Goal: Task Accomplishment & Management: Complete application form

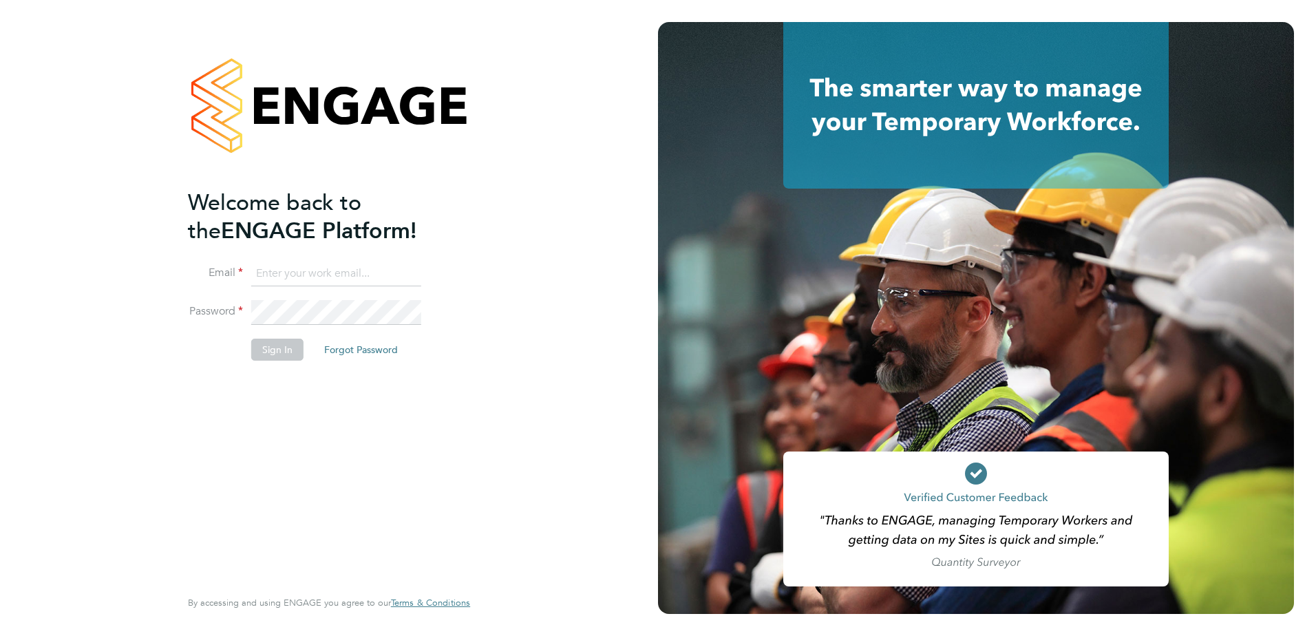
type input "louise.whitfield@vistry.co.uk"
click at [266, 357] on button "Sign In" at bounding box center [277, 350] width 52 height 22
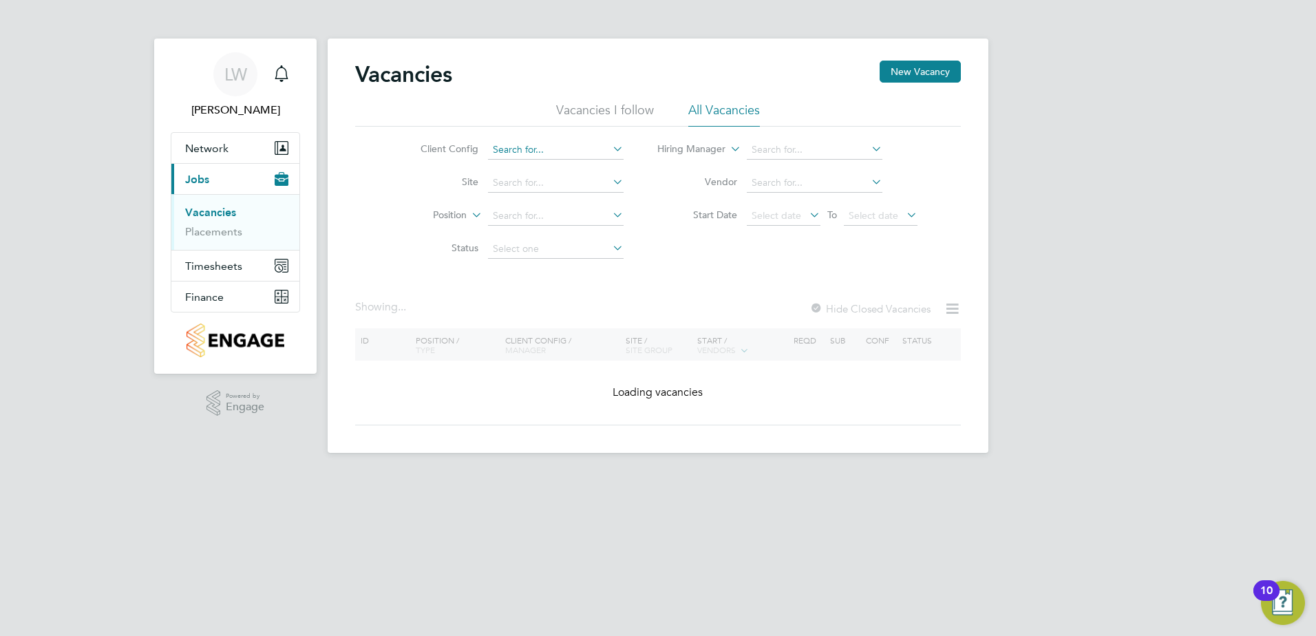
click at [517, 156] on input at bounding box center [556, 149] width 136 height 19
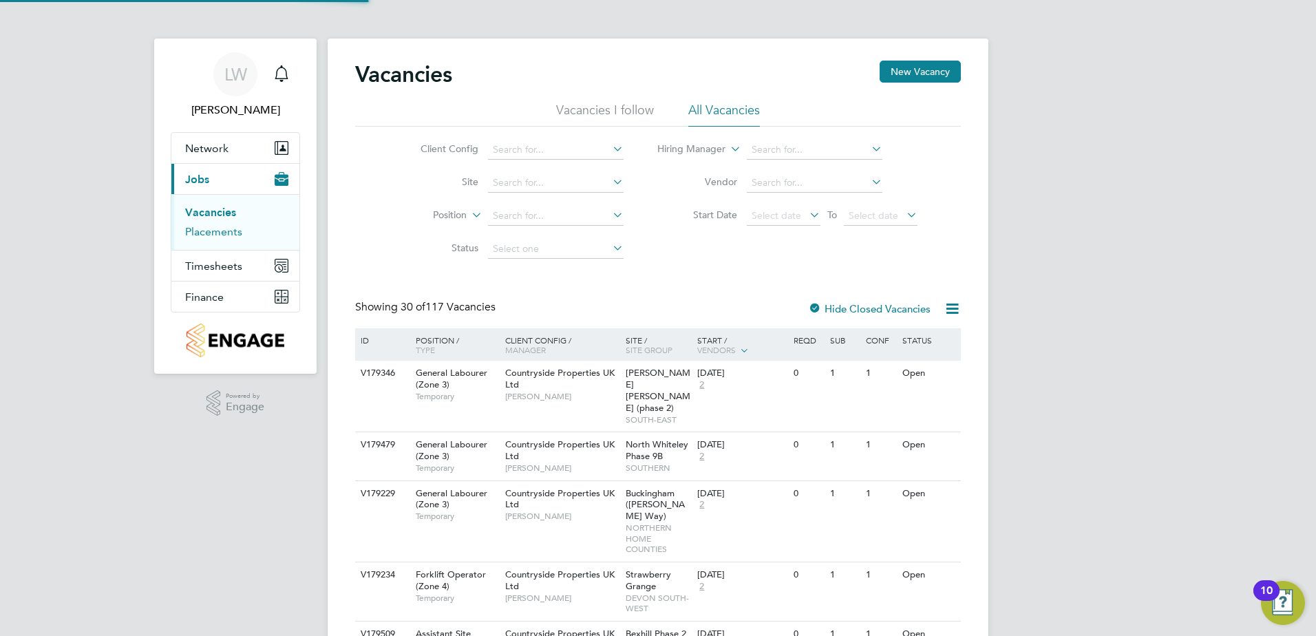
click at [218, 231] on link "Placements" at bounding box center [213, 231] width 57 height 13
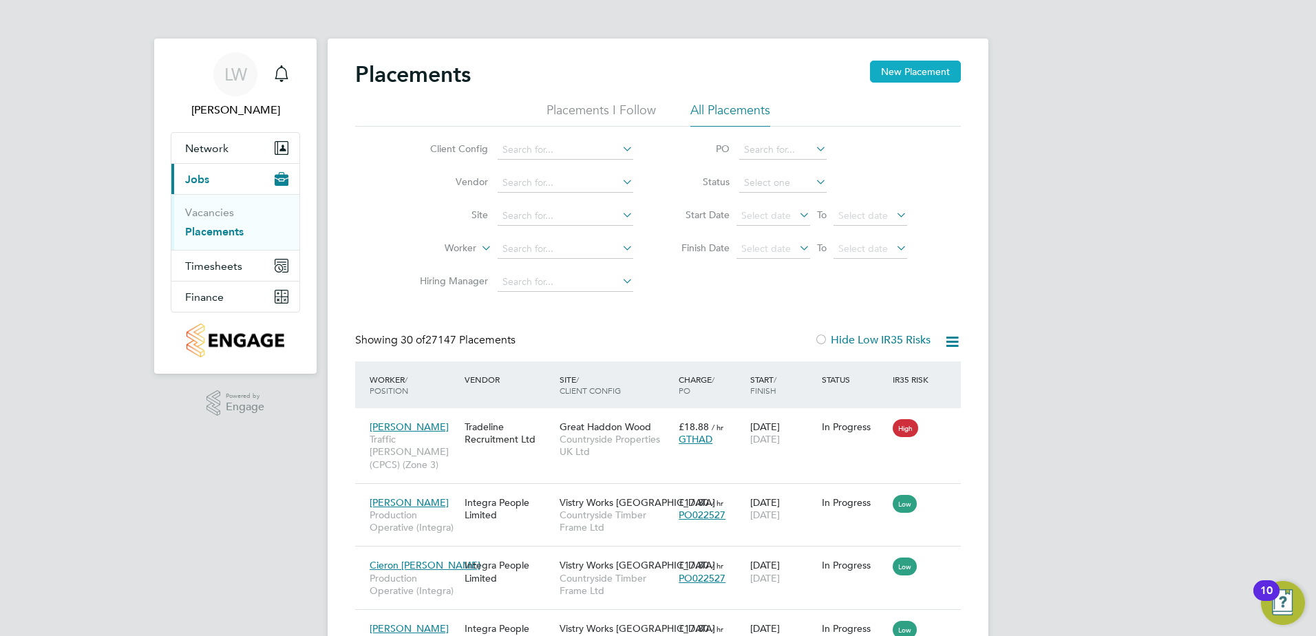
click at [920, 73] on button "New Placement" at bounding box center [915, 72] width 91 height 22
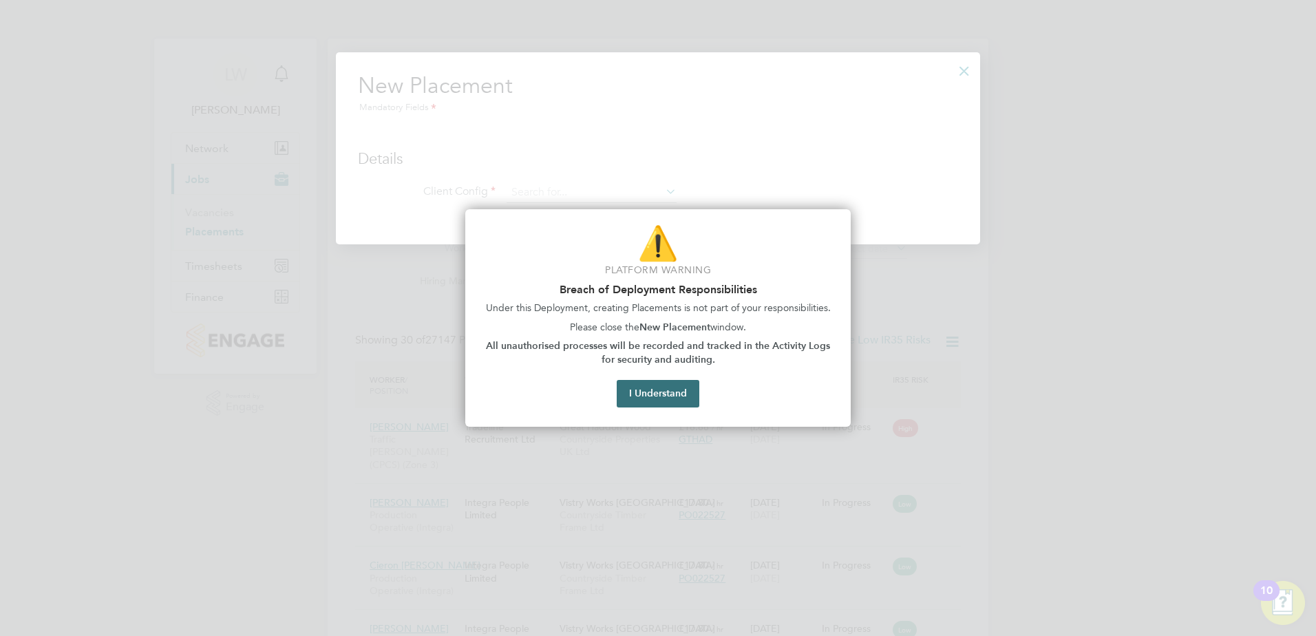
click at [632, 396] on button "I Understand" at bounding box center [658, 394] width 83 height 28
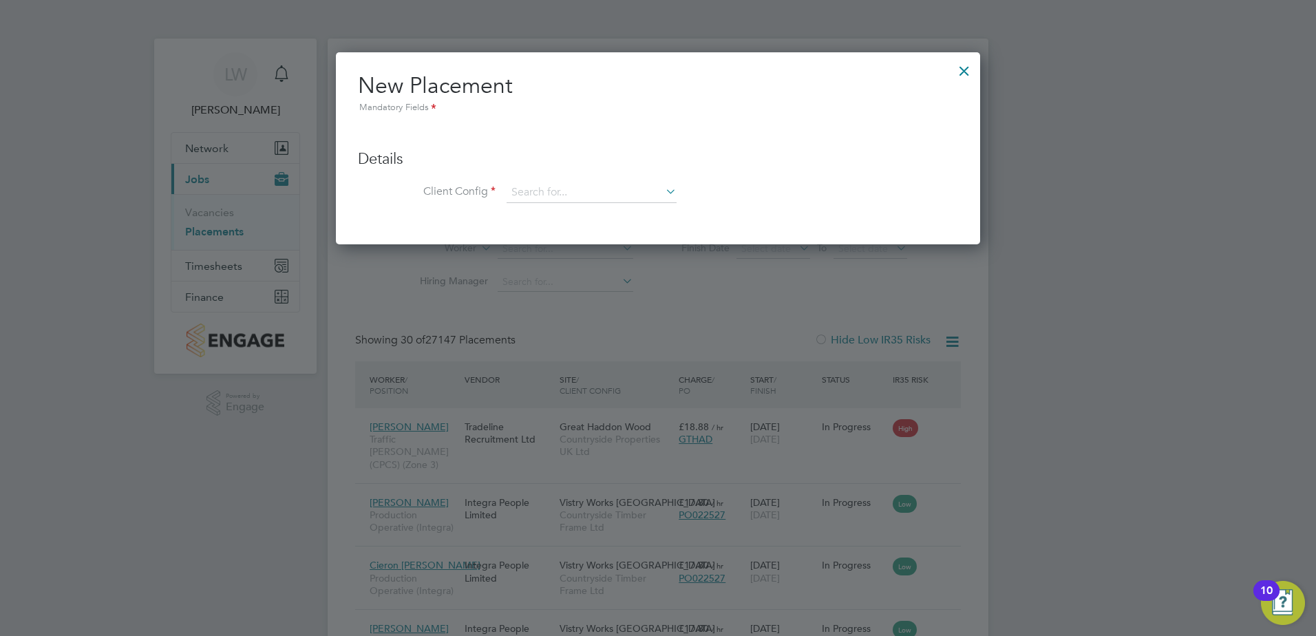
click at [202, 211] on div at bounding box center [658, 318] width 1316 height 636
click at [965, 65] on div at bounding box center [964, 67] width 25 height 25
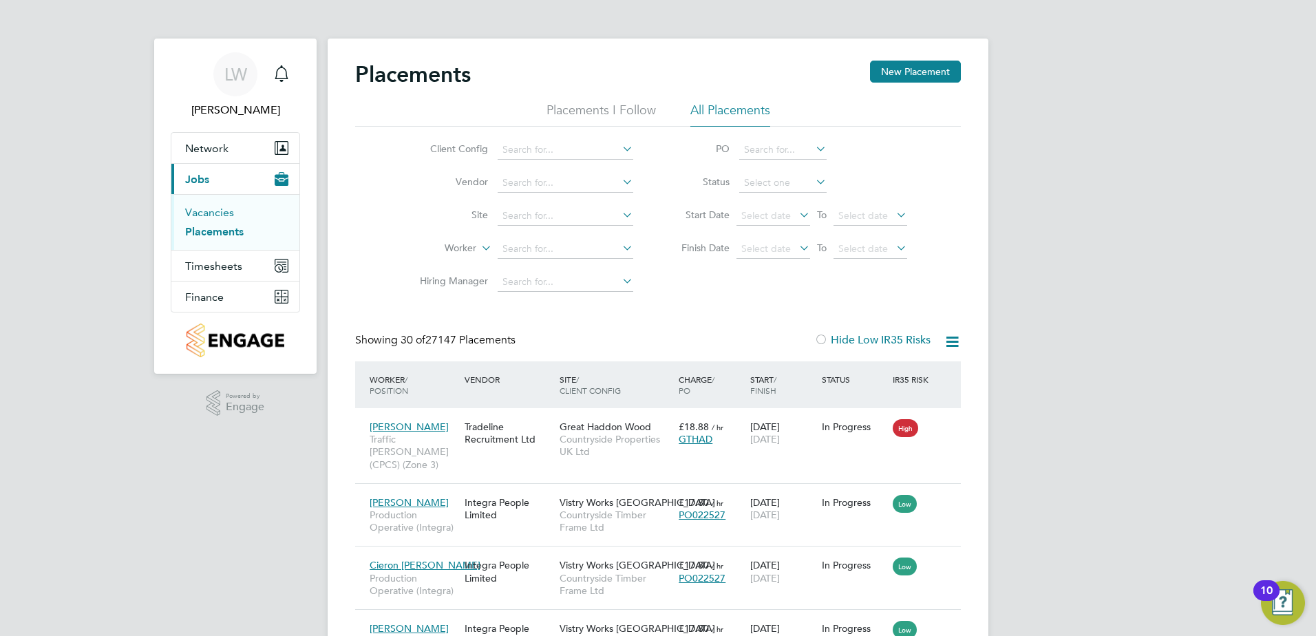
click at [189, 214] on link "Vacancies" at bounding box center [209, 212] width 49 height 13
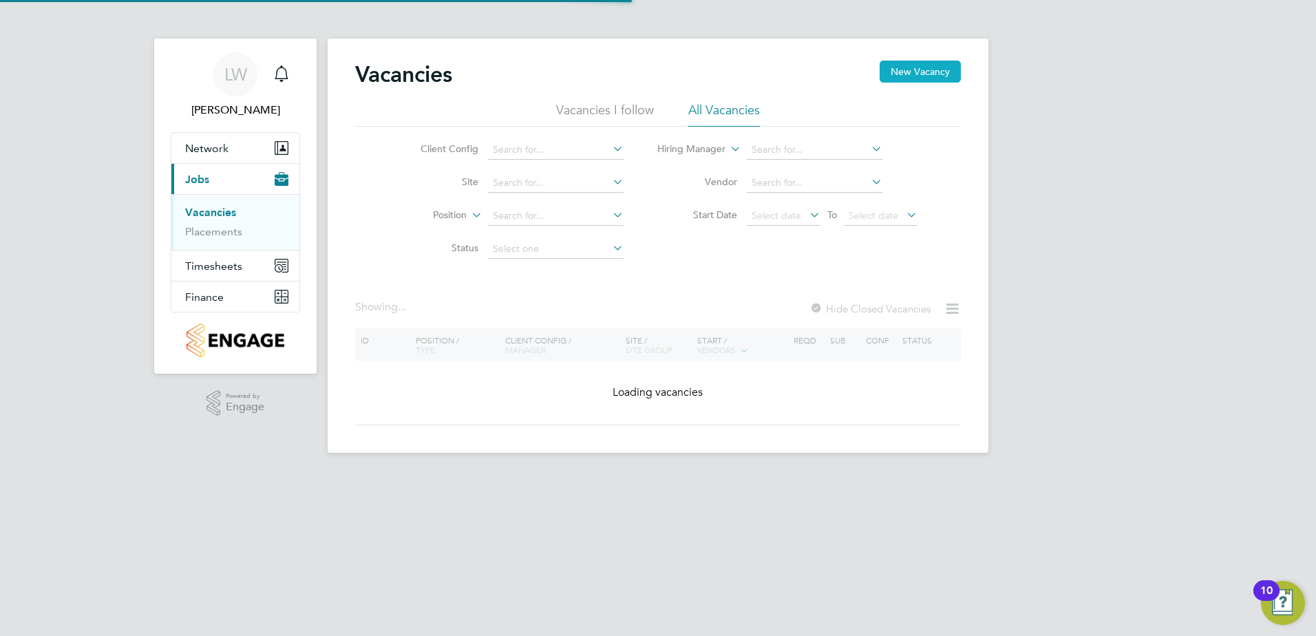
click at [923, 61] on button "New Vacancy" at bounding box center [920, 72] width 81 height 22
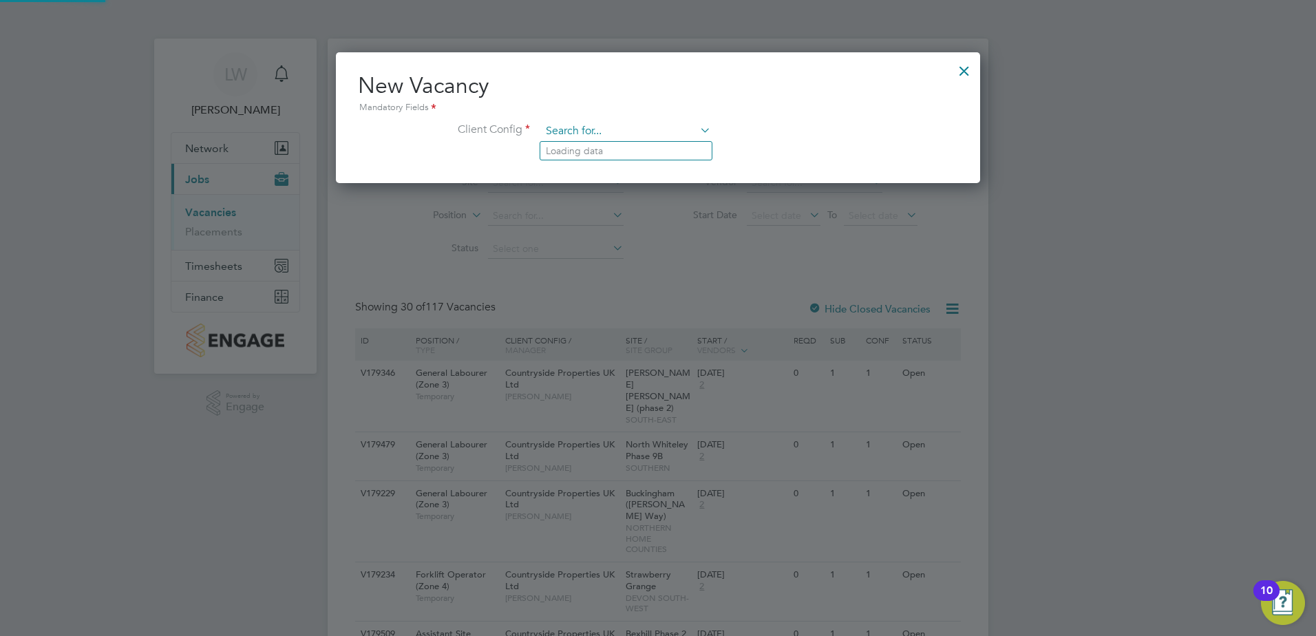
click at [612, 130] on input at bounding box center [626, 131] width 170 height 21
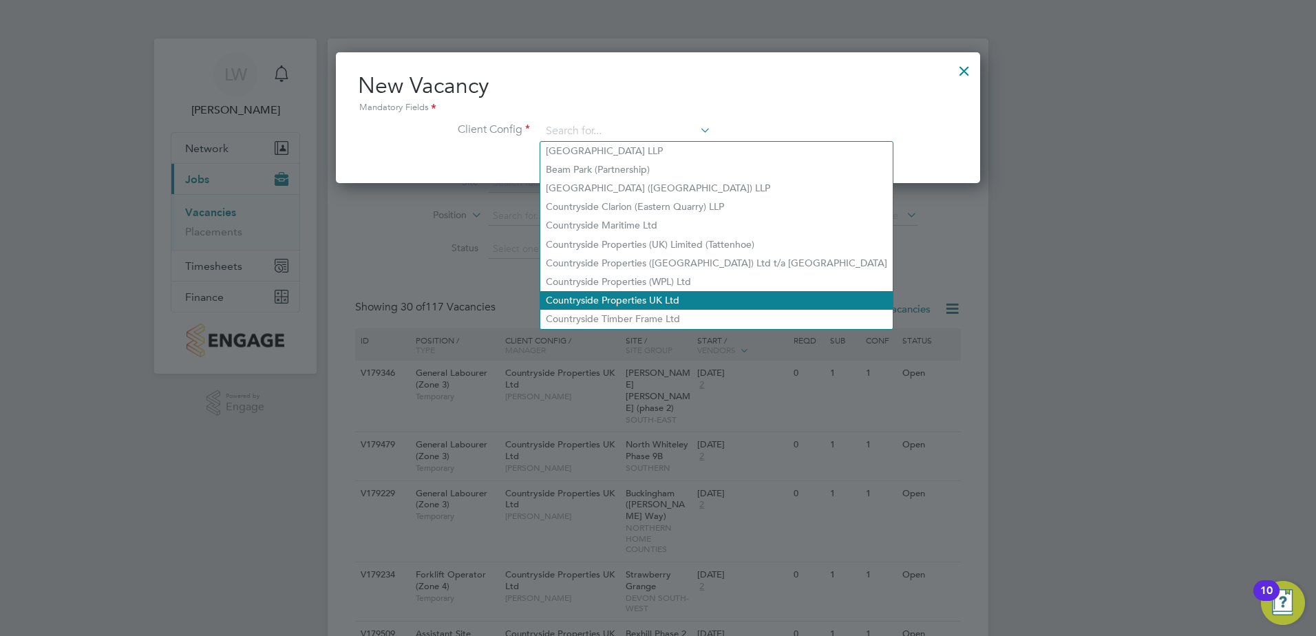
click at [598, 296] on li "Countryside Properties UK Ltd" at bounding box center [716, 300] width 352 height 19
type input "Countryside Properties UK Ltd"
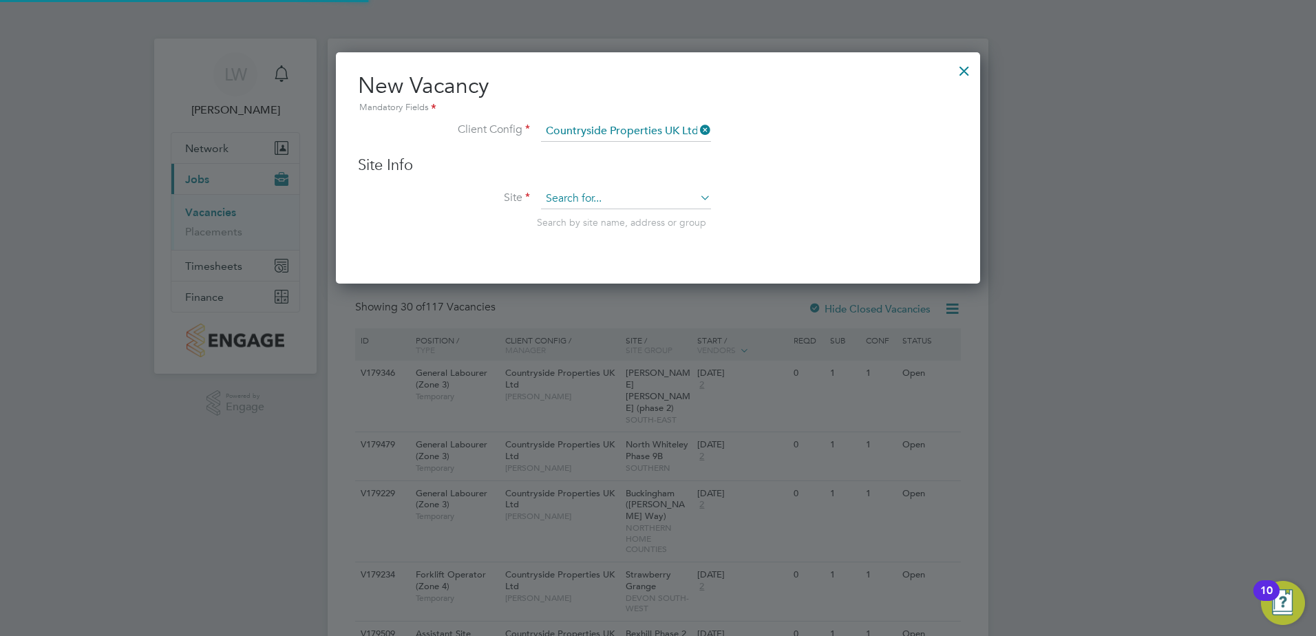
click at [583, 203] on input at bounding box center [626, 199] width 170 height 21
click at [627, 214] on li "[GEOGRAPHIC_DATA]" at bounding box center [625, 218] width 171 height 19
type input "[GEOGRAPHIC_DATA]"
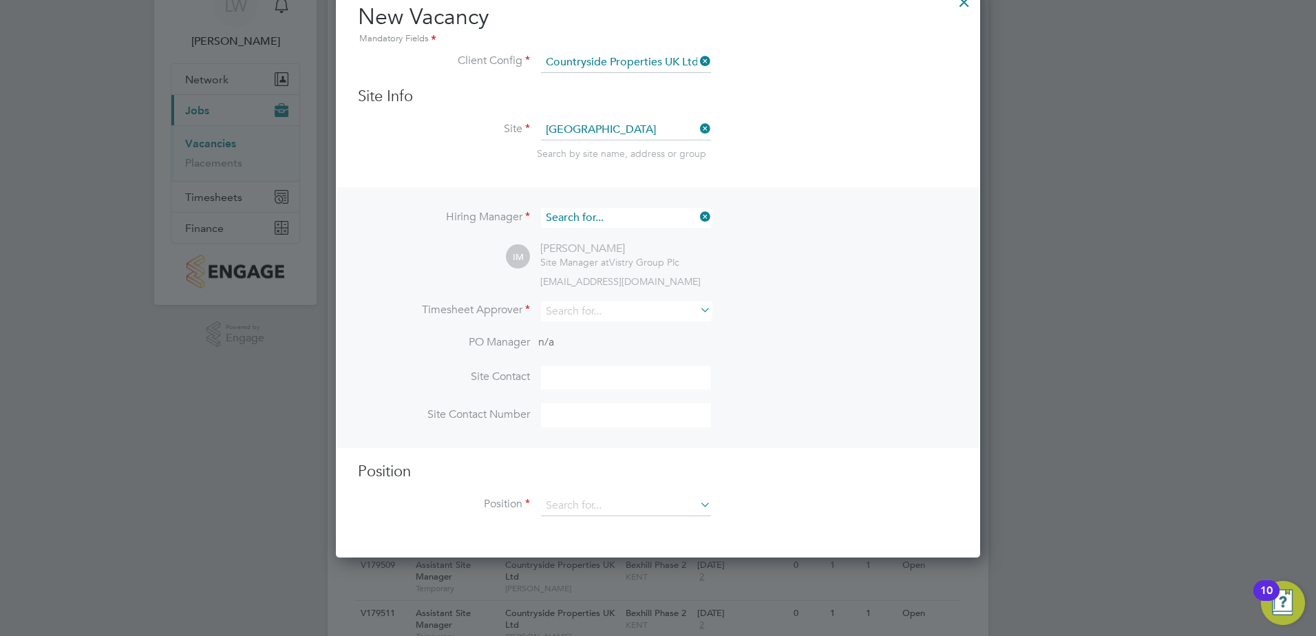
click at [632, 213] on input at bounding box center [626, 218] width 170 height 20
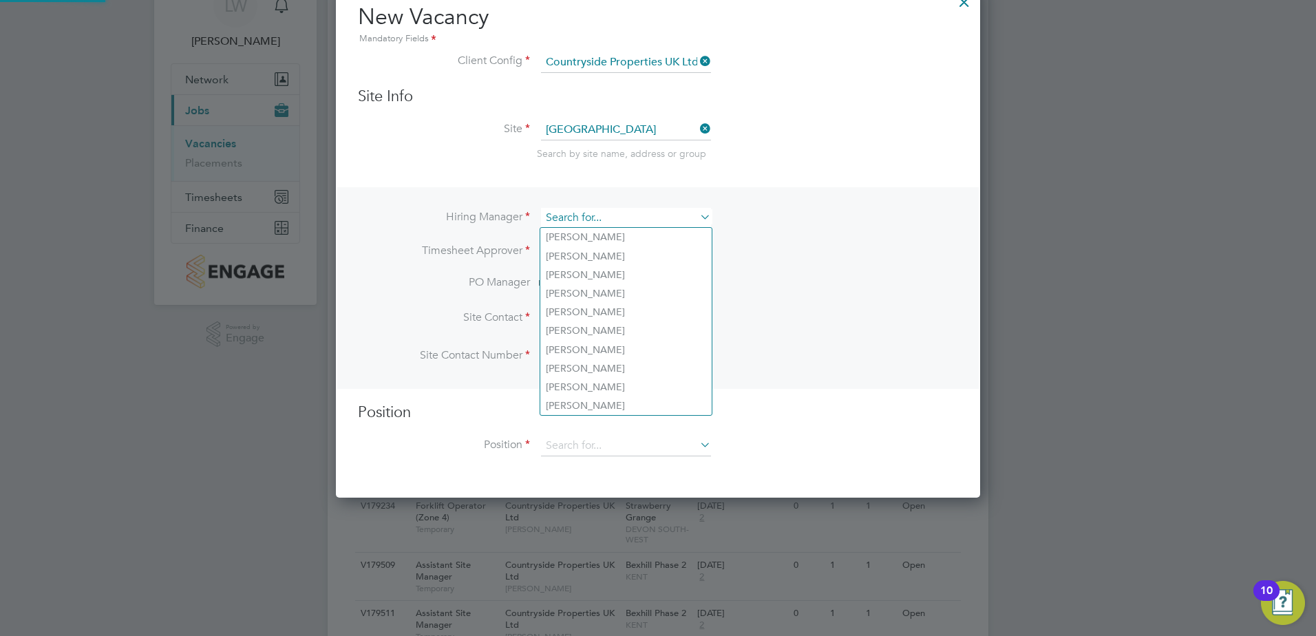
click at [626, 215] on input at bounding box center [626, 218] width 170 height 20
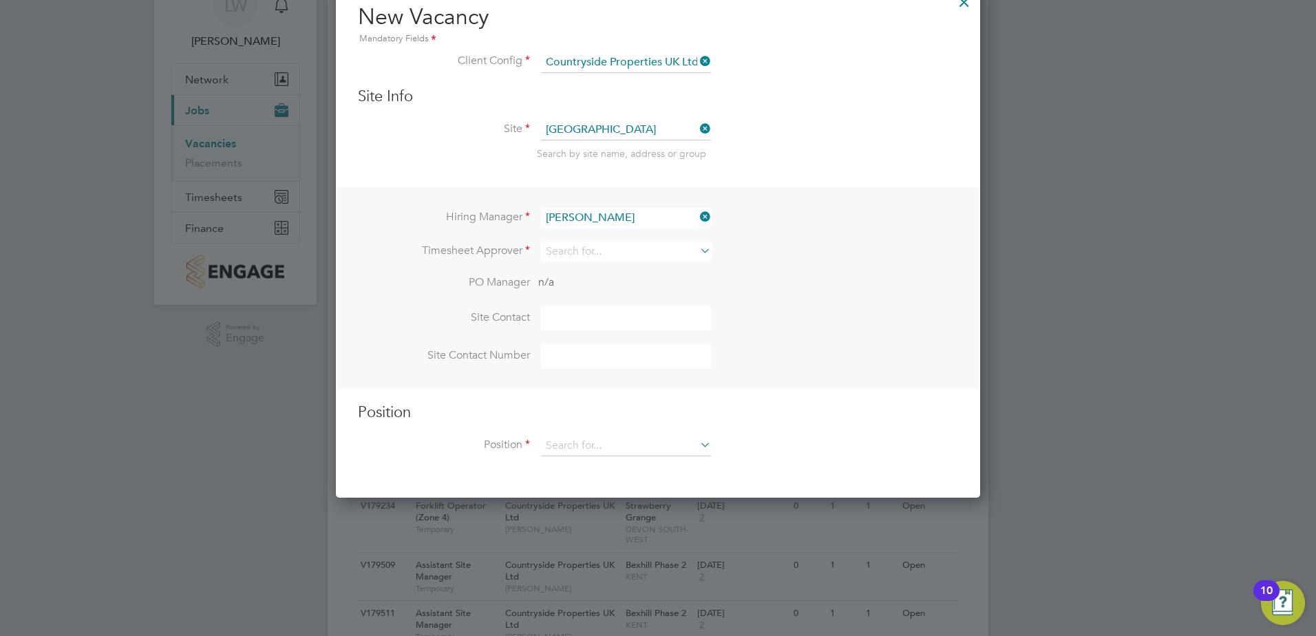
click at [623, 242] on li "[PERSON_NAME] son" at bounding box center [634, 237] width 189 height 19
type input "[PERSON_NAME]"
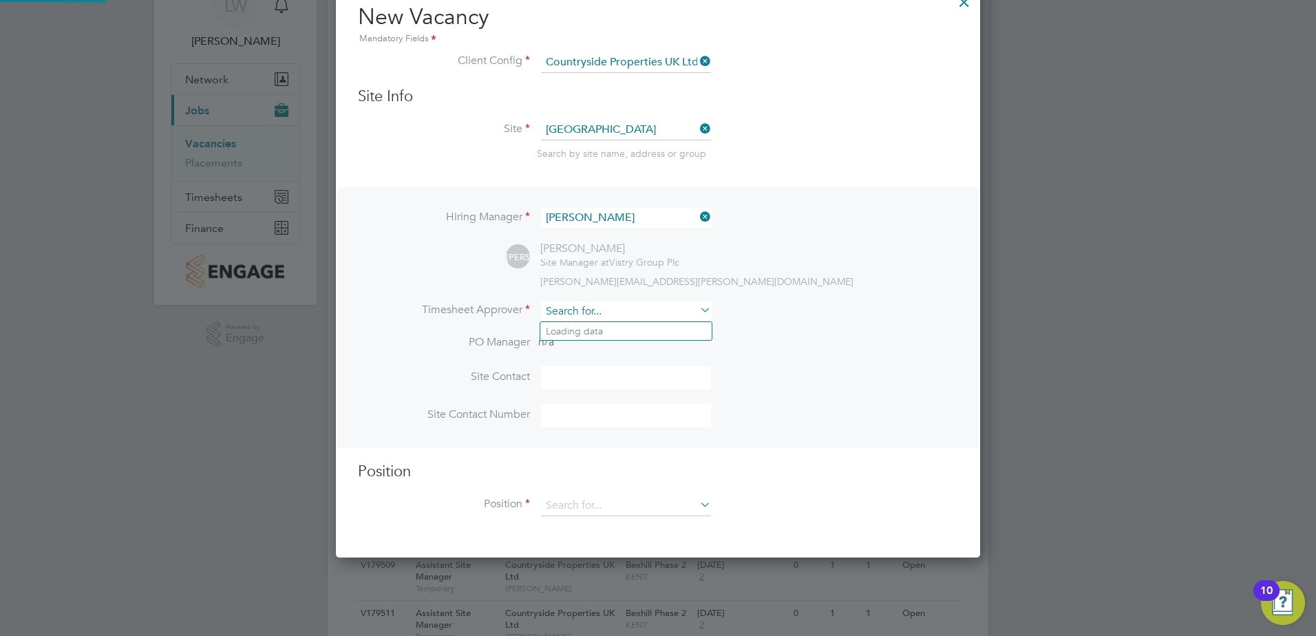
click at [606, 319] on input at bounding box center [626, 311] width 170 height 20
type input "[PERSON_NAME]"
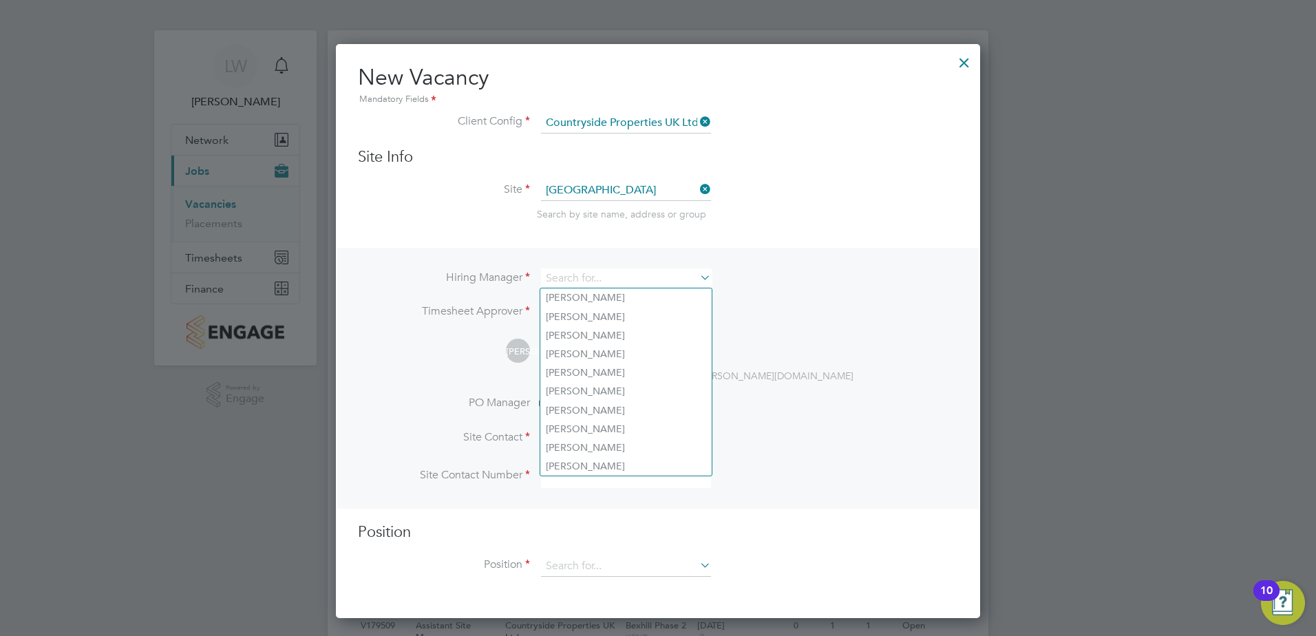
drag, startPoint x: 636, startPoint y: 278, endPoint x: 502, endPoint y: 280, distance: 133.5
click at [502, 280] on li "Hiring Manager" at bounding box center [658, 285] width 600 height 34
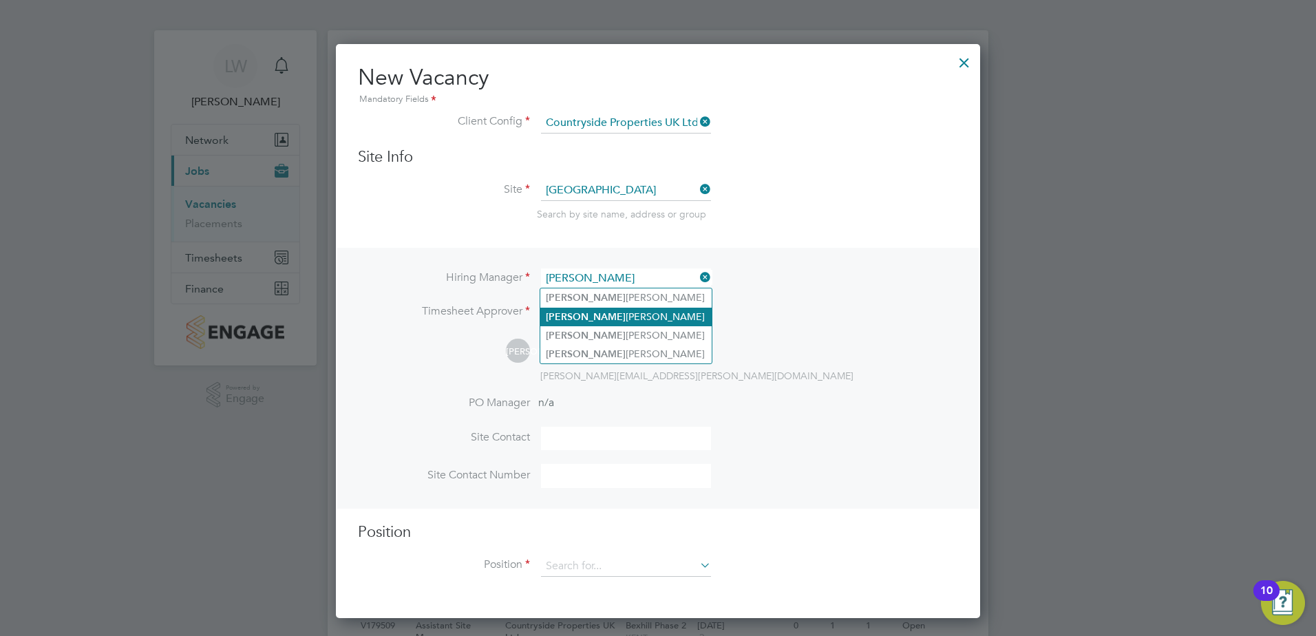
type input "[PERSON_NAME]"
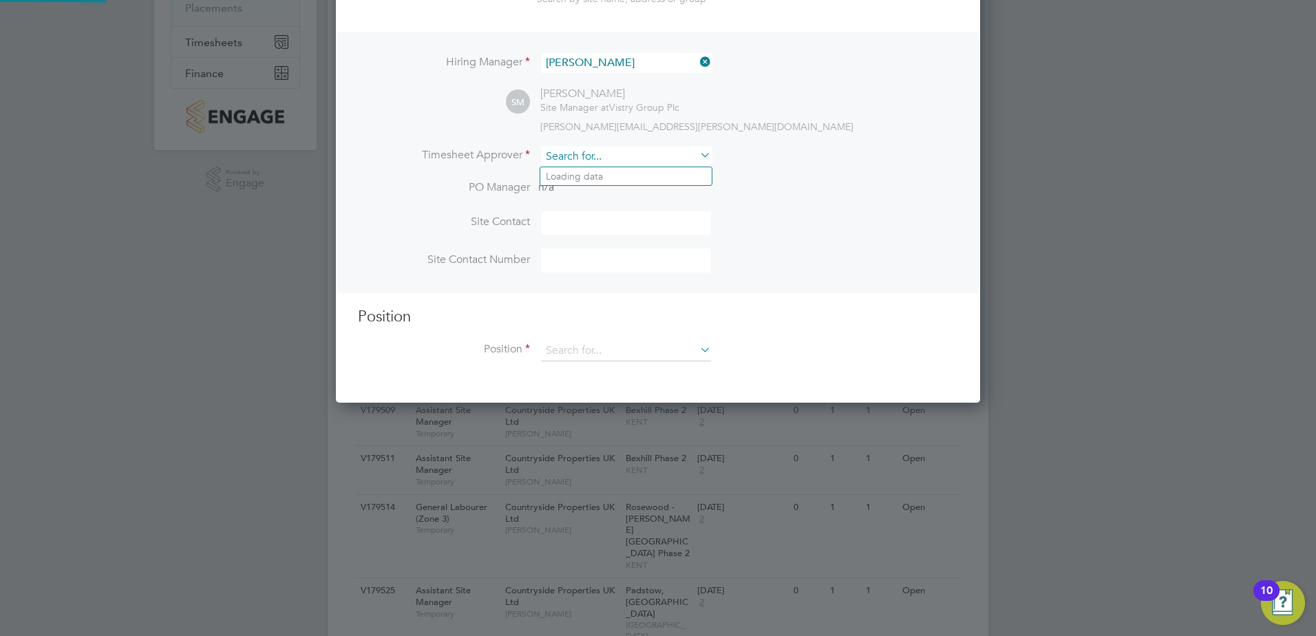
click at [579, 151] on input at bounding box center [626, 157] width 170 height 20
click at [628, 180] on b "McIn" at bounding box center [639, 177] width 22 height 12
type input "[PERSON_NAME]"
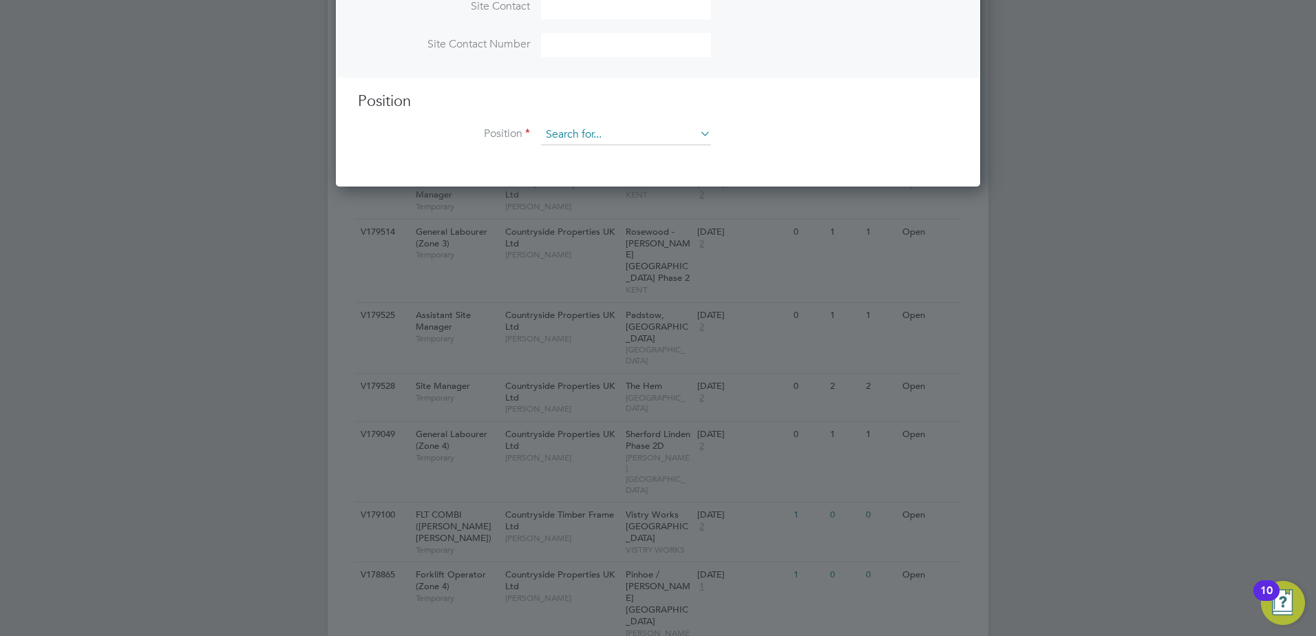
click at [632, 140] on input at bounding box center [626, 135] width 170 height 21
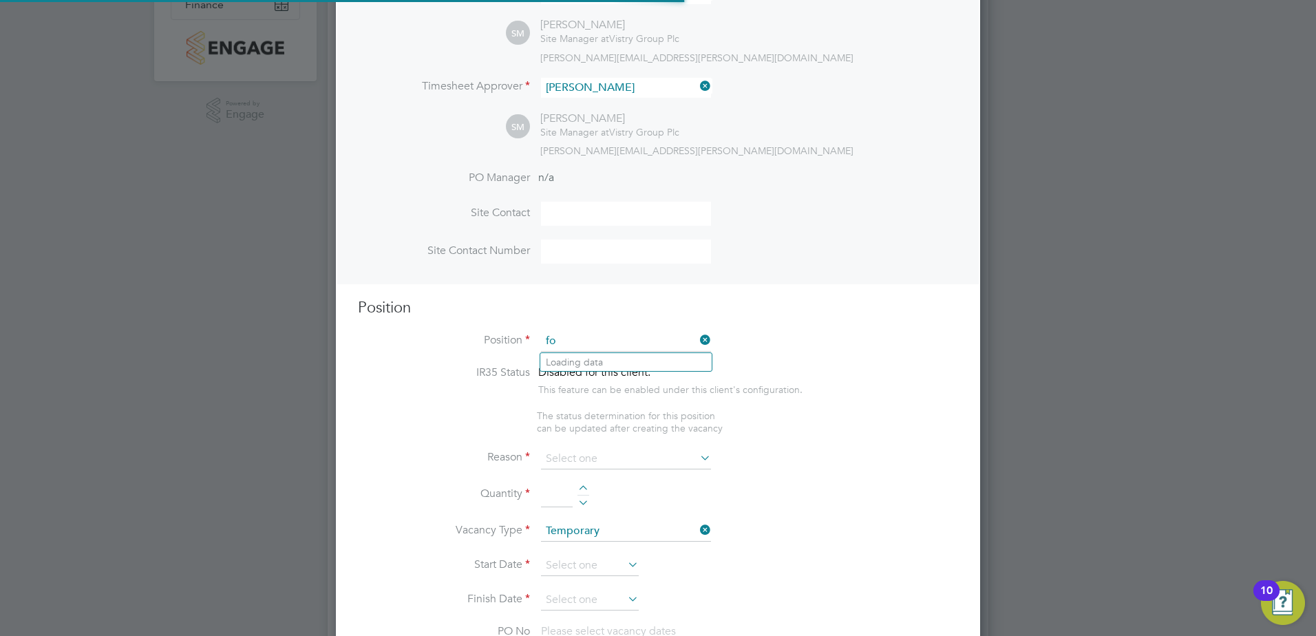
scroll to position [1984, 645]
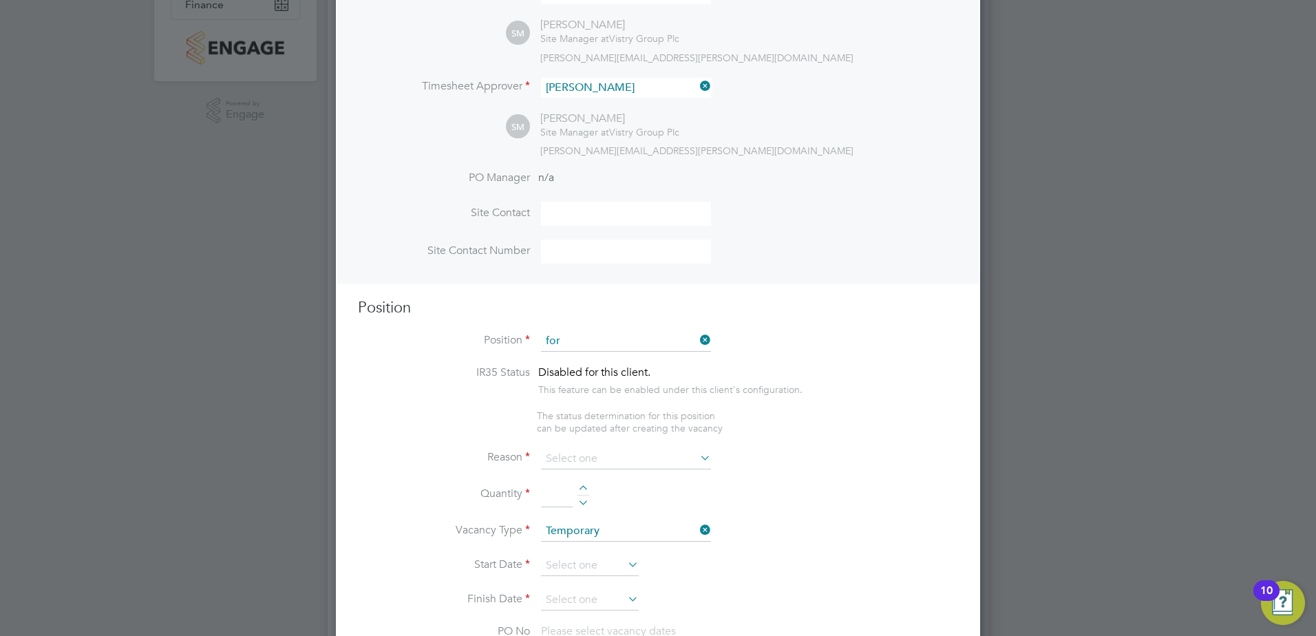
click at [636, 485] on li "For klift Operator (Zone 6 & 7)" at bounding box center [625, 493] width 171 height 19
type input "Forklift Operator (Zone 6 & 7)"
type textarea "- Operate construction machinery - Delivering large quantities of materials to …"
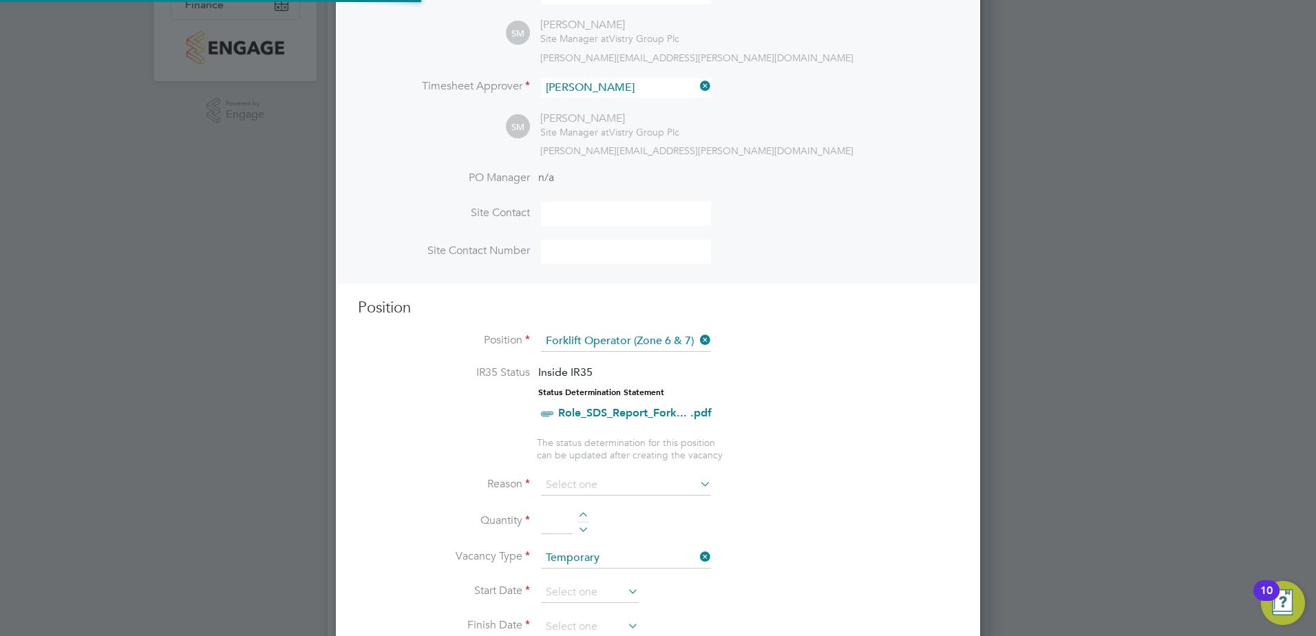
scroll to position [41, 72]
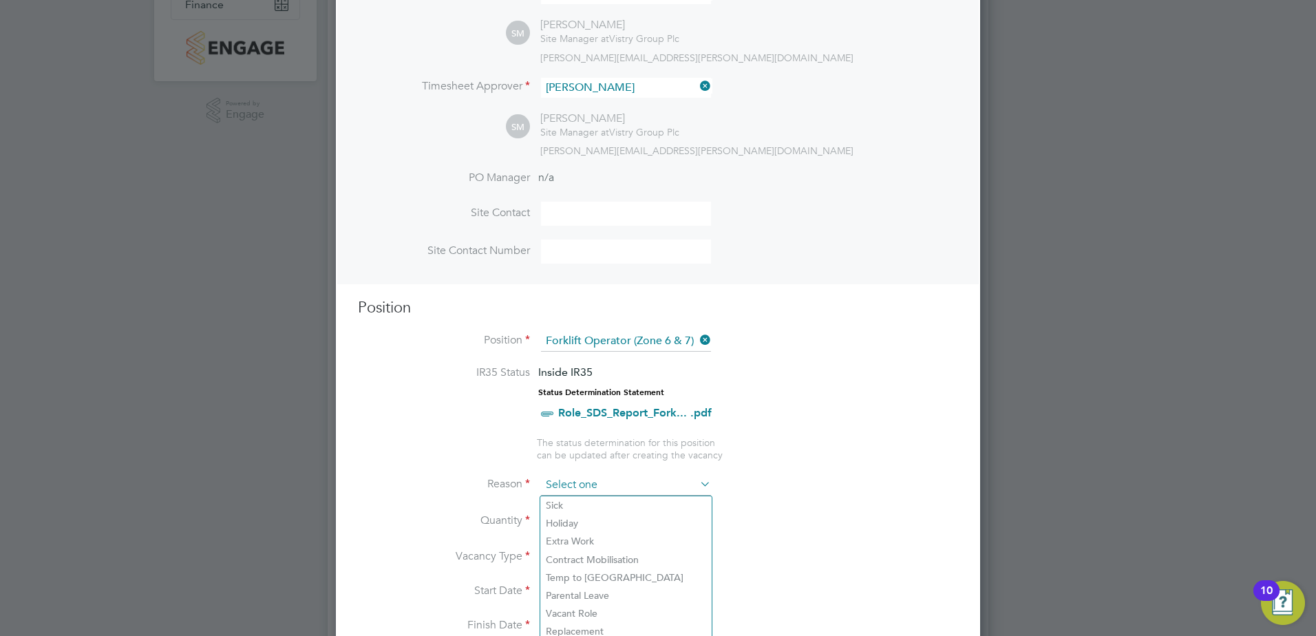
click at [606, 475] on input at bounding box center [626, 485] width 170 height 21
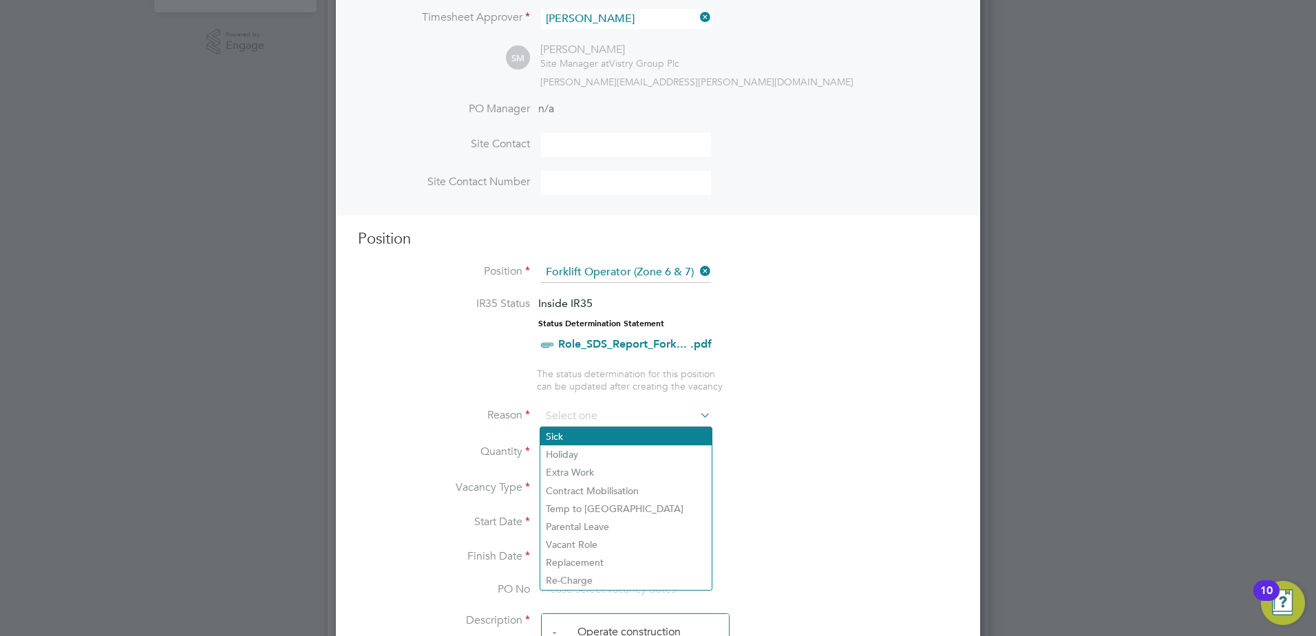
click at [591, 445] on li "Sick" at bounding box center [625, 436] width 171 height 18
type input "Sick"
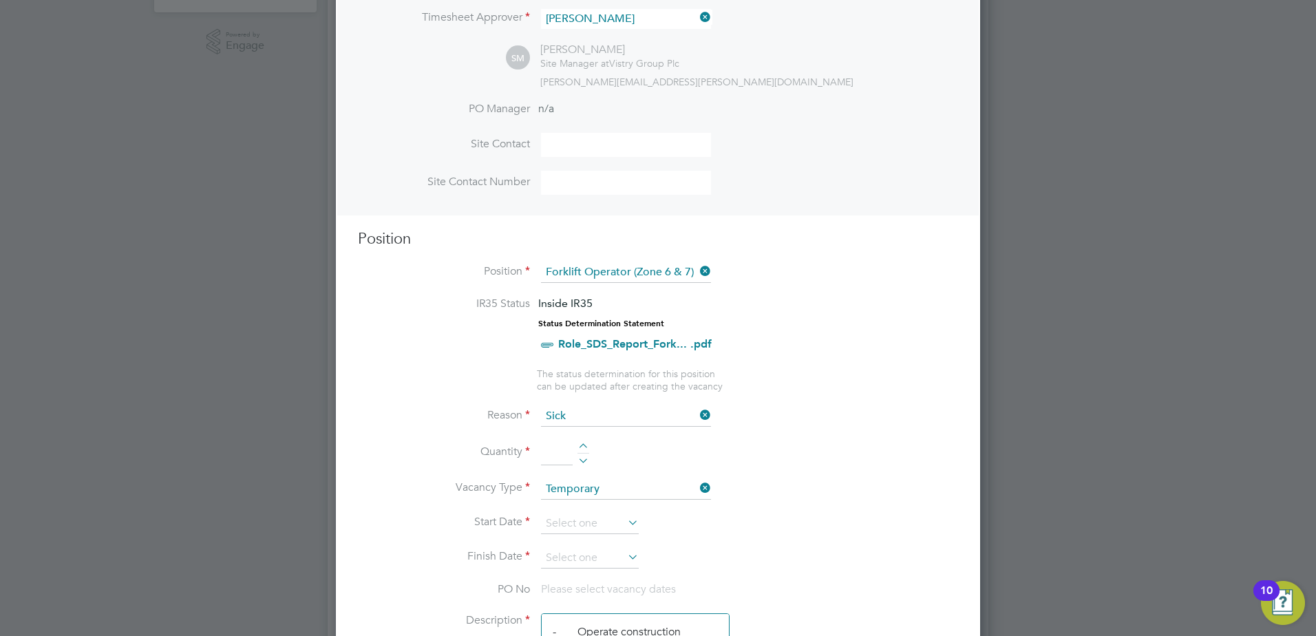
click at [586, 448] on div at bounding box center [583, 448] width 12 height 10
type input "1"
click at [582, 527] on input at bounding box center [590, 523] width 98 height 21
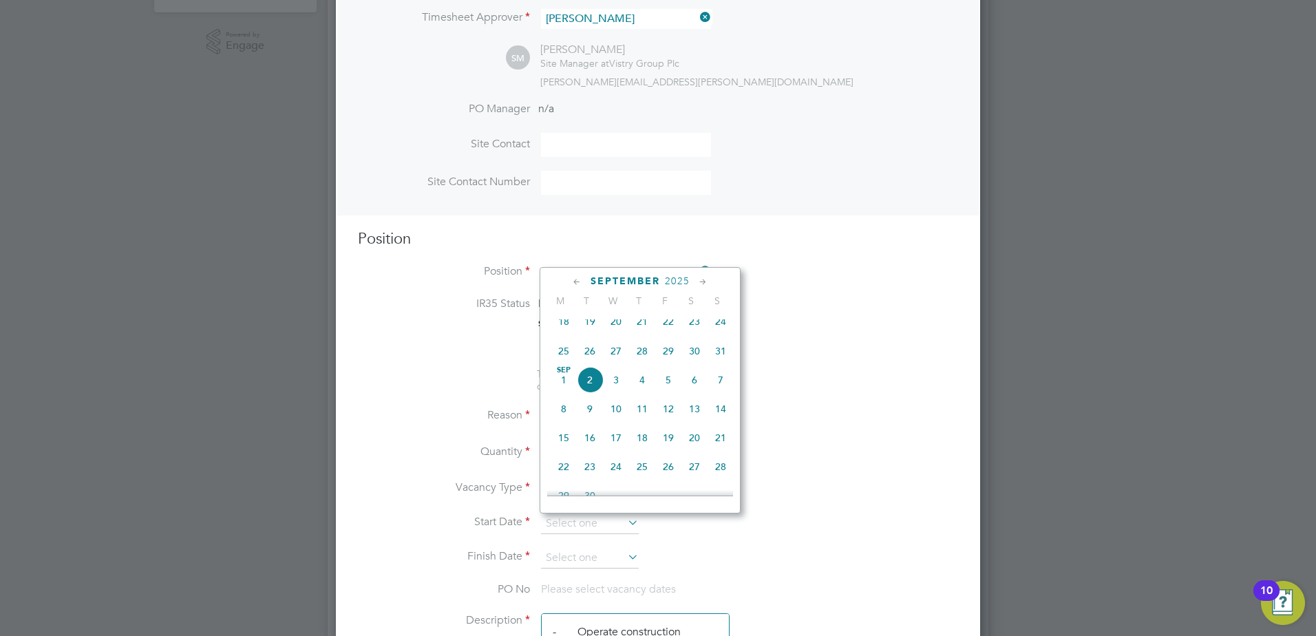
click at [576, 280] on icon at bounding box center [577, 282] width 13 height 15
click at [582, 451] on span "26" at bounding box center [590, 441] width 26 height 26
type input "[DATE]"
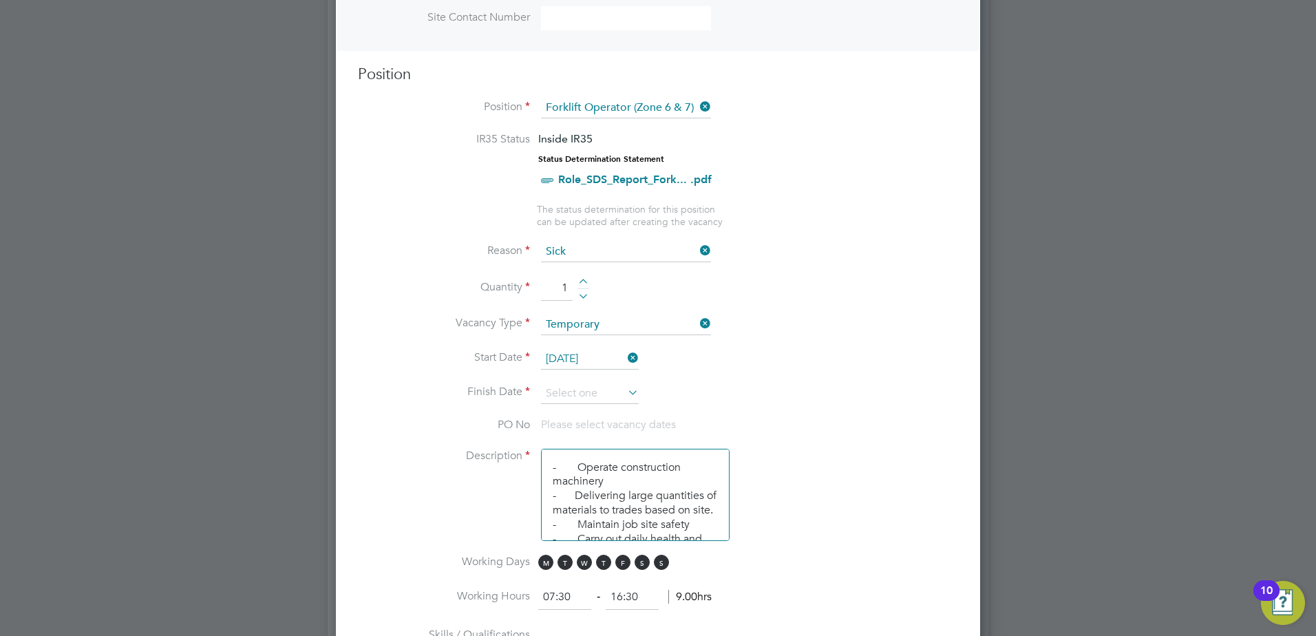
scroll to position [568, 0]
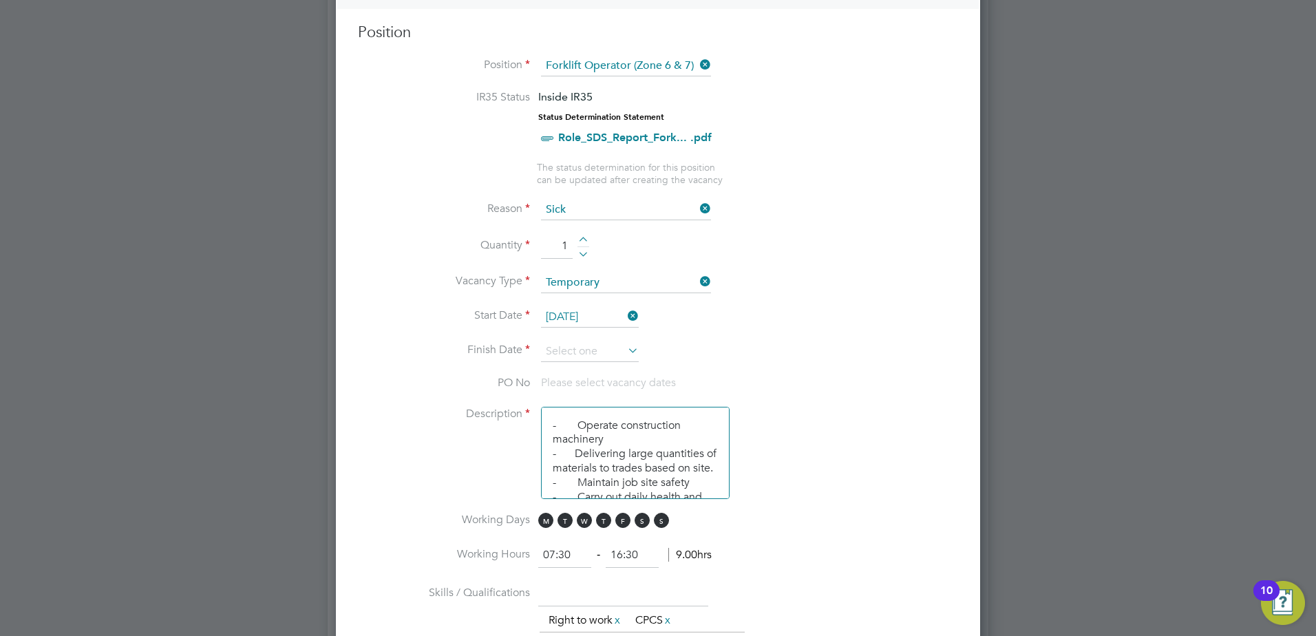
click at [625, 354] on icon at bounding box center [625, 350] width 0 height 19
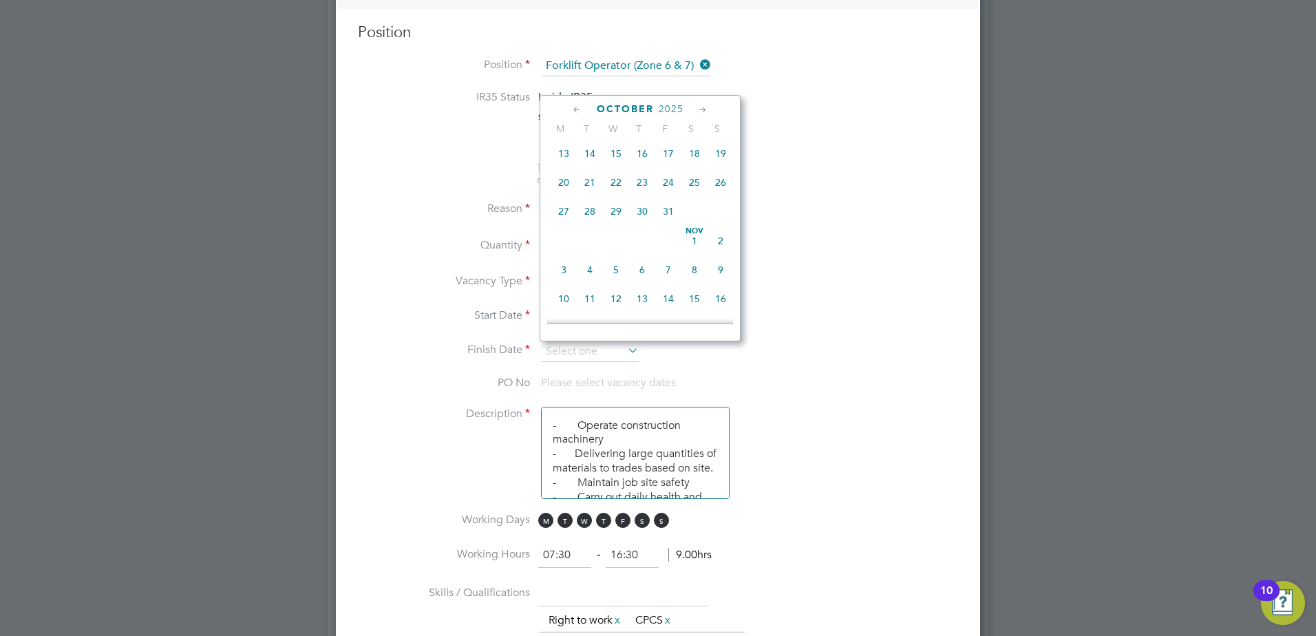
scroll to position [692, 0]
click at [668, 206] on span "31" at bounding box center [668, 193] width 26 height 26
type input "[DATE]"
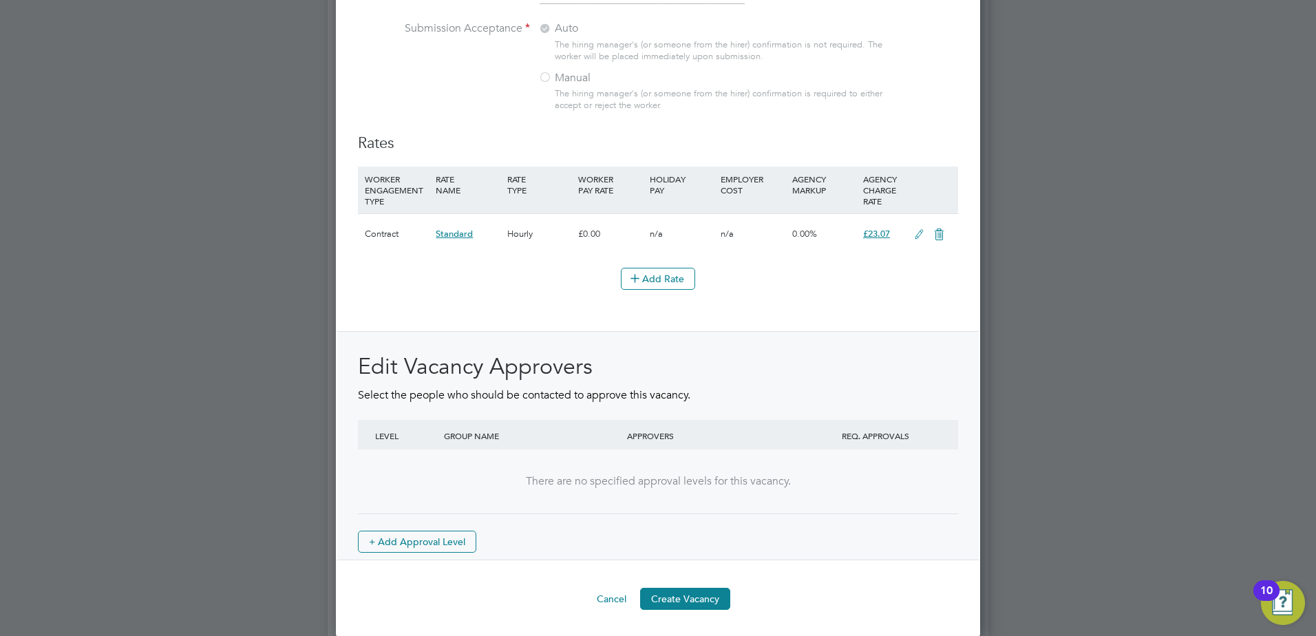
scroll to position [1521, 0]
click at [663, 605] on button "Create Vacancy" at bounding box center [685, 597] width 90 height 22
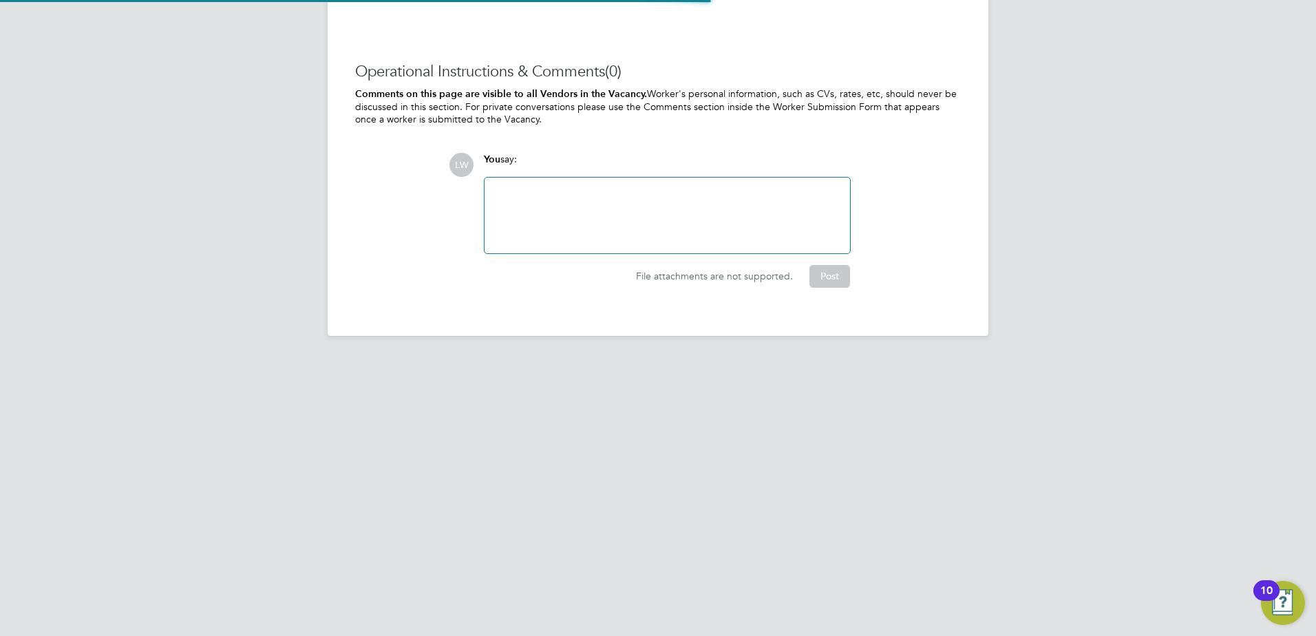
scroll to position [22, 272]
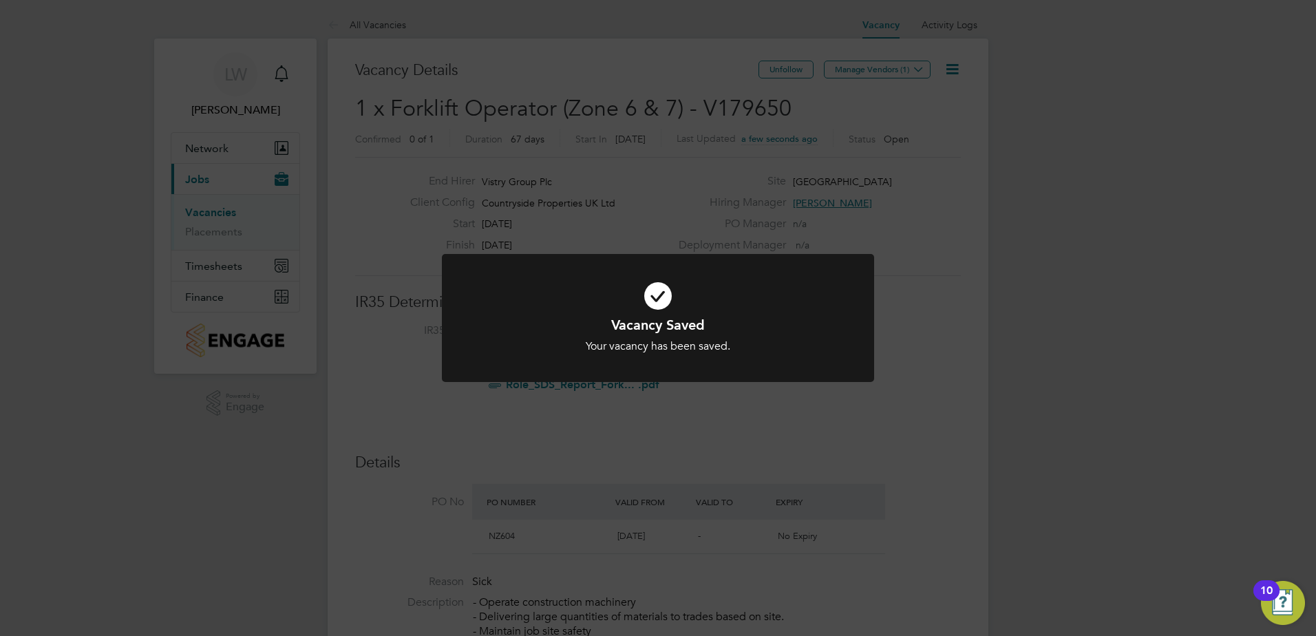
click at [865, 72] on div "Vacancy Saved Your vacancy has been saved. Cancel Okay" at bounding box center [658, 318] width 1316 height 636
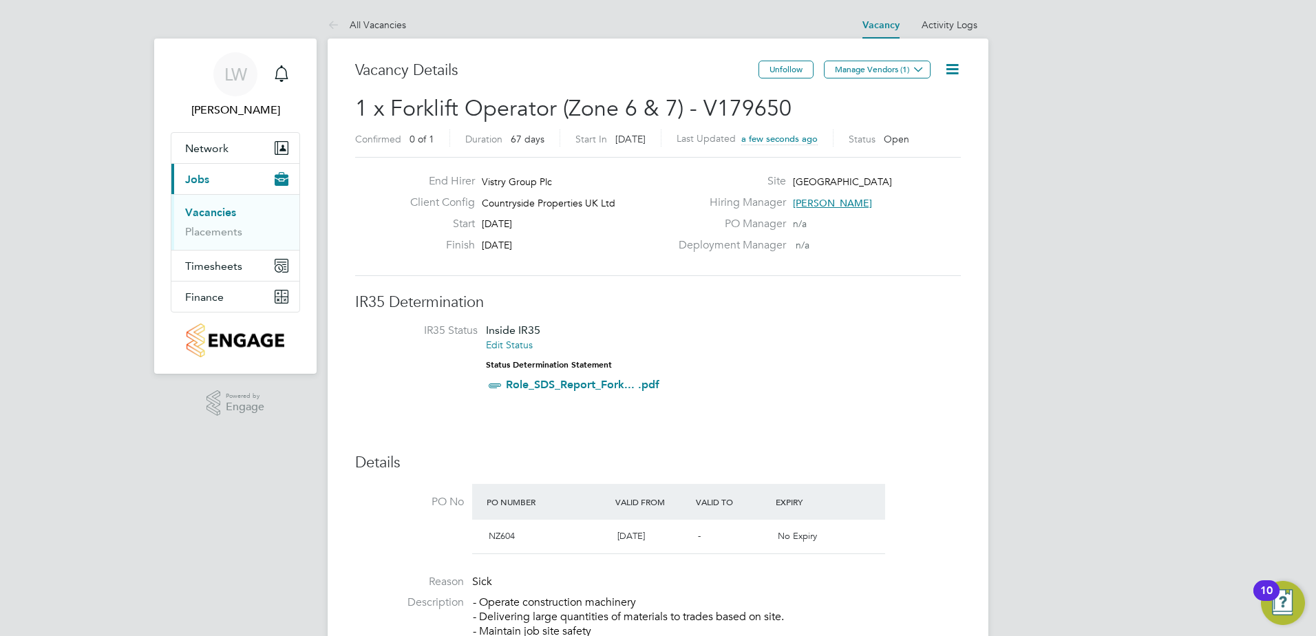
click at [865, 72] on button "Manage Vendors (1)" at bounding box center [877, 70] width 107 height 18
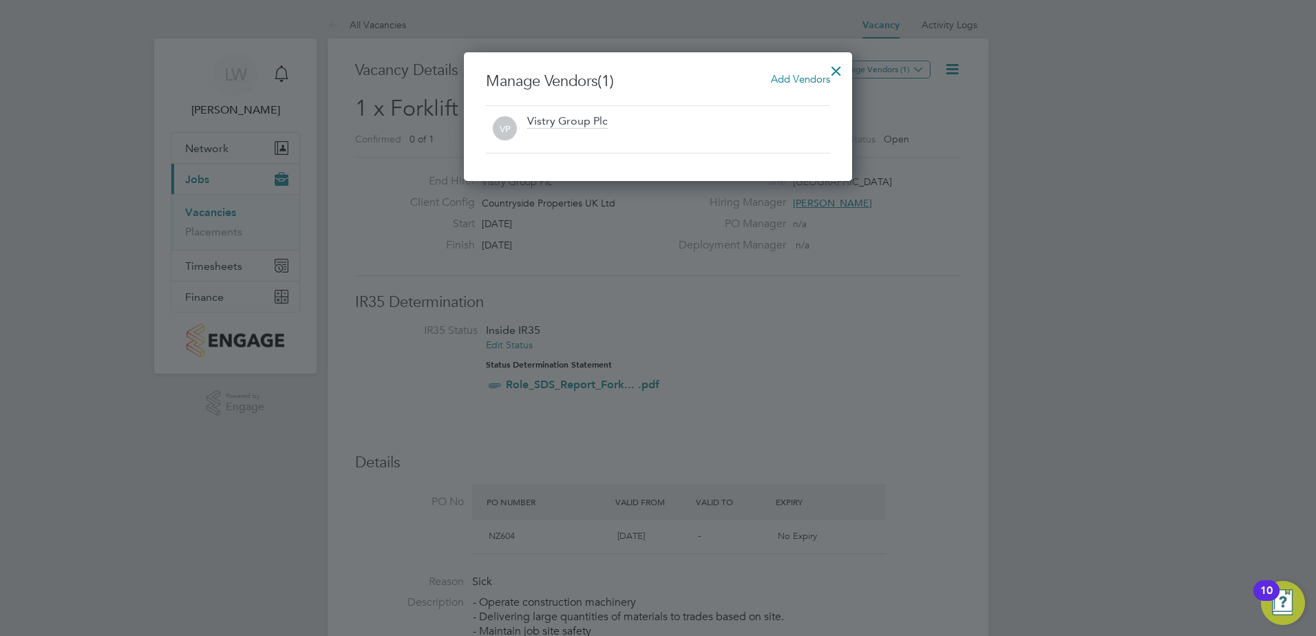
click at [791, 79] on span "Add Vendors" at bounding box center [800, 78] width 59 height 13
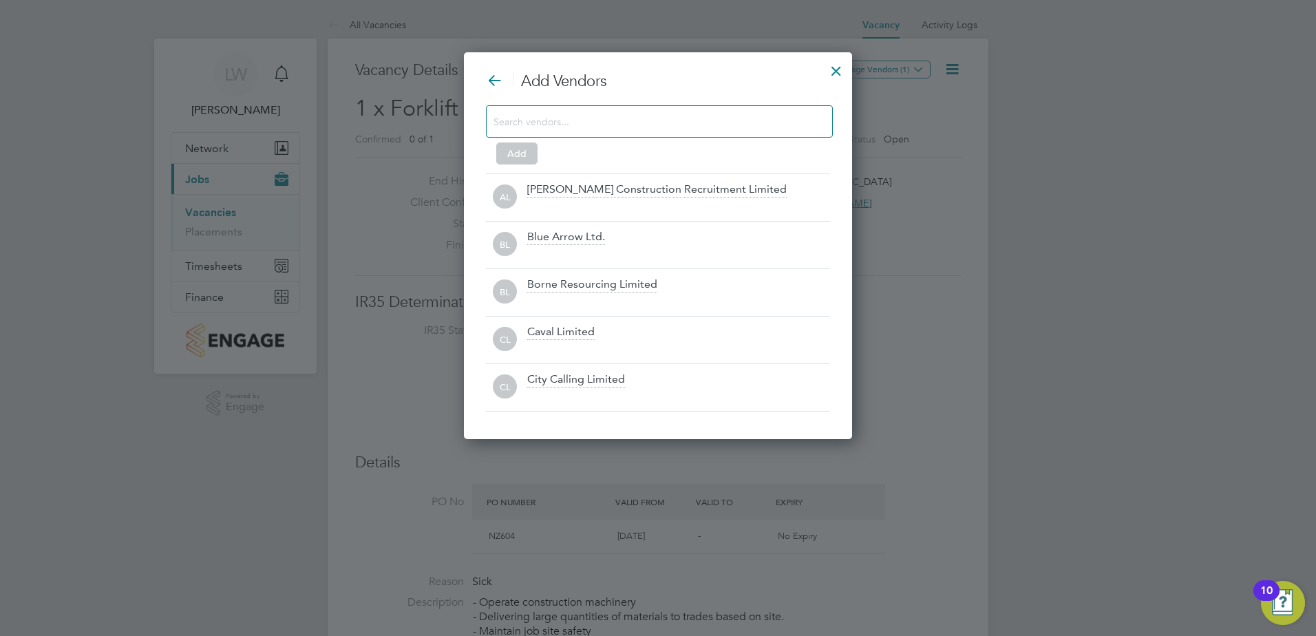
click at [723, 116] on input at bounding box center [648, 121] width 310 height 18
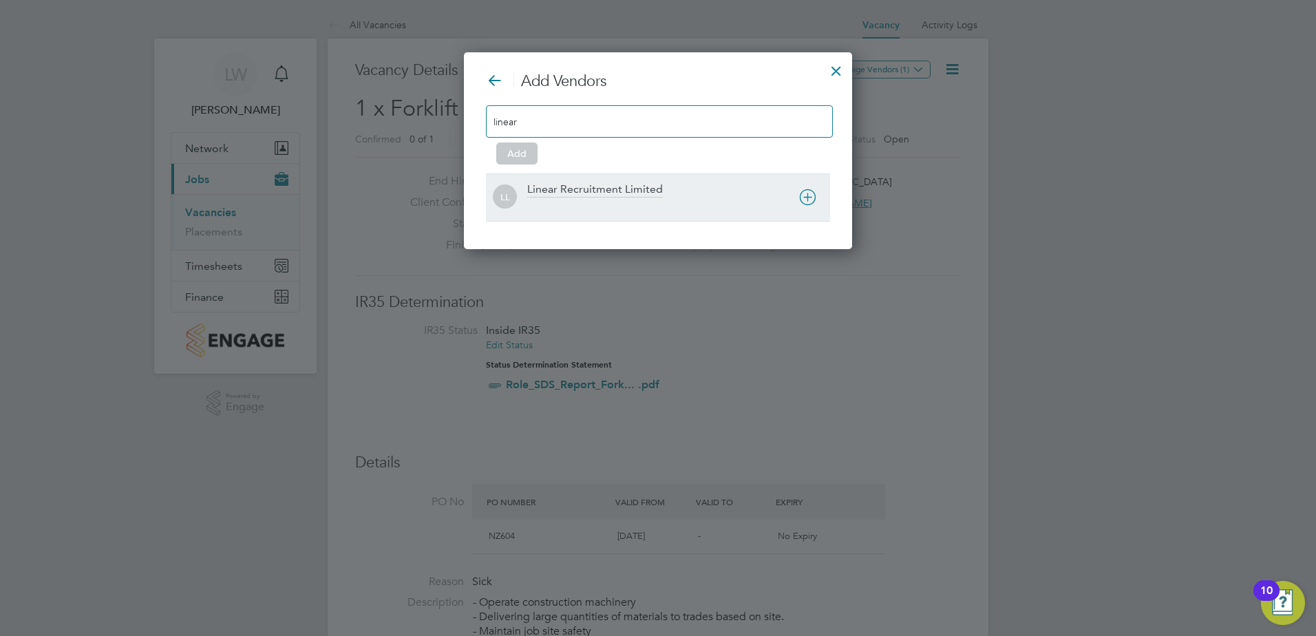
type input "linear"
click at [687, 186] on div "Linear Recruitment Limited" at bounding box center [678, 197] width 303 height 30
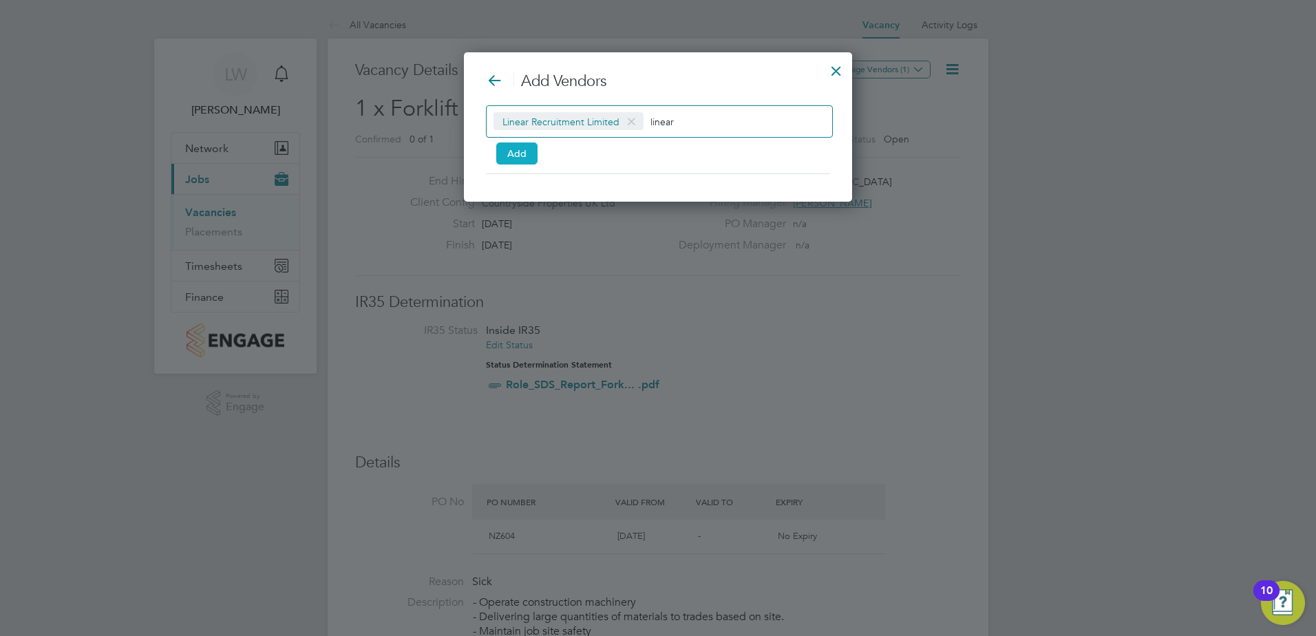
click at [504, 157] on button "Add" at bounding box center [516, 153] width 41 height 22
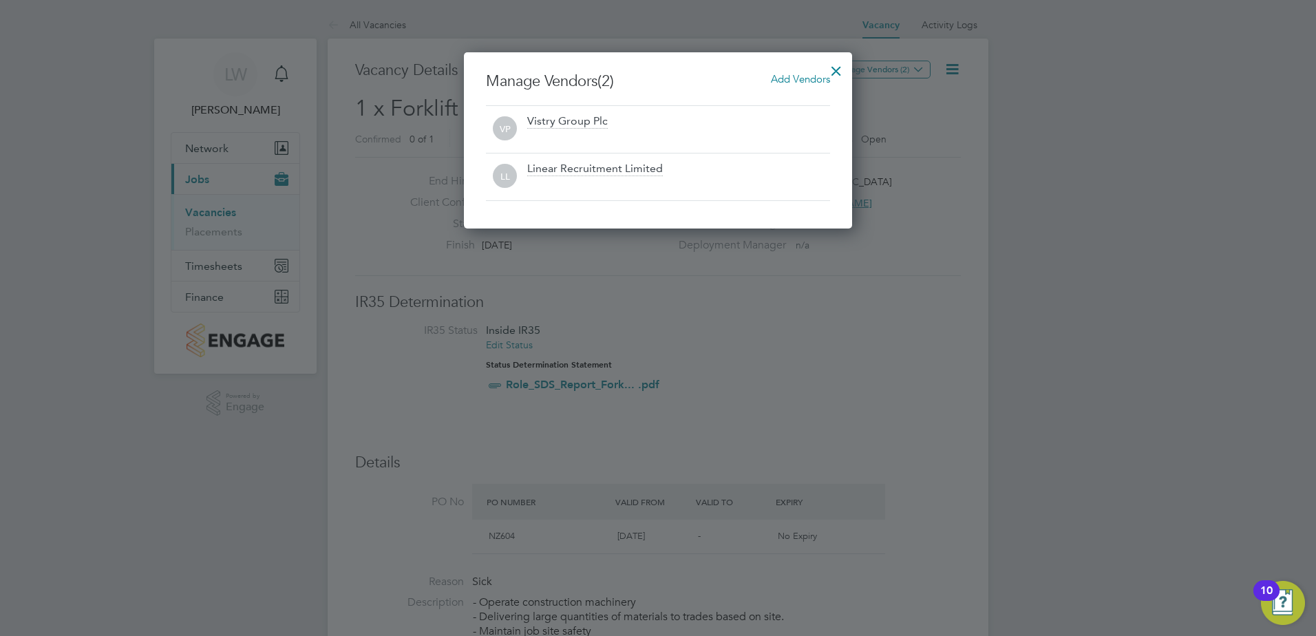
click at [831, 66] on div at bounding box center [836, 67] width 25 height 25
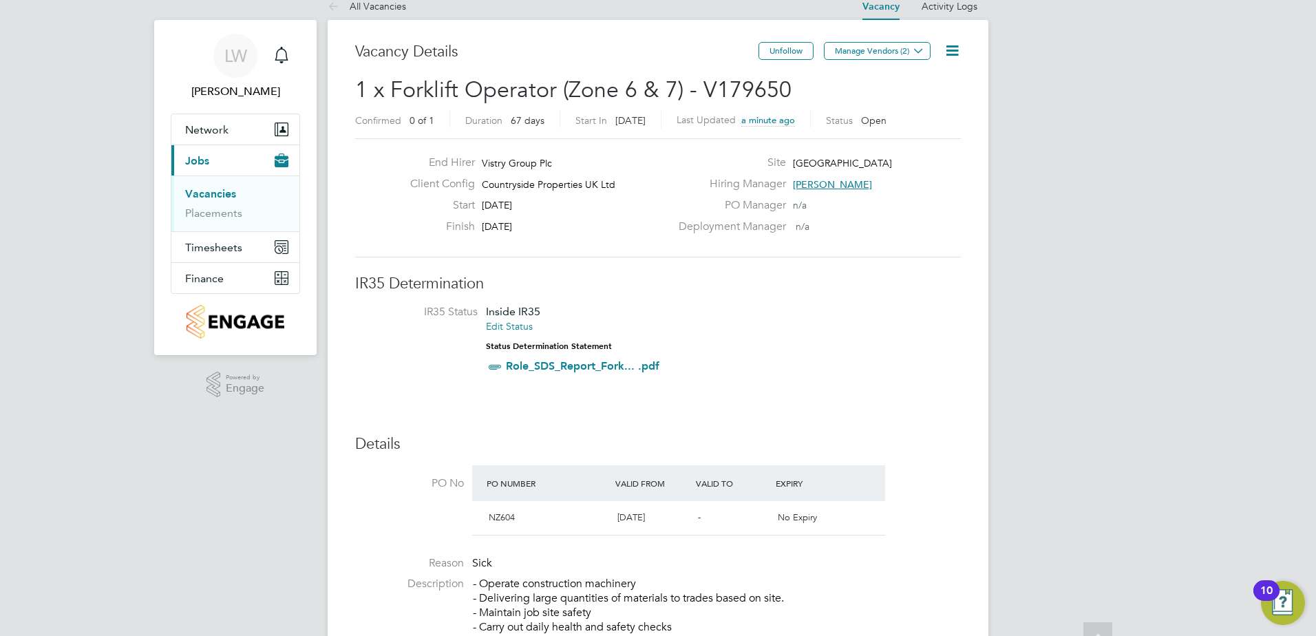
scroll to position [0, 0]
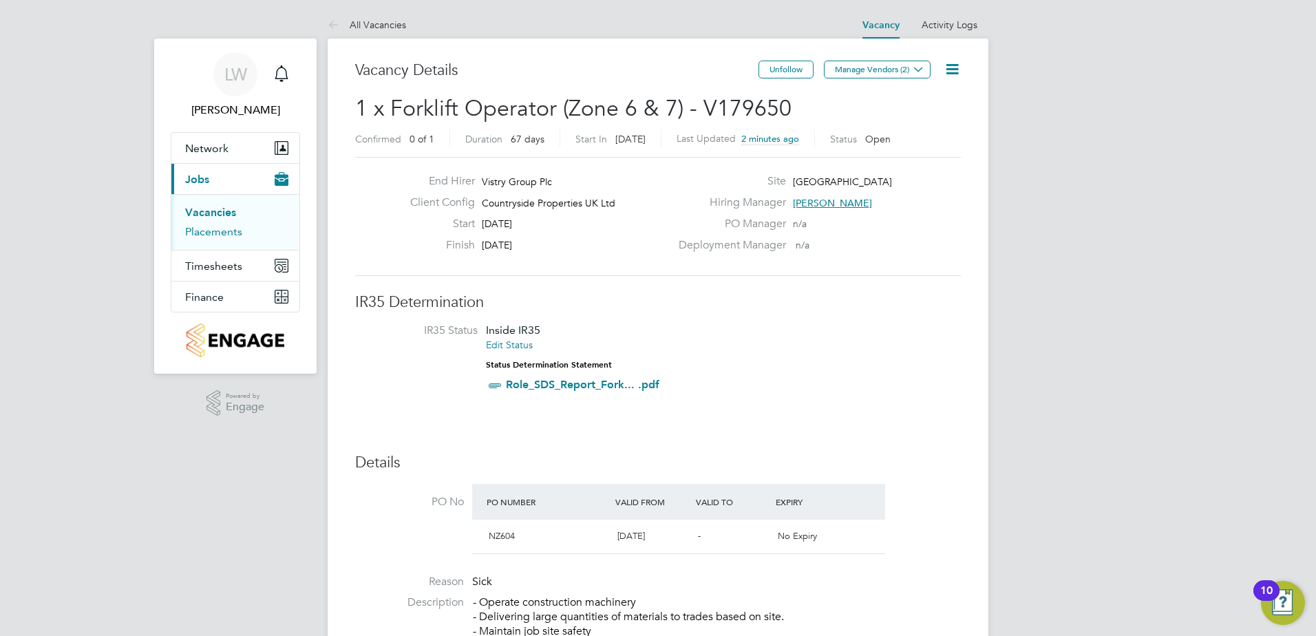
click at [195, 233] on link "Placements" at bounding box center [213, 231] width 57 height 13
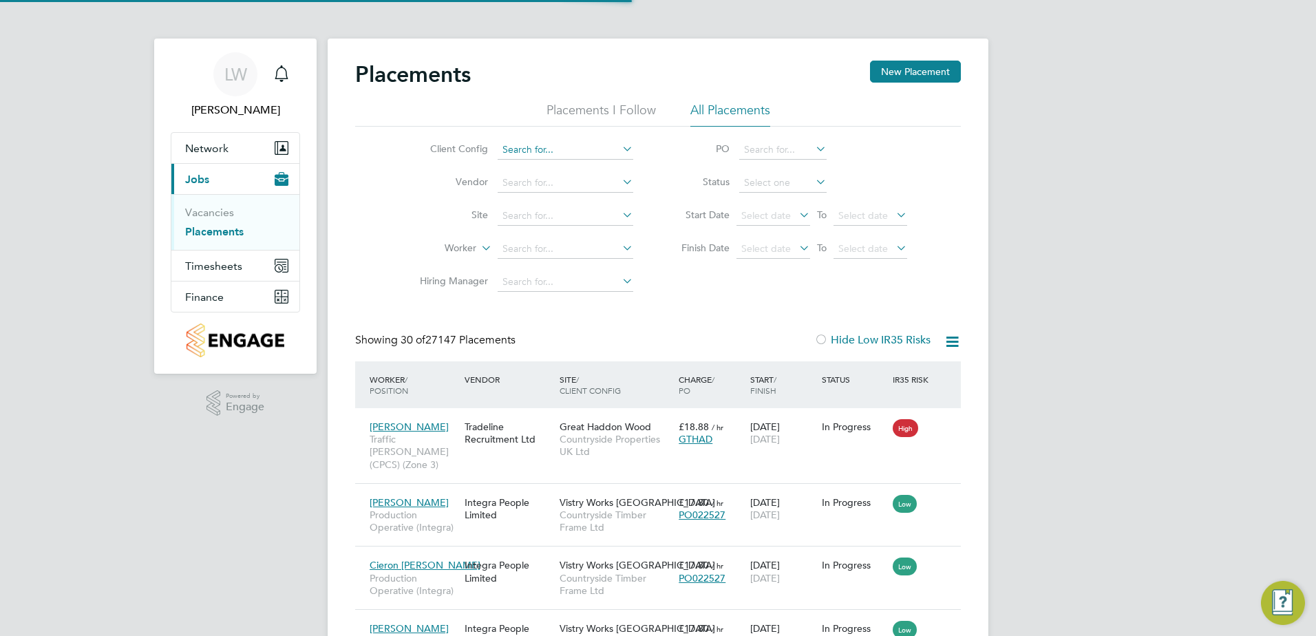
scroll to position [52, 120]
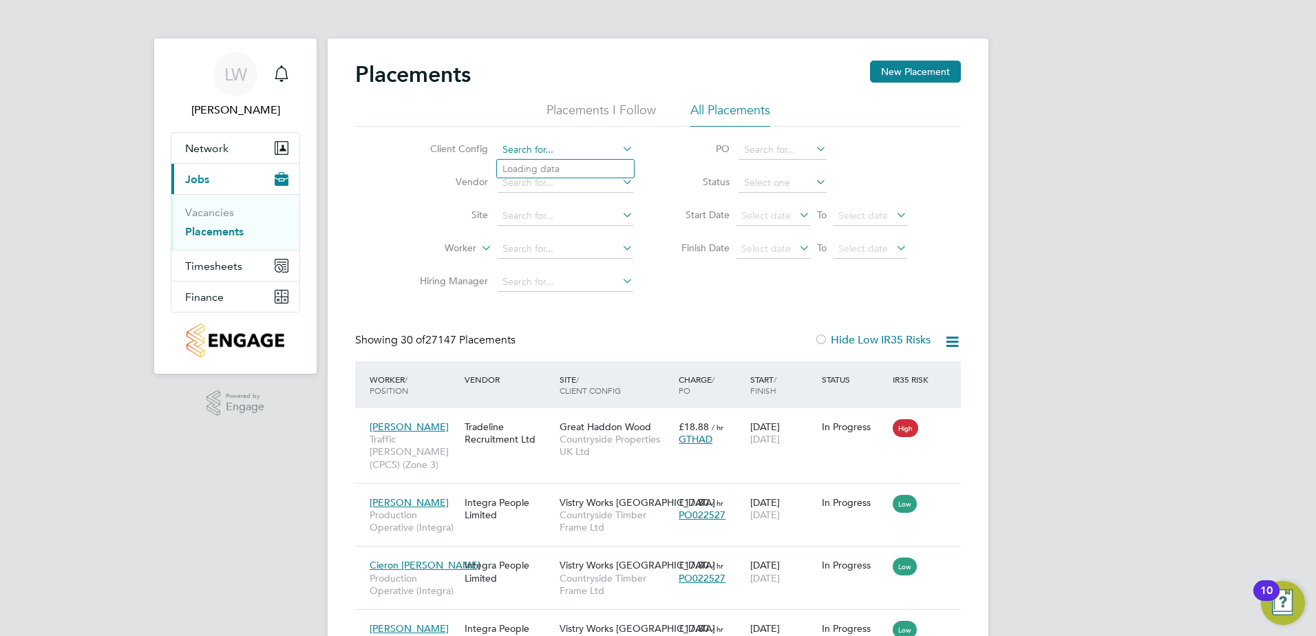
click at [556, 156] on input at bounding box center [566, 149] width 136 height 19
click at [569, 317] on li "Countryside Properties UK Ltd" at bounding box center [673, 318] width 352 height 19
type input "Countryside Properties UK Ltd"
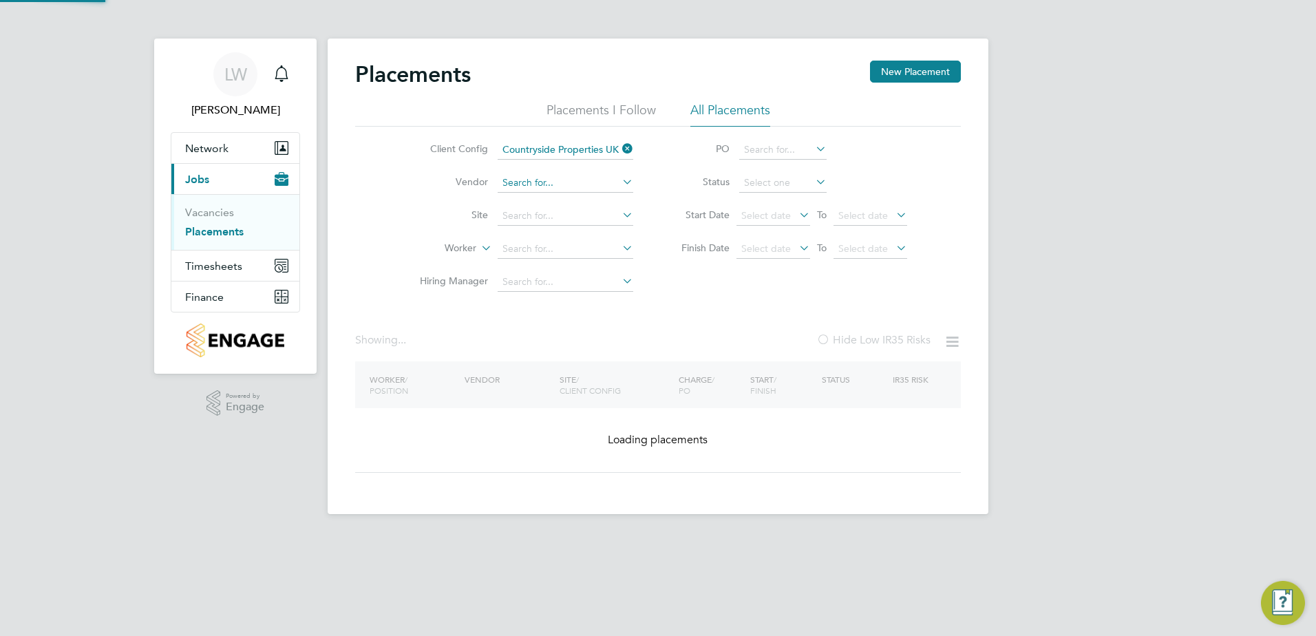
click at [543, 181] on input at bounding box center [566, 182] width 136 height 19
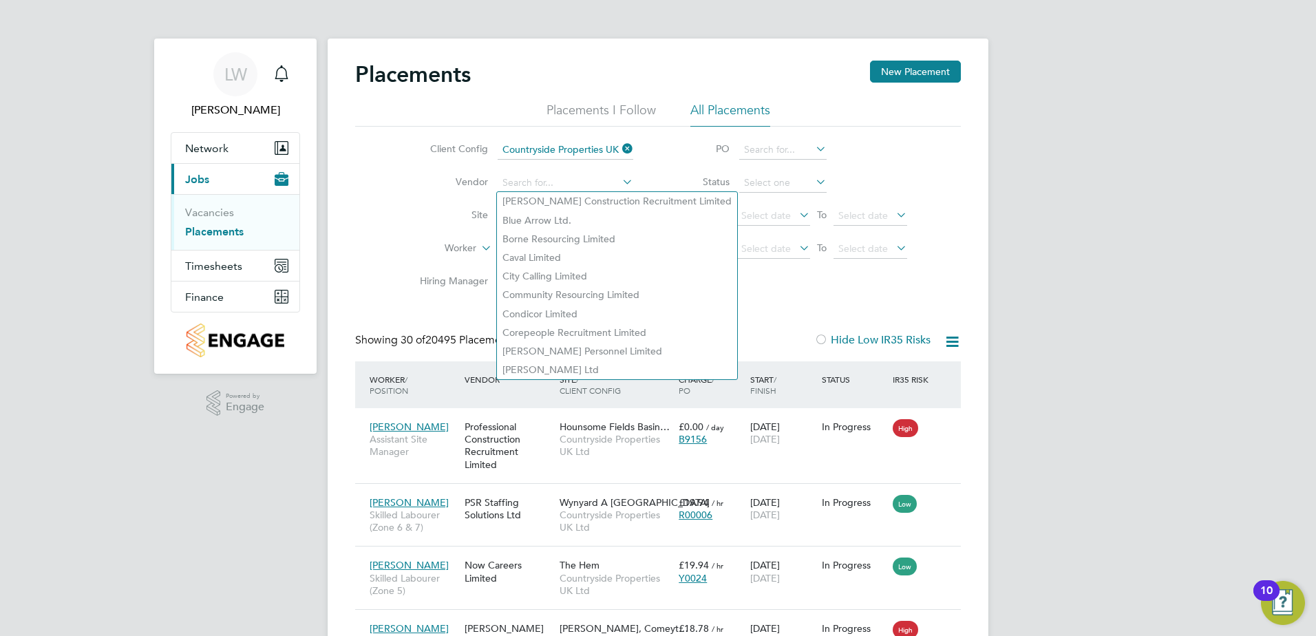
click at [429, 198] on li "Vendor" at bounding box center [521, 183] width 259 height 33
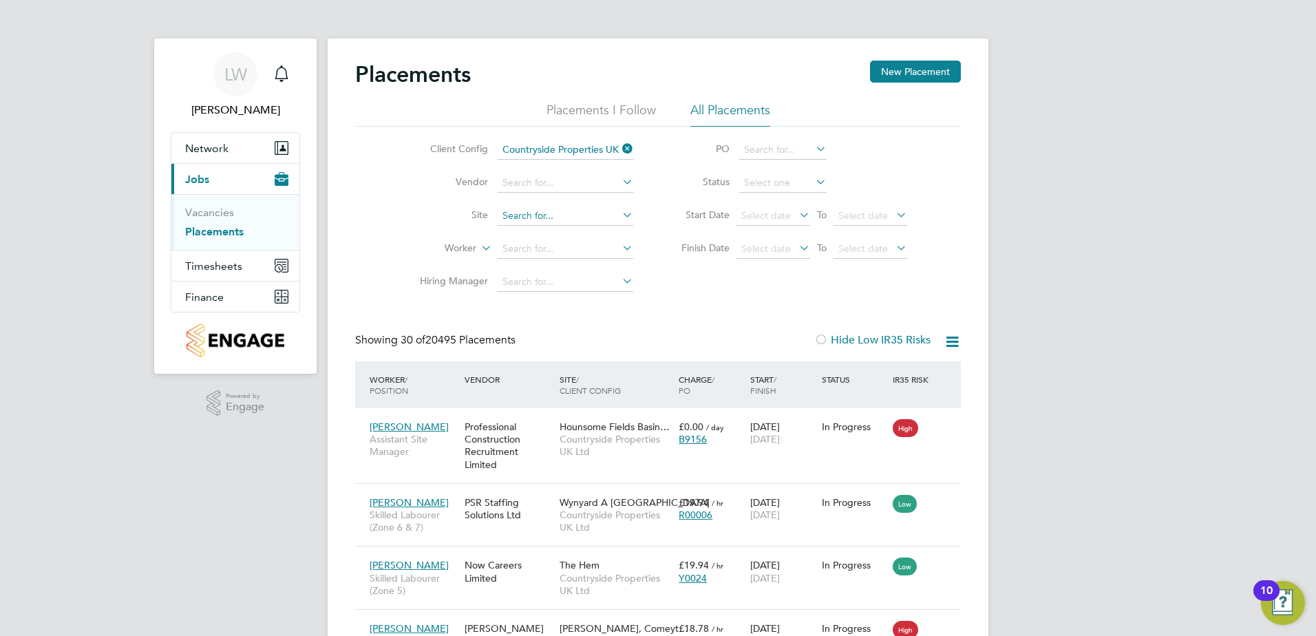
click at [564, 217] on input at bounding box center [566, 215] width 136 height 19
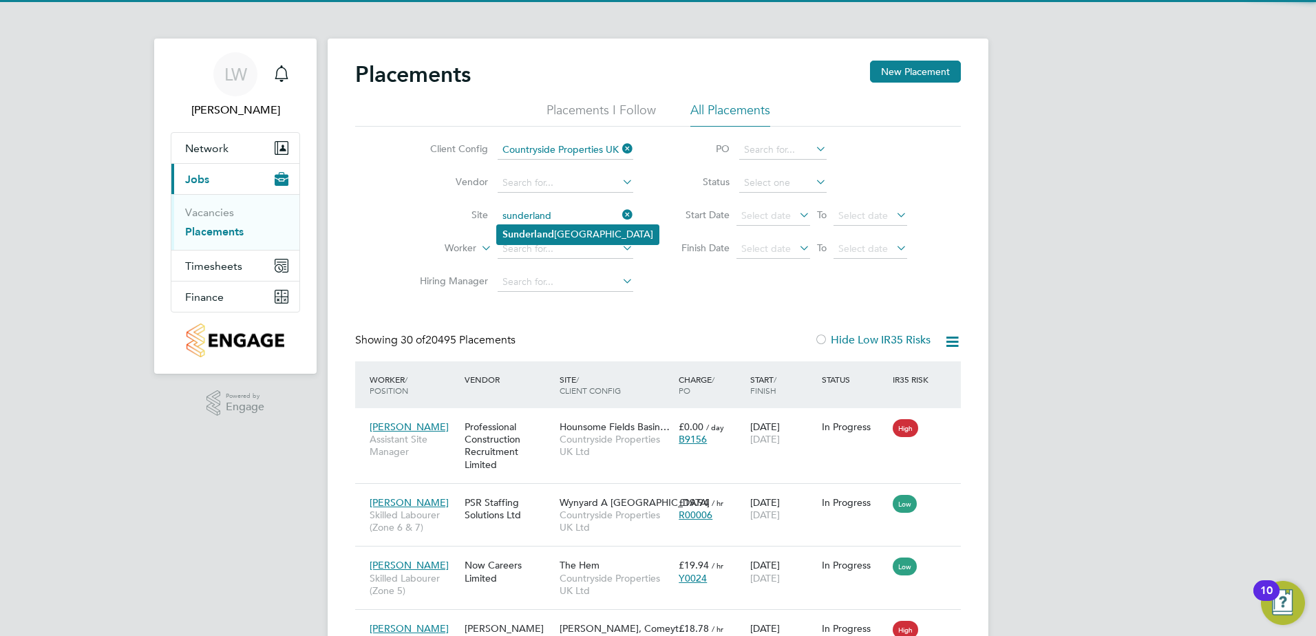
click at [572, 227] on li "[GEOGRAPHIC_DATA]" at bounding box center [578, 234] width 162 height 19
type input "[GEOGRAPHIC_DATA]"
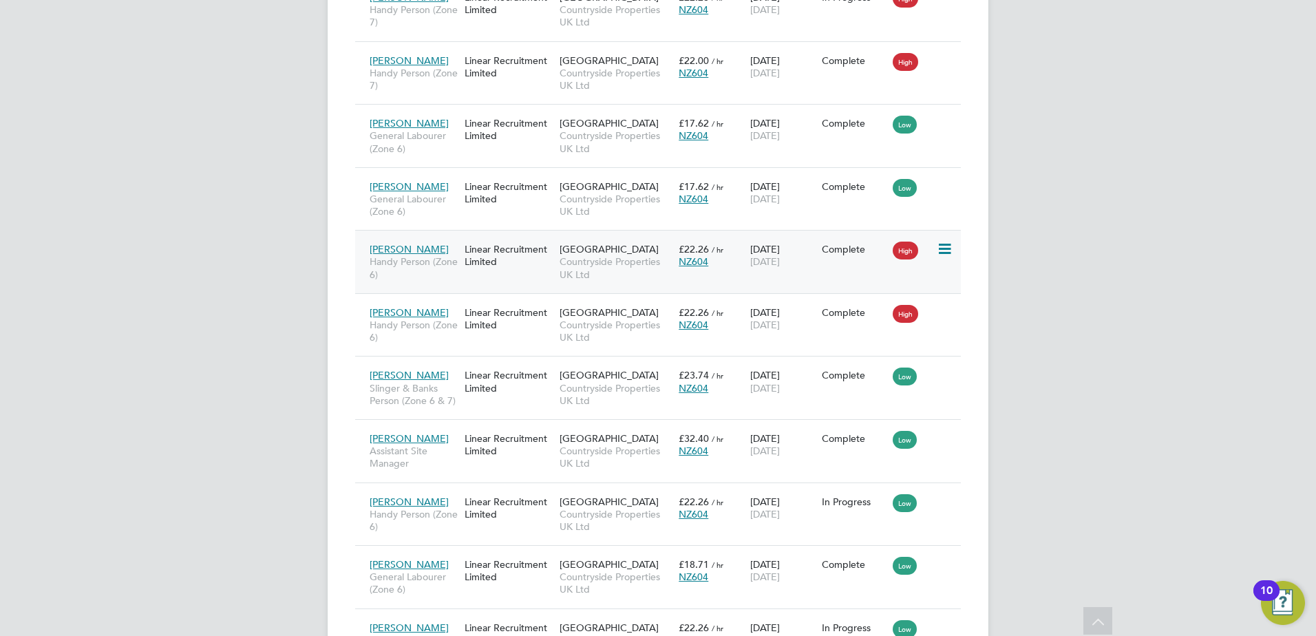
click at [397, 266] on span "Handy Person (Zone 6)" at bounding box center [414, 267] width 88 height 25
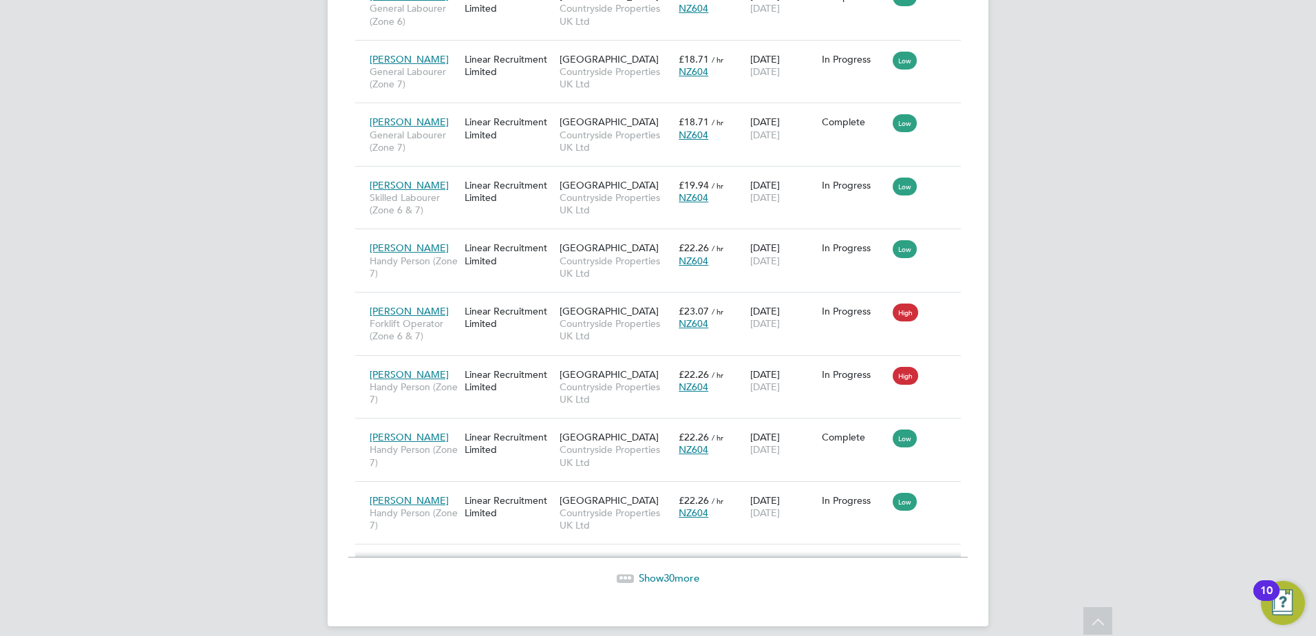
click at [646, 571] on span "Show 30 more" at bounding box center [669, 577] width 61 height 13
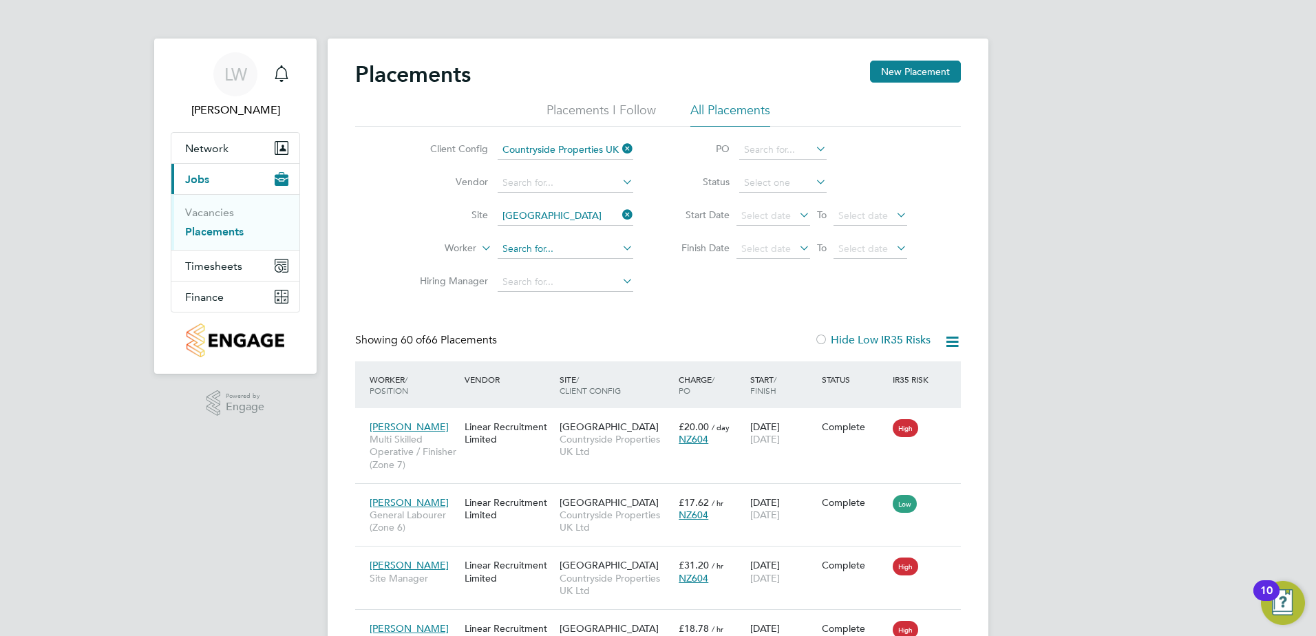
click at [535, 249] on input at bounding box center [566, 248] width 136 height 19
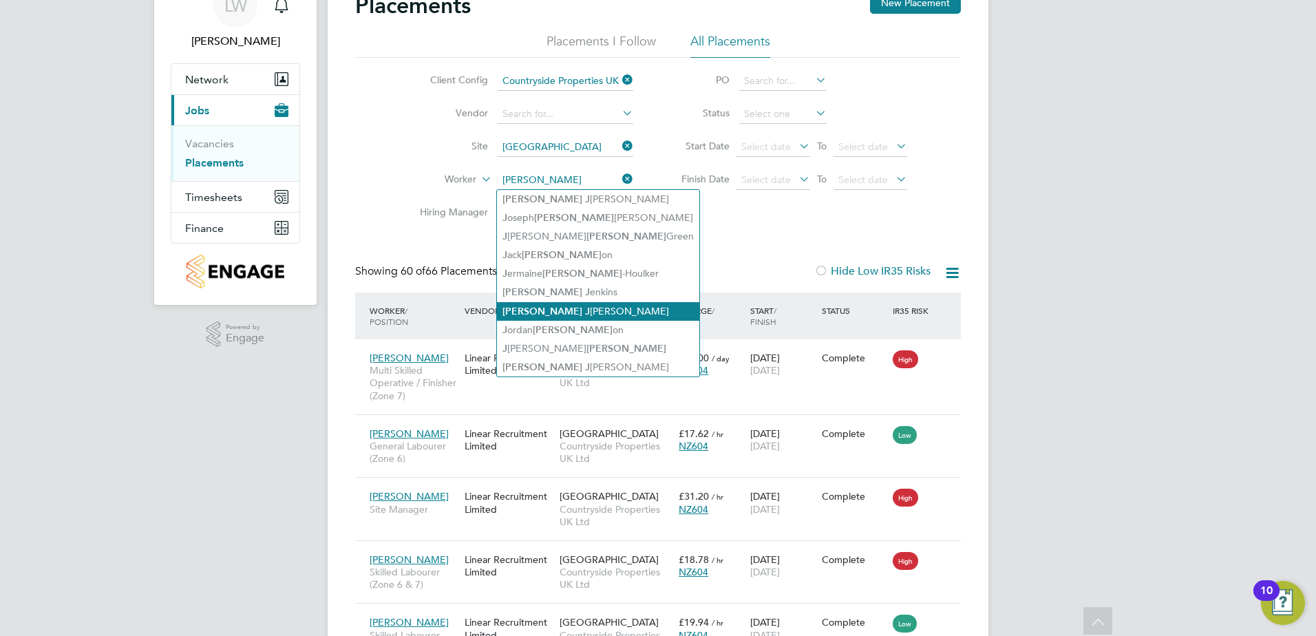
click at [556, 312] on li "[PERSON_NAME]" at bounding box center [598, 311] width 202 height 19
type input "[PERSON_NAME]"
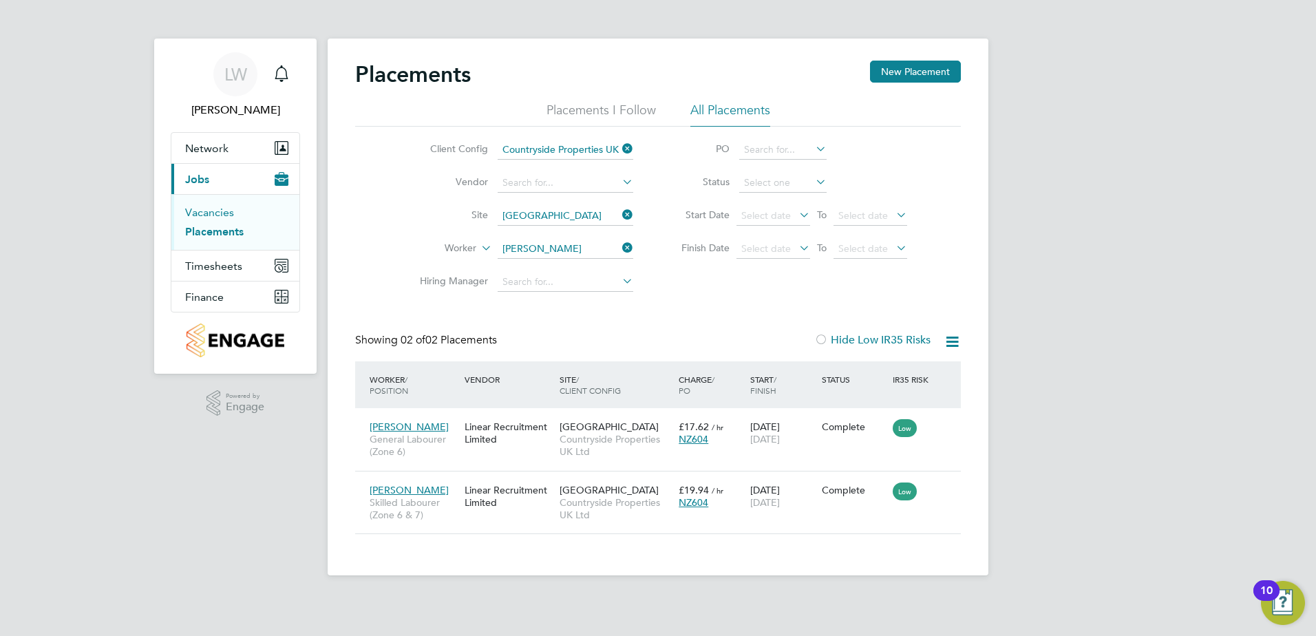
click at [206, 209] on link "Vacancies" at bounding box center [209, 212] width 49 height 13
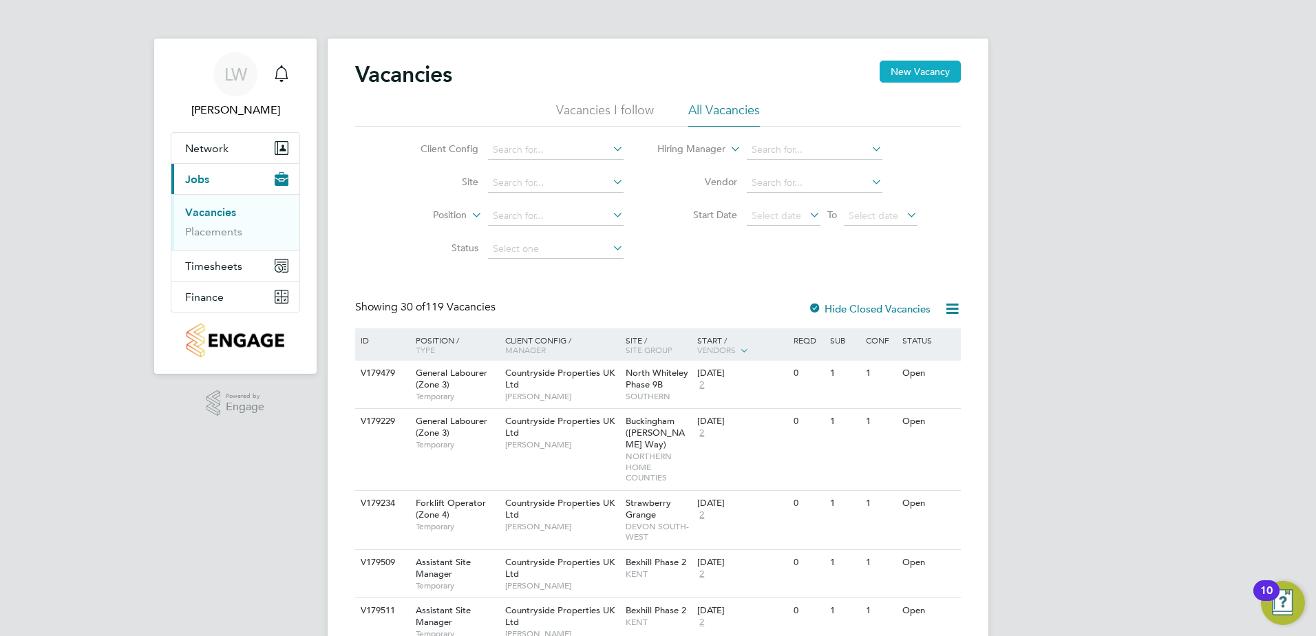
click at [913, 69] on button "New Vacancy" at bounding box center [920, 72] width 81 height 22
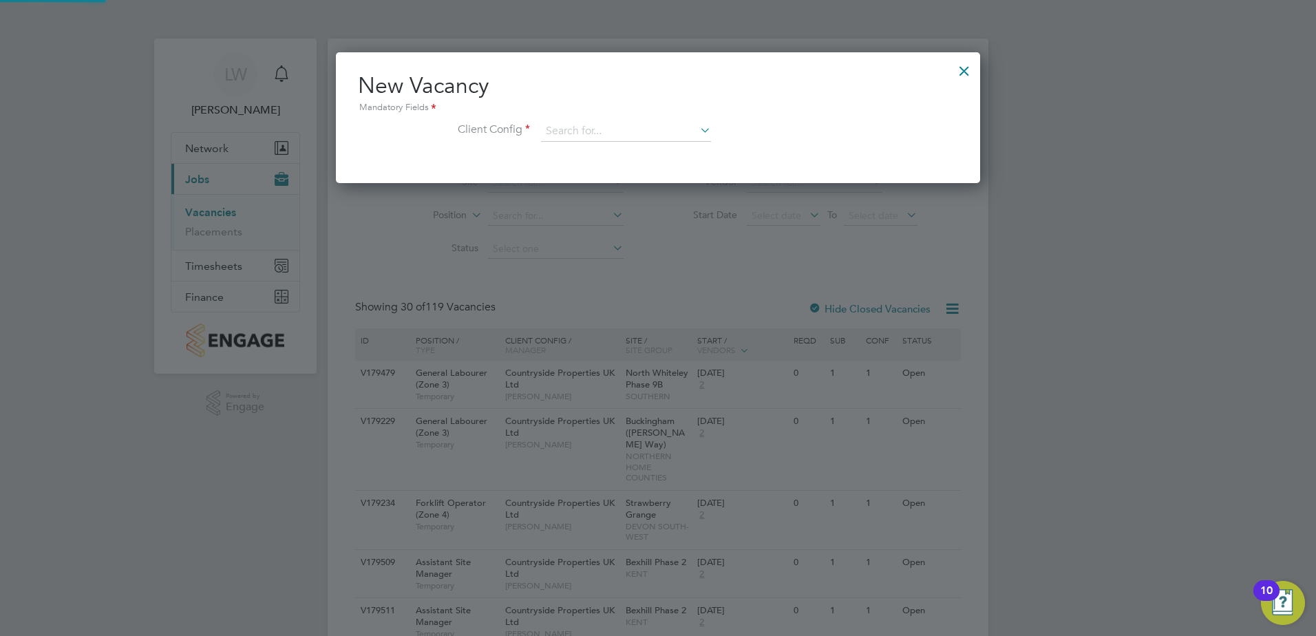
scroll to position [131, 645]
click at [577, 129] on input at bounding box center [626, 131] width 170 height 21
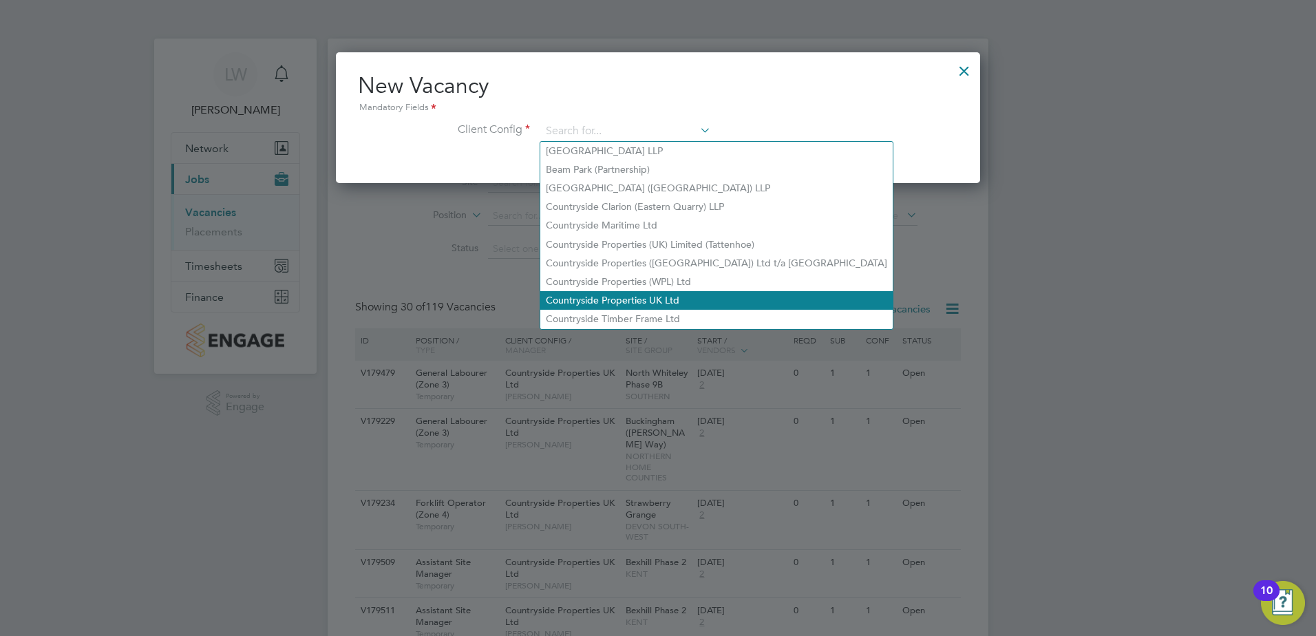
click at [588, 297] on li "Countryside Properties UK Ltd" at bounding box center [716, 300] width 352 height 19
type input "Countryside Properties UK Ltd"
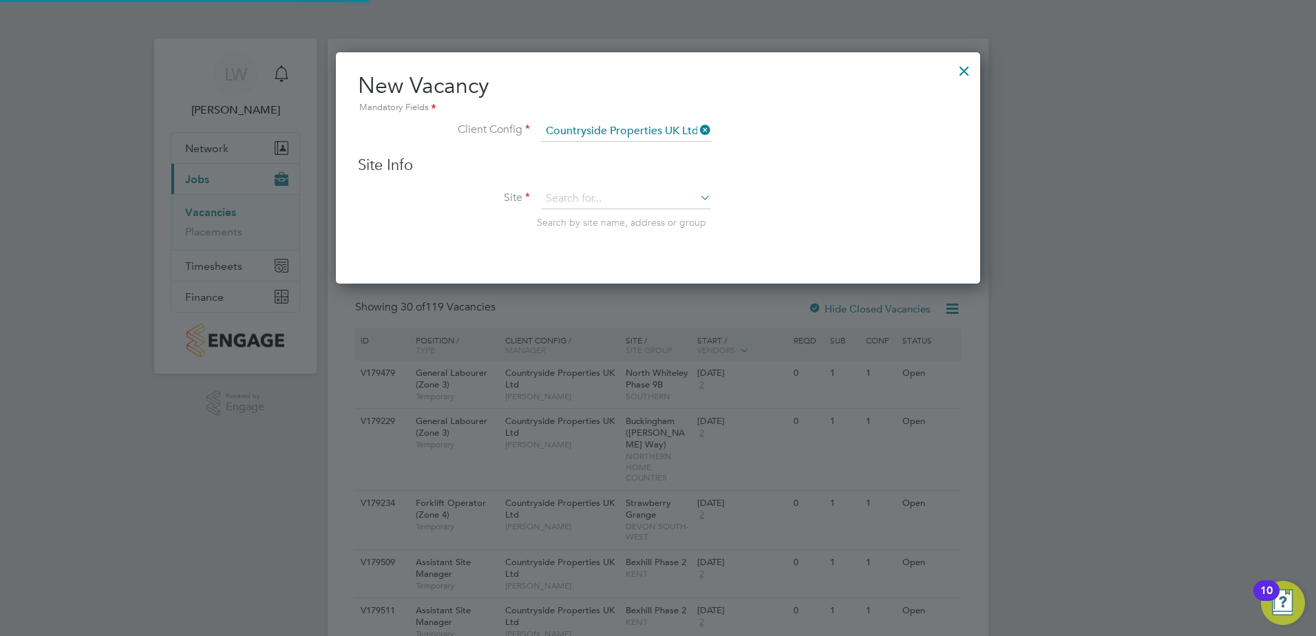
scroll to position [233, 645]
click at [600, 198] on input at bounding box center [626, 199] width 170 height 21
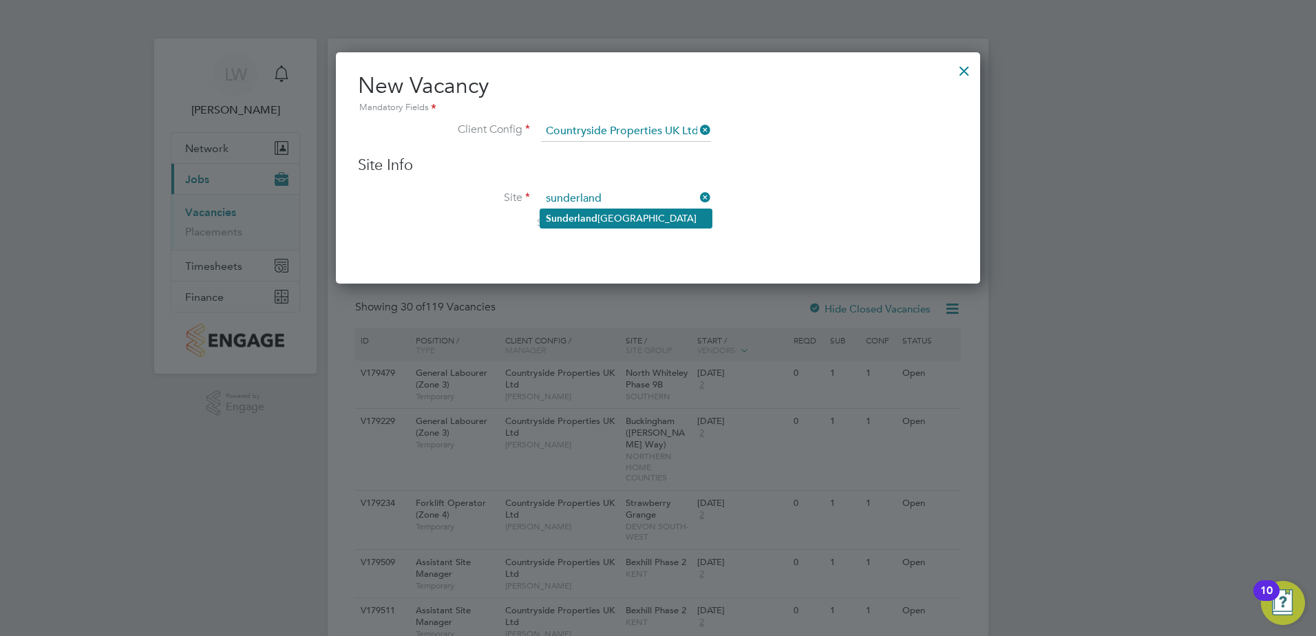
click at [557, 221] on b "Sunderland" at bounding box center [572, 219] width 52 height 12
type input "[GEOGRAPHIC_DATA]"
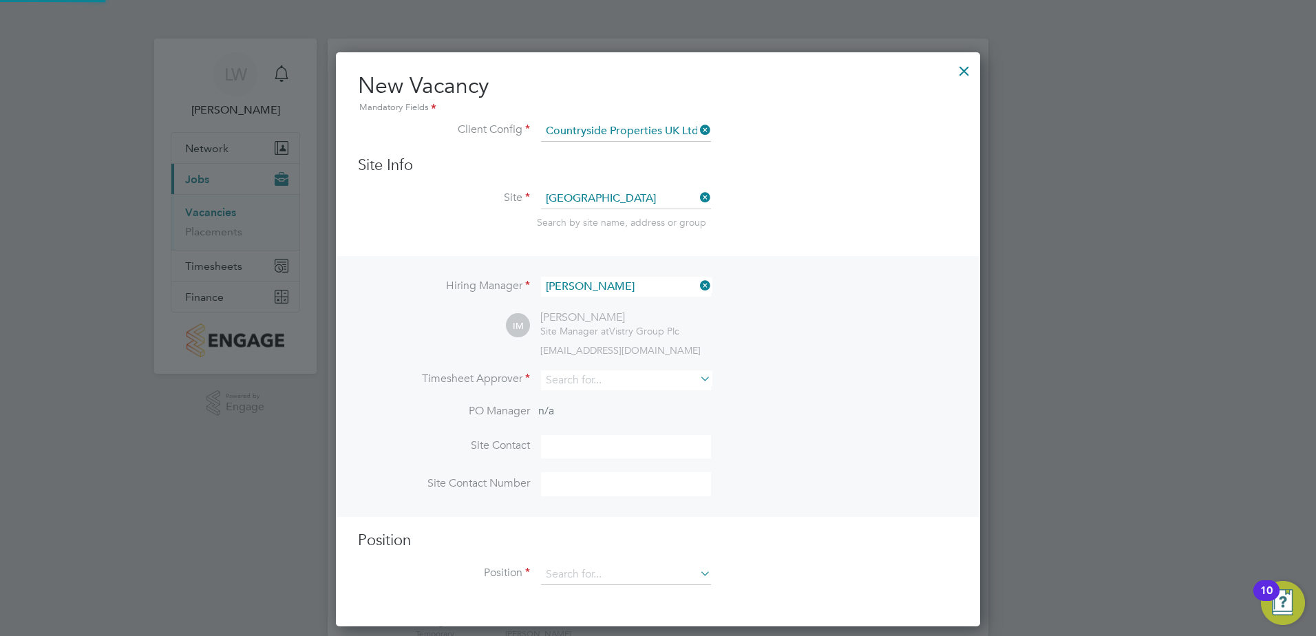
scroll to position [575, 645]
click at [621, 277] on input at bounding box center [626, 287] width 170 height 20
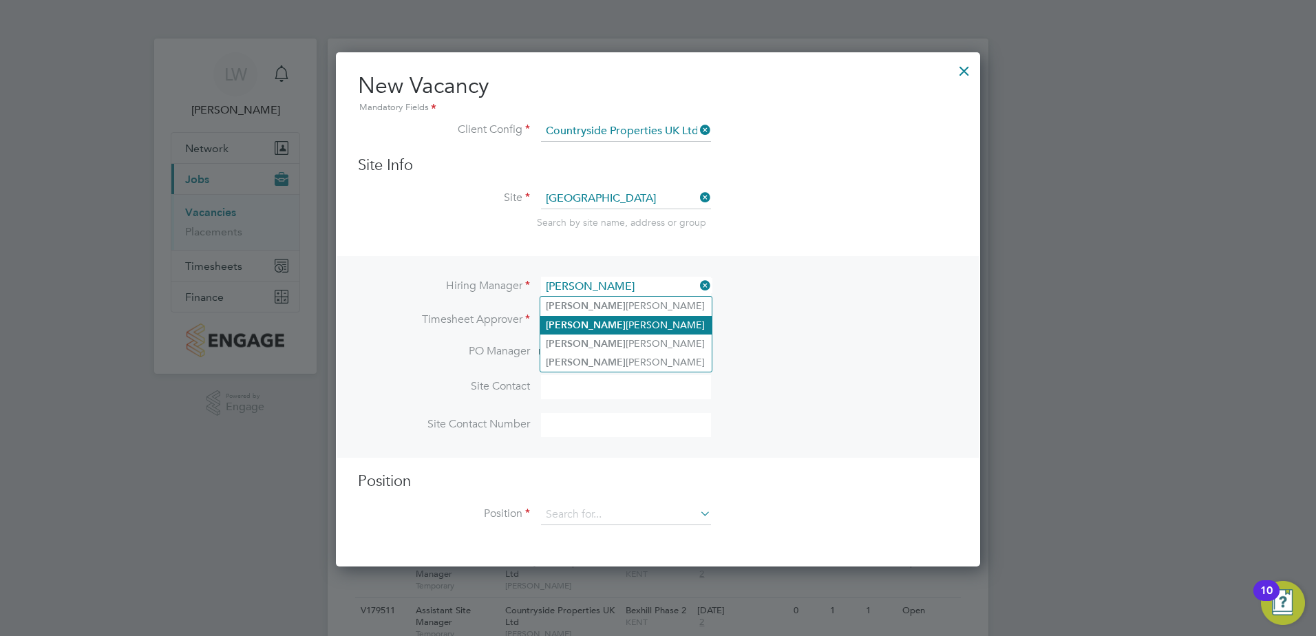
click at [611, 330] on li "[PERSON_NAME]" at bounding box center [625, 325] width 171 height 19
type input "[PERSON_NAME]"
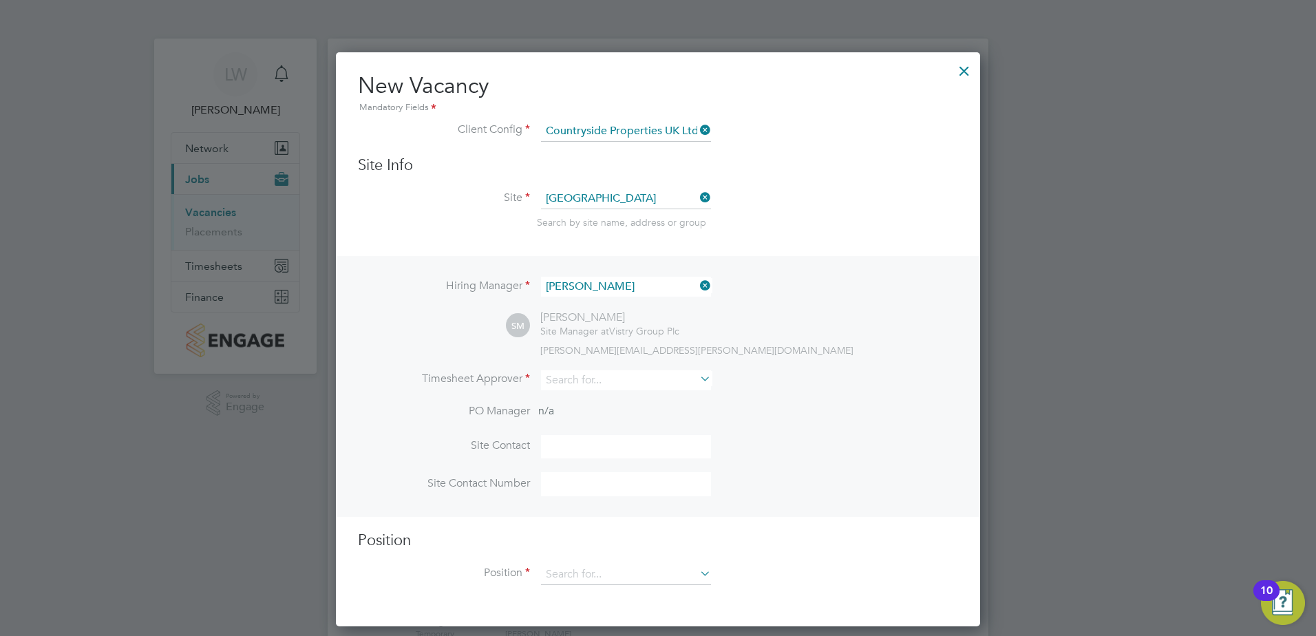
scroll to position [575, 645]
click at [571, 379] on input at bounding box center [626, 380] width 170 height 20
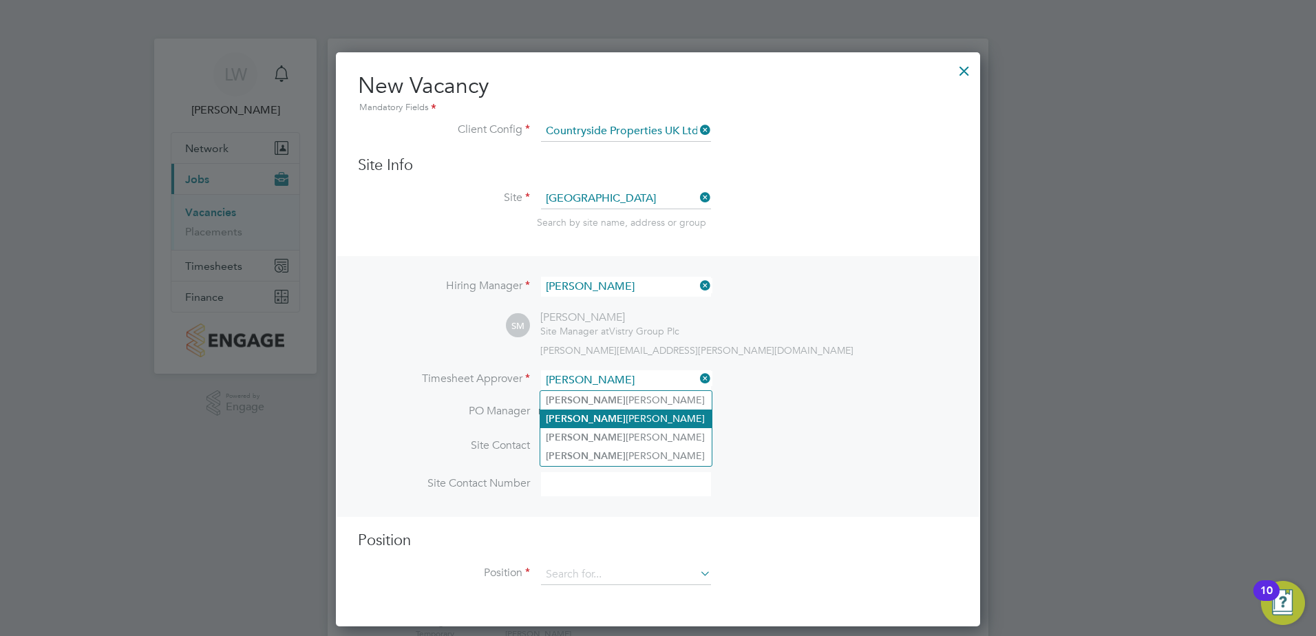
click at [626, 418] on li "[PERSON_NAME]" at bounding box center [625, 418] width 171 height 19
type input "[PERSON_NAME]"
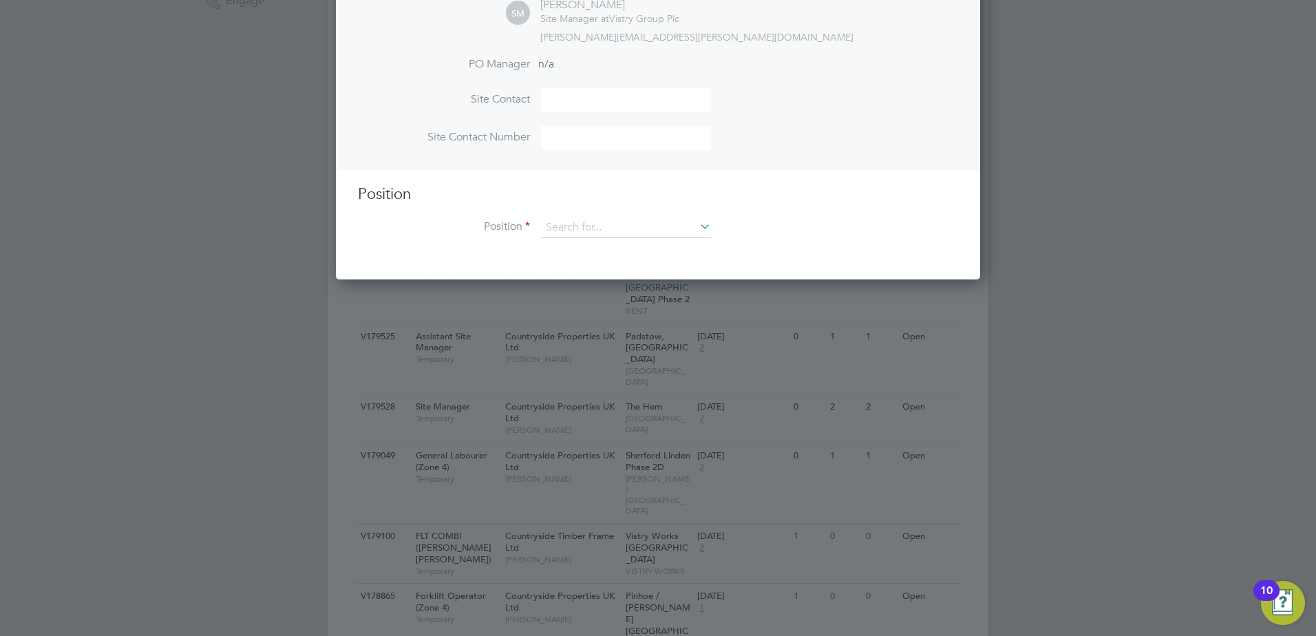
scroll to position [413, 0]
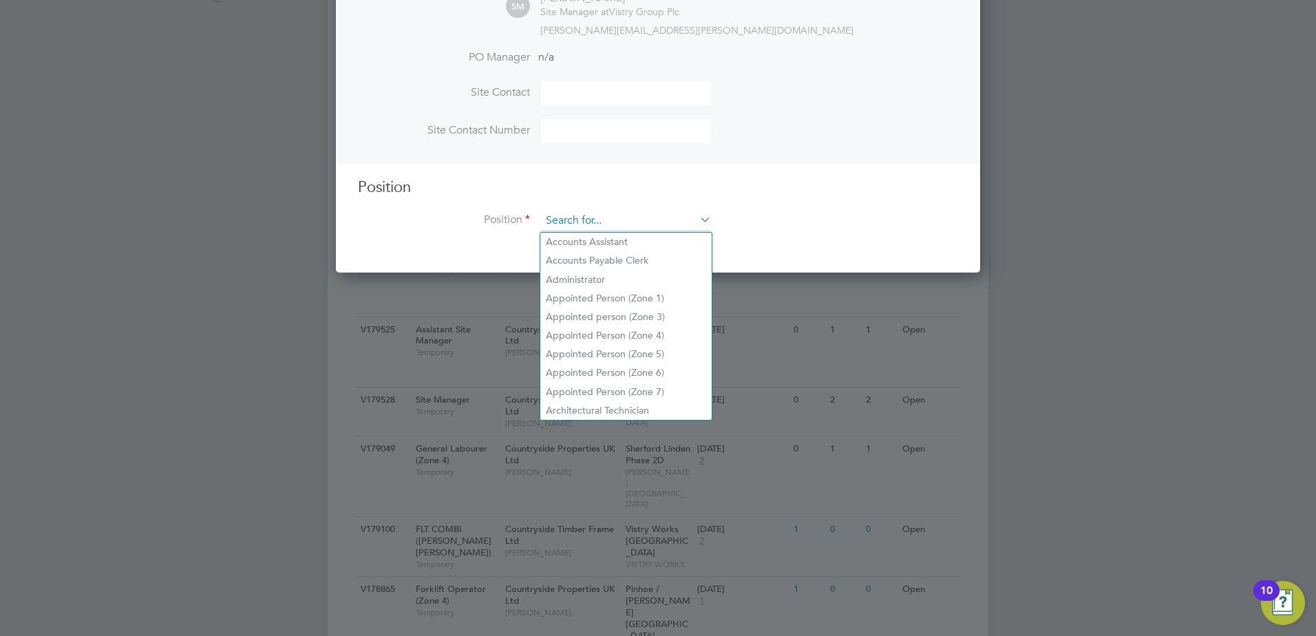
click at [606, 217] on input at bounding box center [626, 221] width 170 height 21
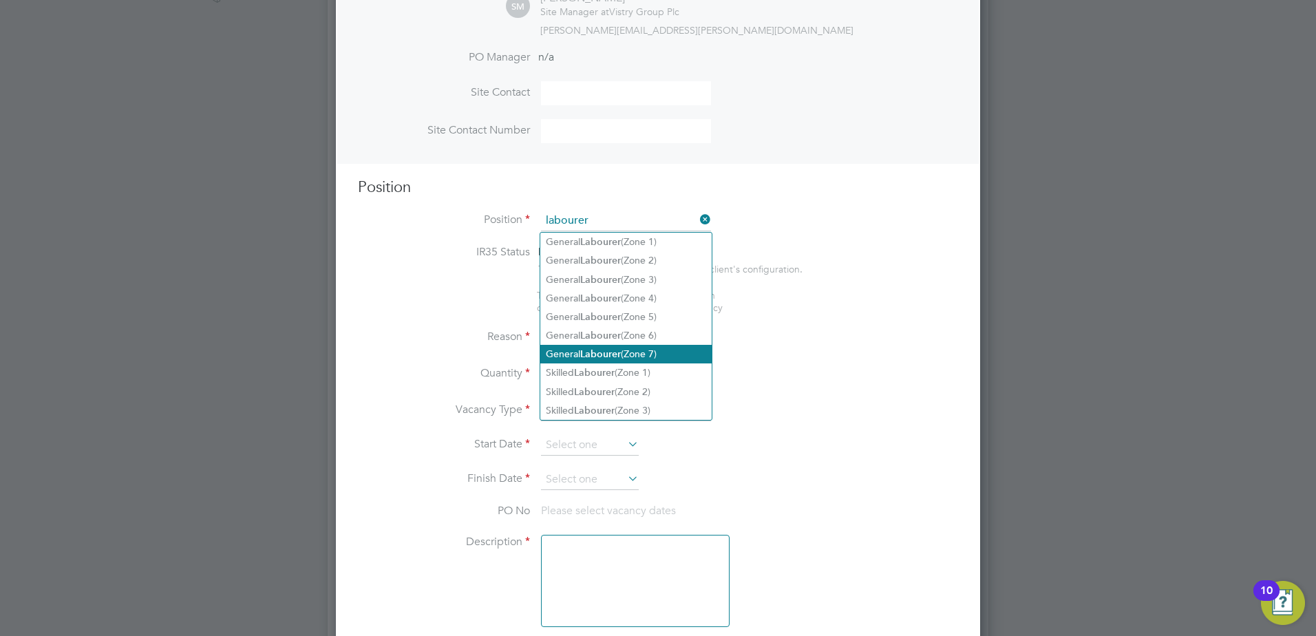
click at [588, 350] on b "Labourer" at bounding box center [600, 354] width 41 height 12
type input "General Labourer (Zone 7)"
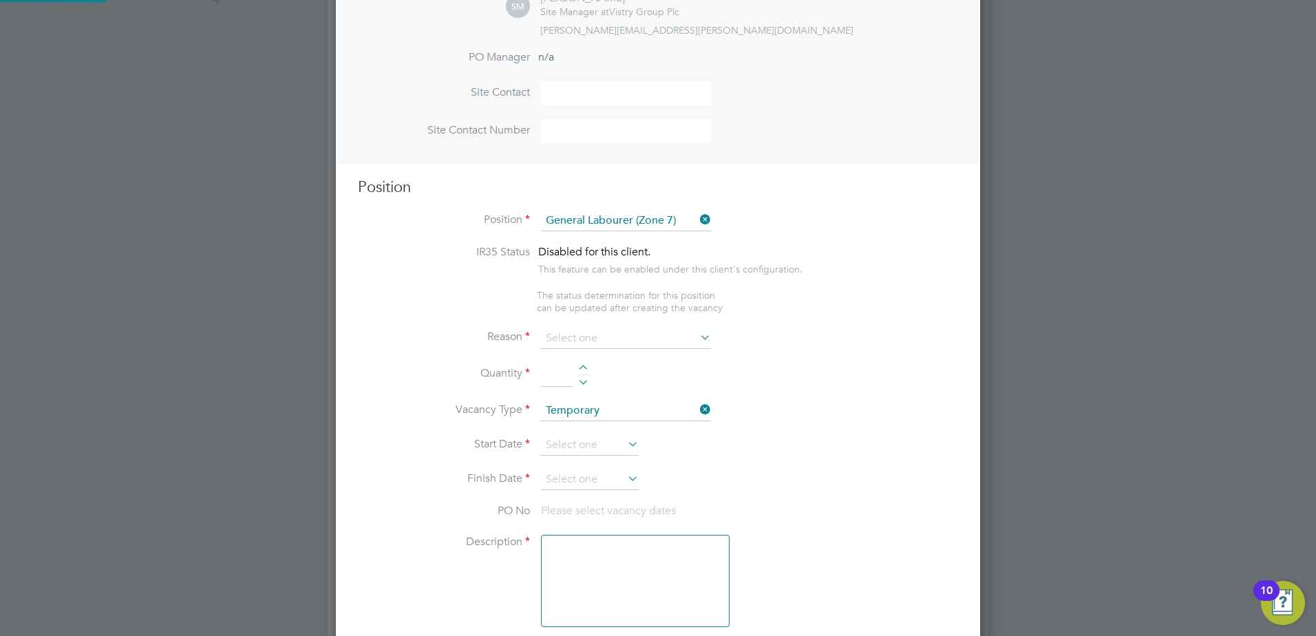
type textarea "• General labouring duties • Supporting the trades on site • Moving materials a…"
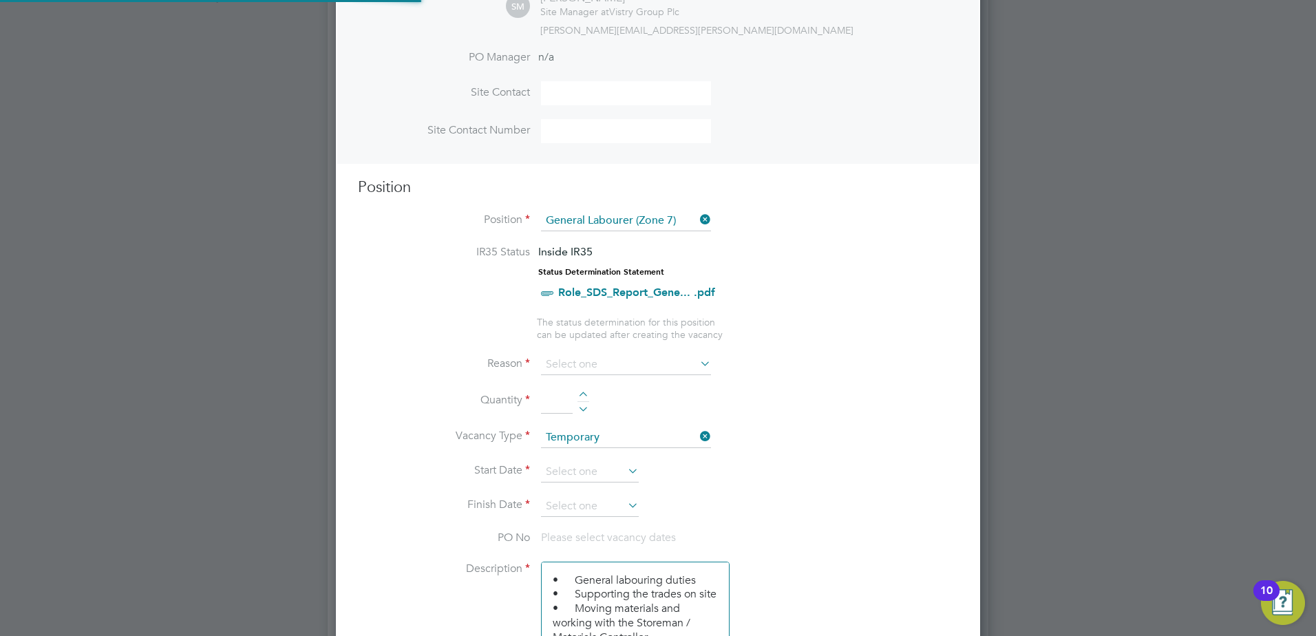
scroll to position [1986, 645]
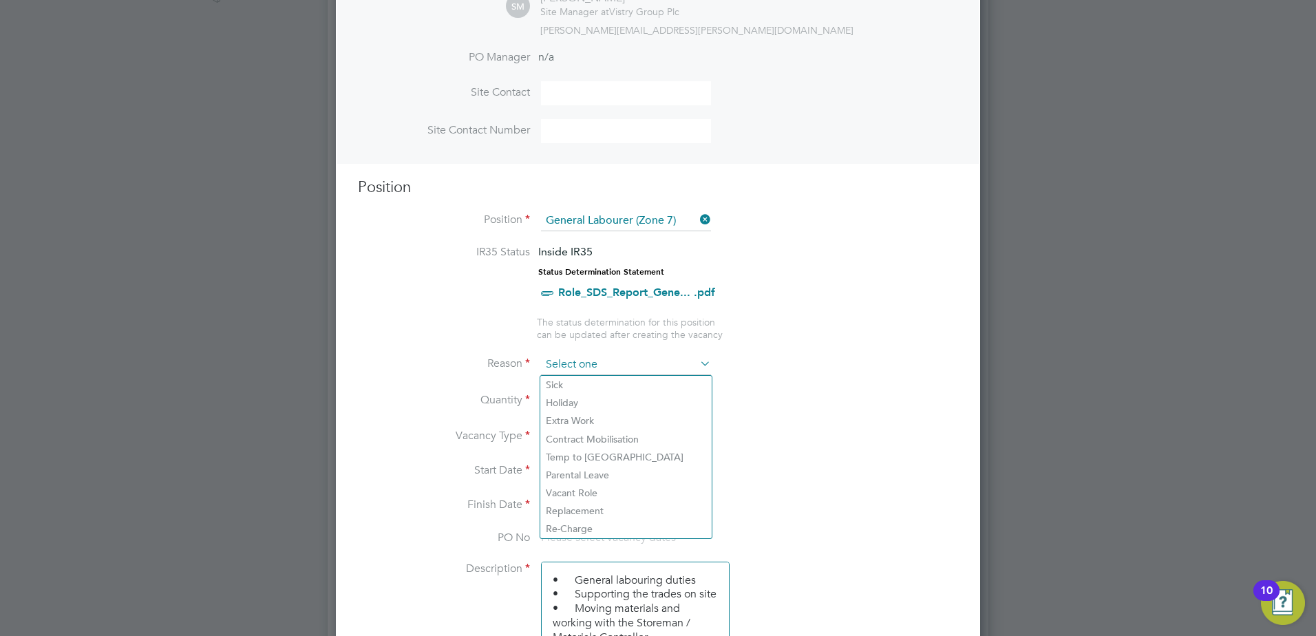
click at [558, 361] on input at bounding box center [626, 364] width 170 height 21
click at [558, 423] on li "Extra Work" at bounding box center [625, 421] width 171 height 18
type input "Extra Work"
click at [581, 397] on div at bounding box center [583, 397] width 12 height 10
type input "1"
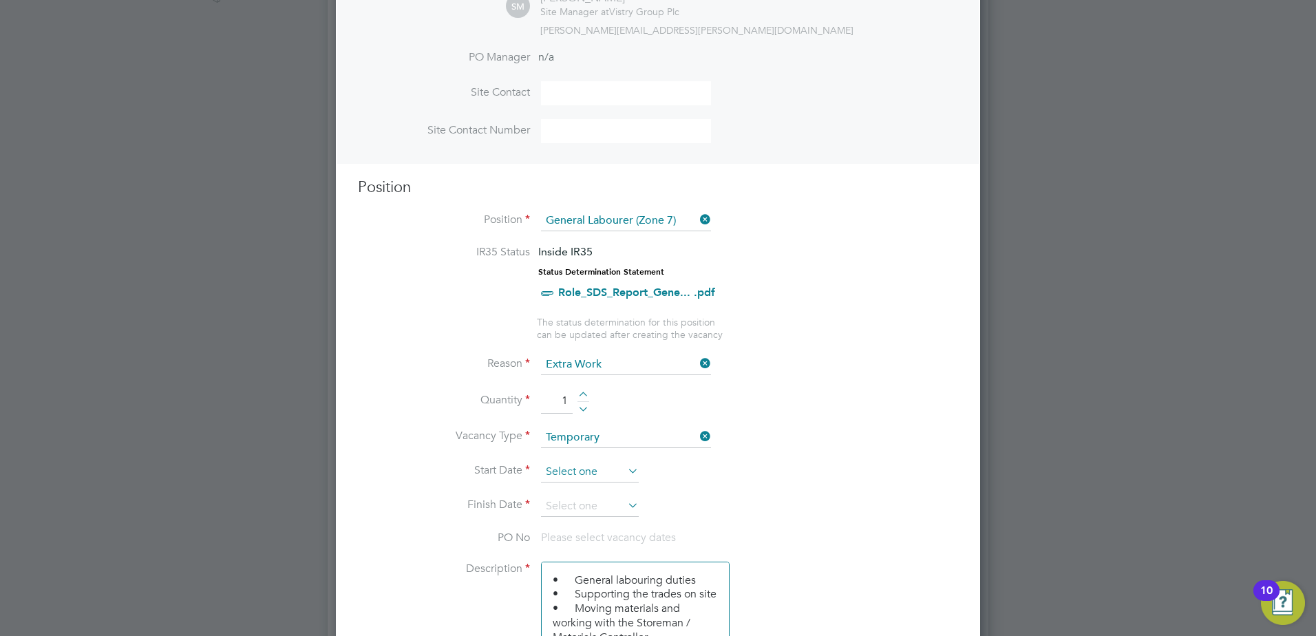
click at [581, 476] on input at bounding box center [590, 472] width 98 height 21
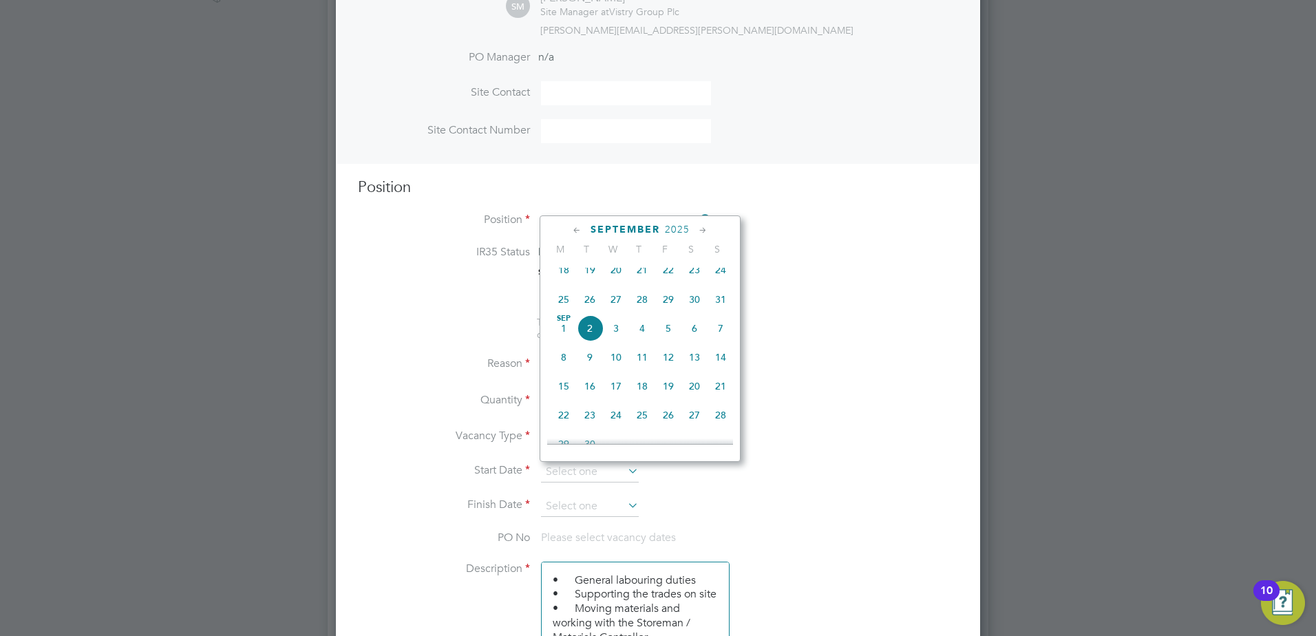
click at [621, 312] on span "27" at bounding box center [616, 299] width 26 height 26
type input "[DATE]"
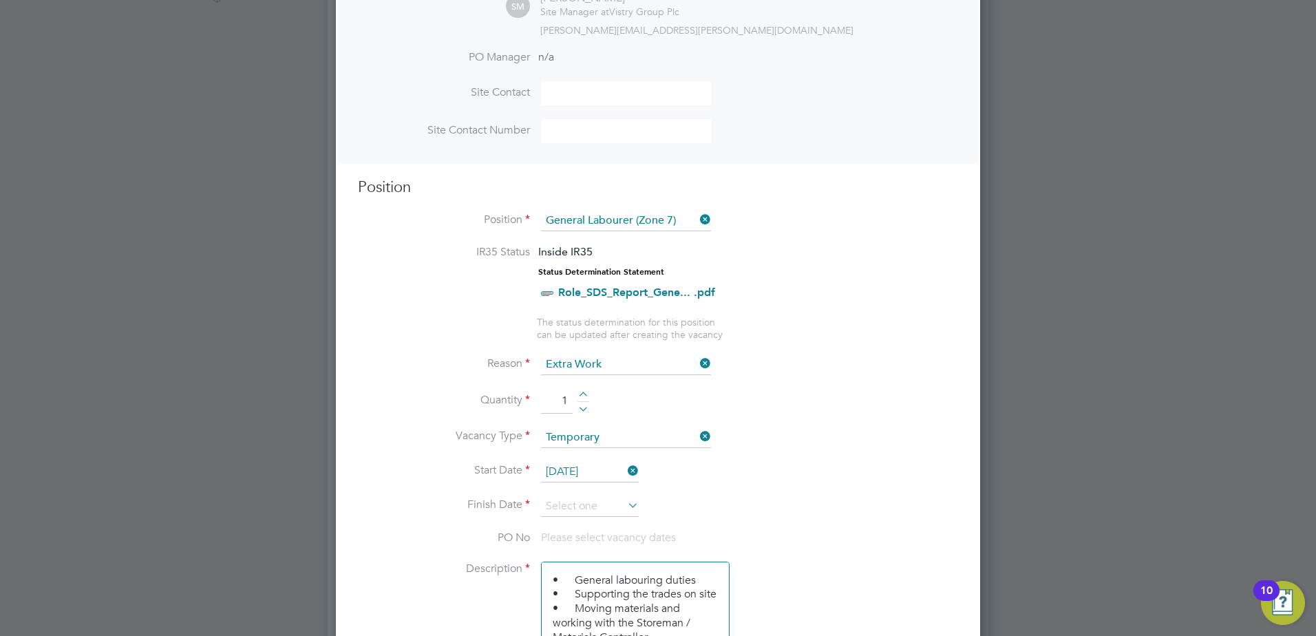
click at [625, 507] on icon at bounding box center [625, 504] width 0 height 19
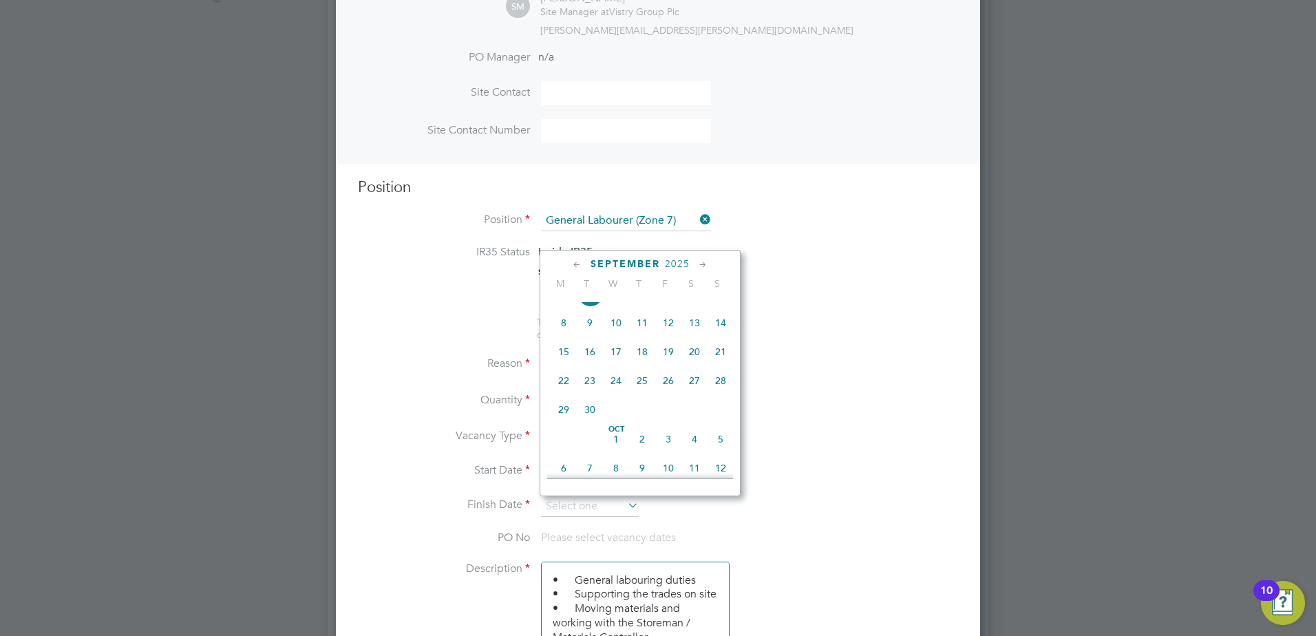
scroll to position [555, 0]
click at [595, 354] on span "30" at bounding box center [590, 341] width 26 height 26
type input "[DATE]"
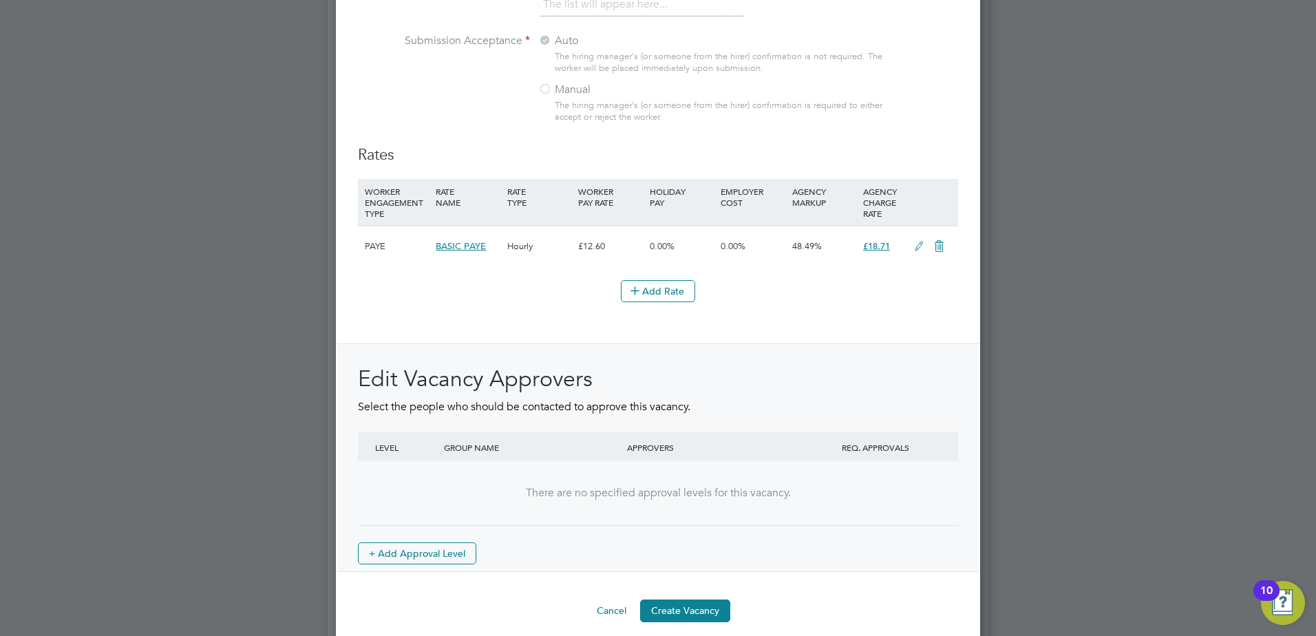
scroll to position [1500, 0]
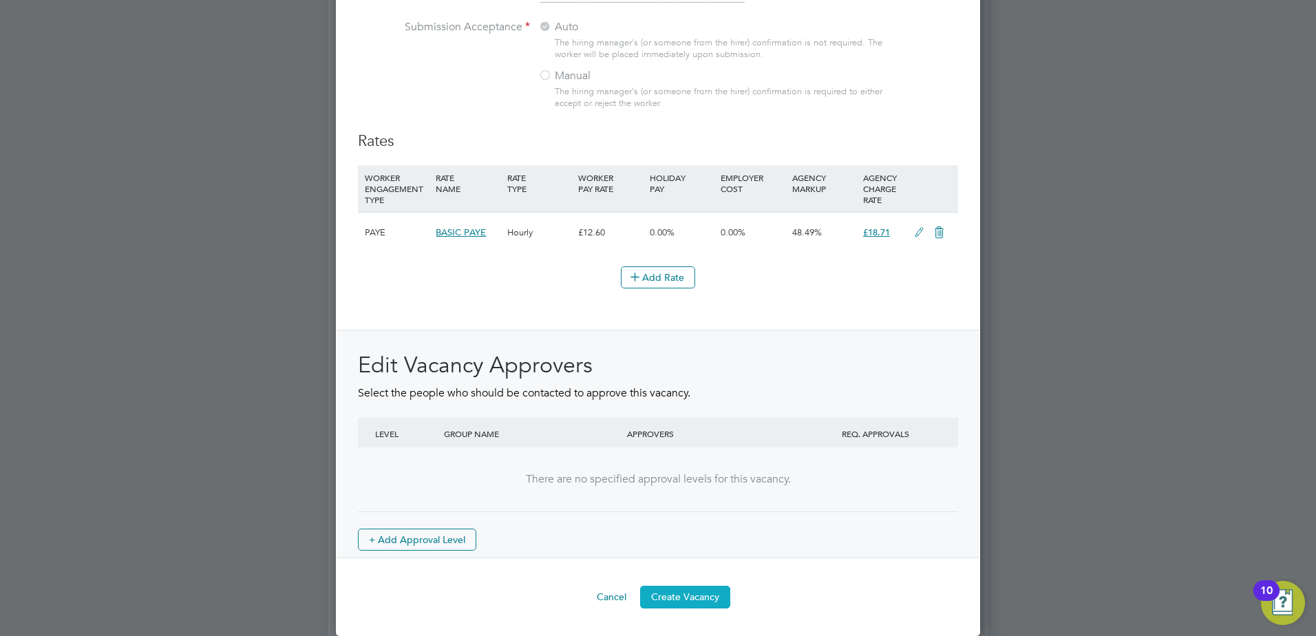
click at [681, 602] on button "Create Vacancy" at bounding box center [685, 597] width 90 height 22
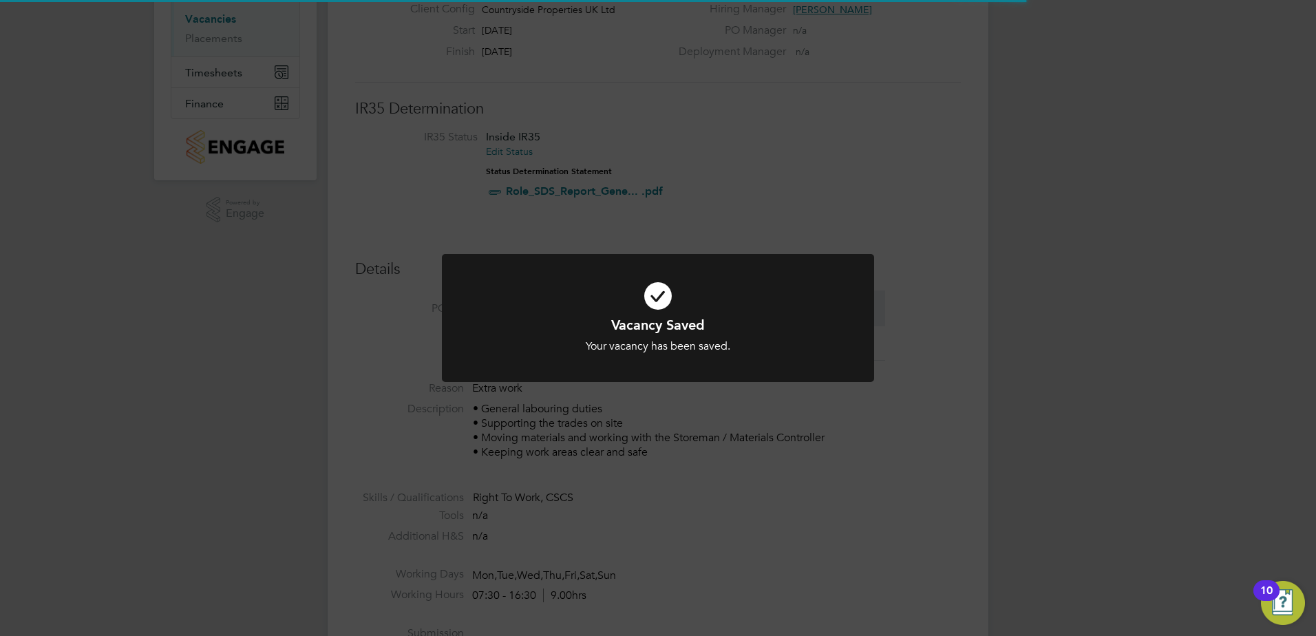
scroll to position [22, 297]
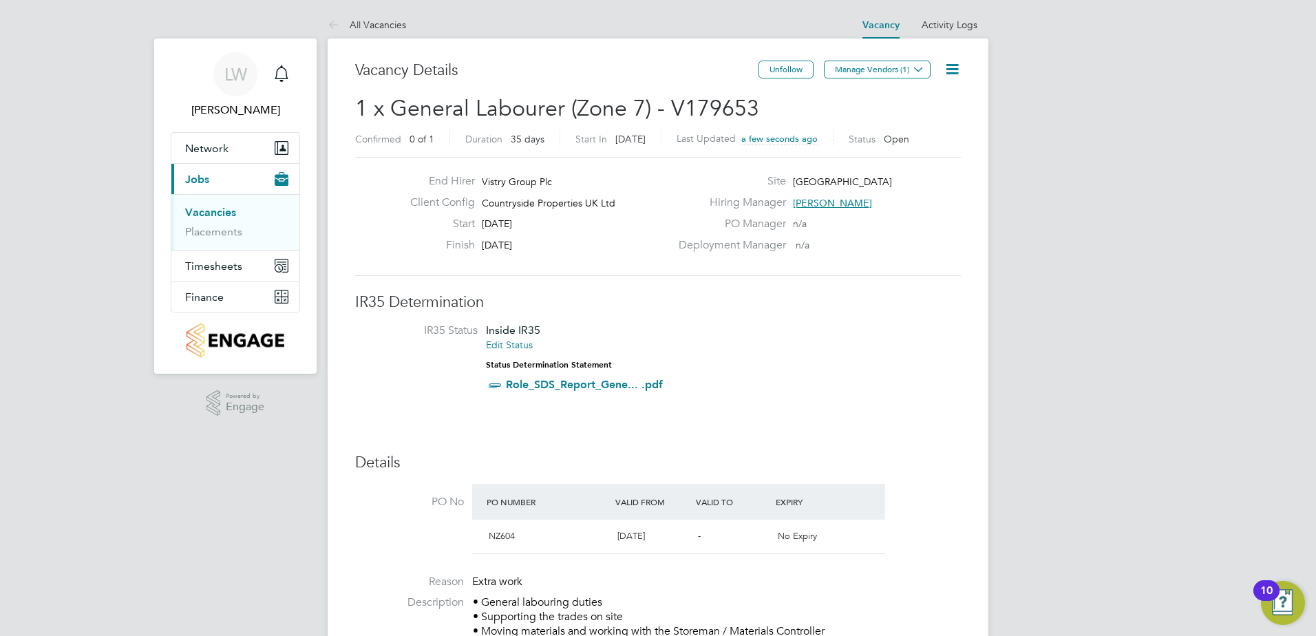
click at [862, 68] on button "Manage Vendors (1)" at bounding box center [877, 70] width 107 height 18
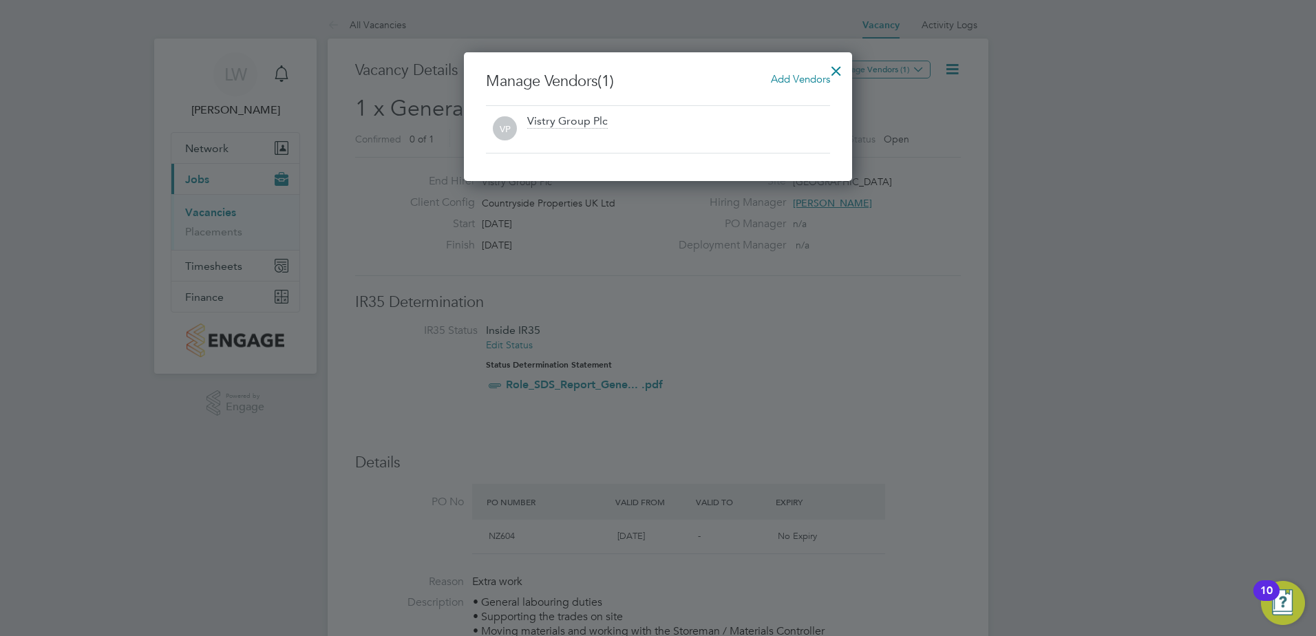
click at [778, 78] on span "Add Vendors" at bounding box center [800, 78] width 59 height 13
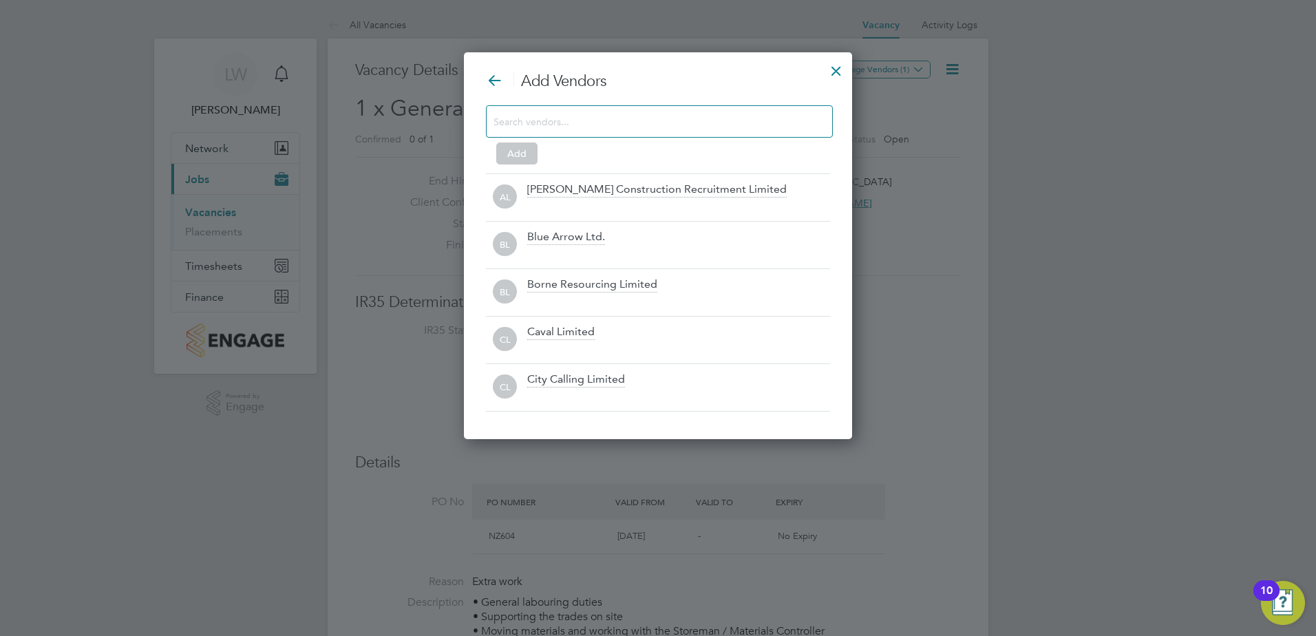
click at [748, 118] on input at bounding box center [648, 121] width 310 height 18
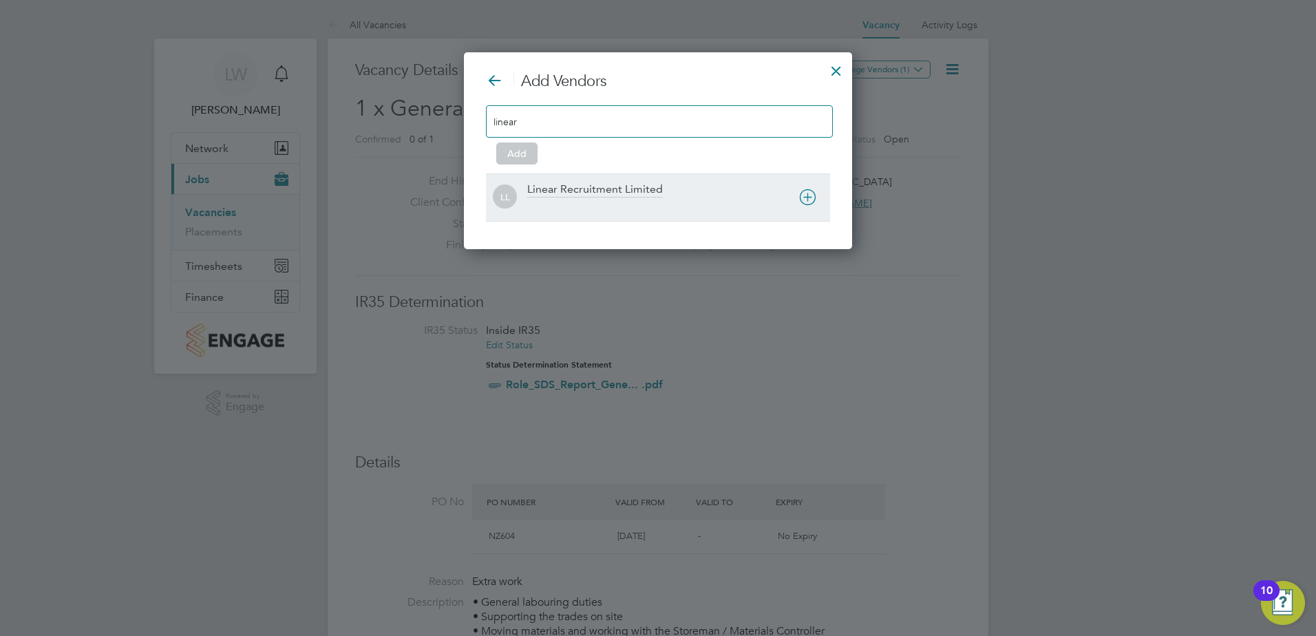
type input "linear"
click at [739, 173] on div "LL Linear Recruitment Limited" at bounding box center [658, 196] width 344 height 47
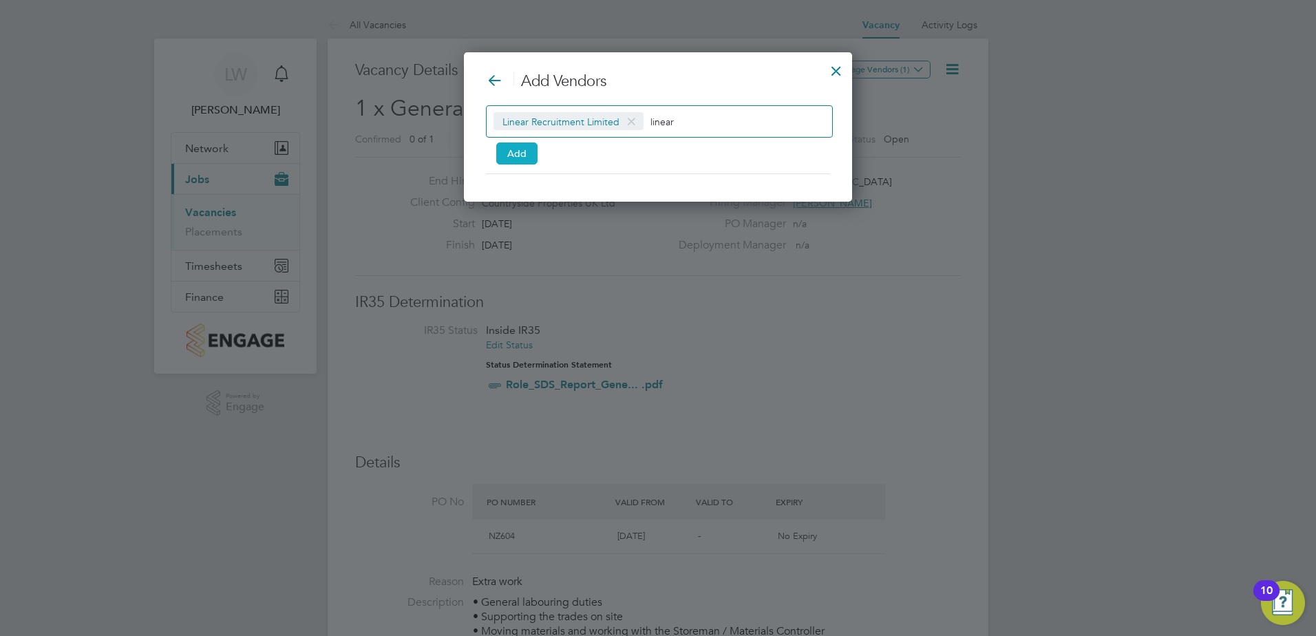
click at [509, 156] on button "Add" at bounding box center [516, 153] width 41 height 22
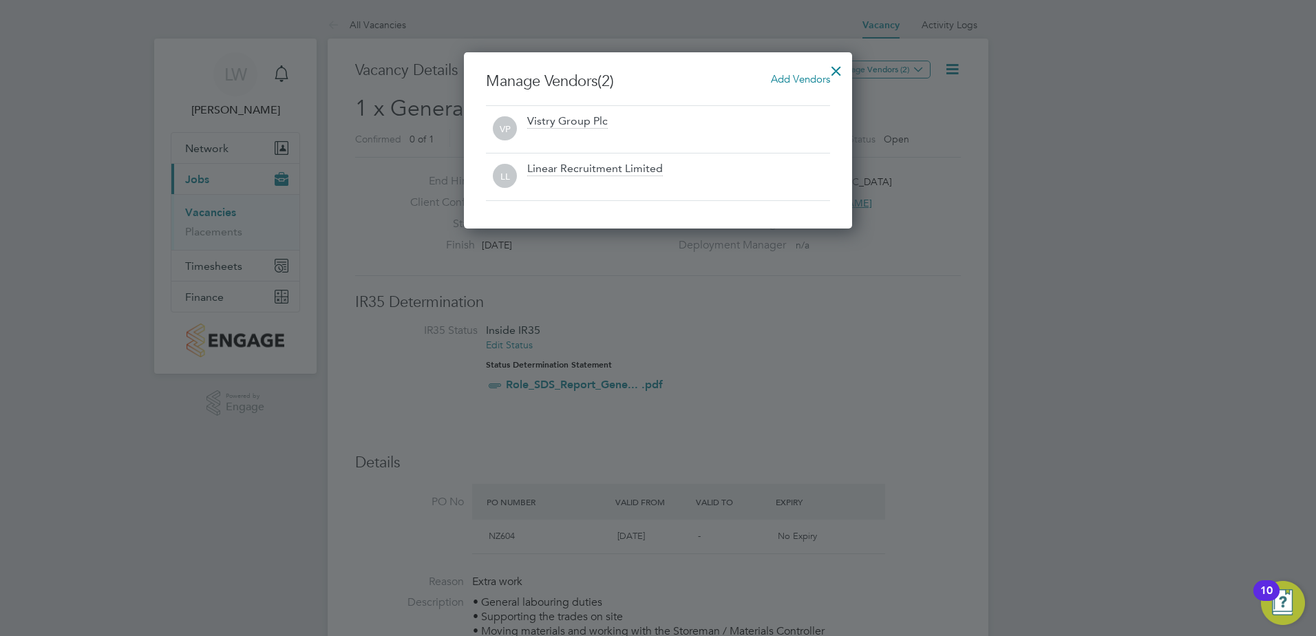
click at [1057, 356] on div at bounding box center [658, 318] width 1316 height 636
click at [835, 74] on div at bounding box center [836, 67] width 25 height 25
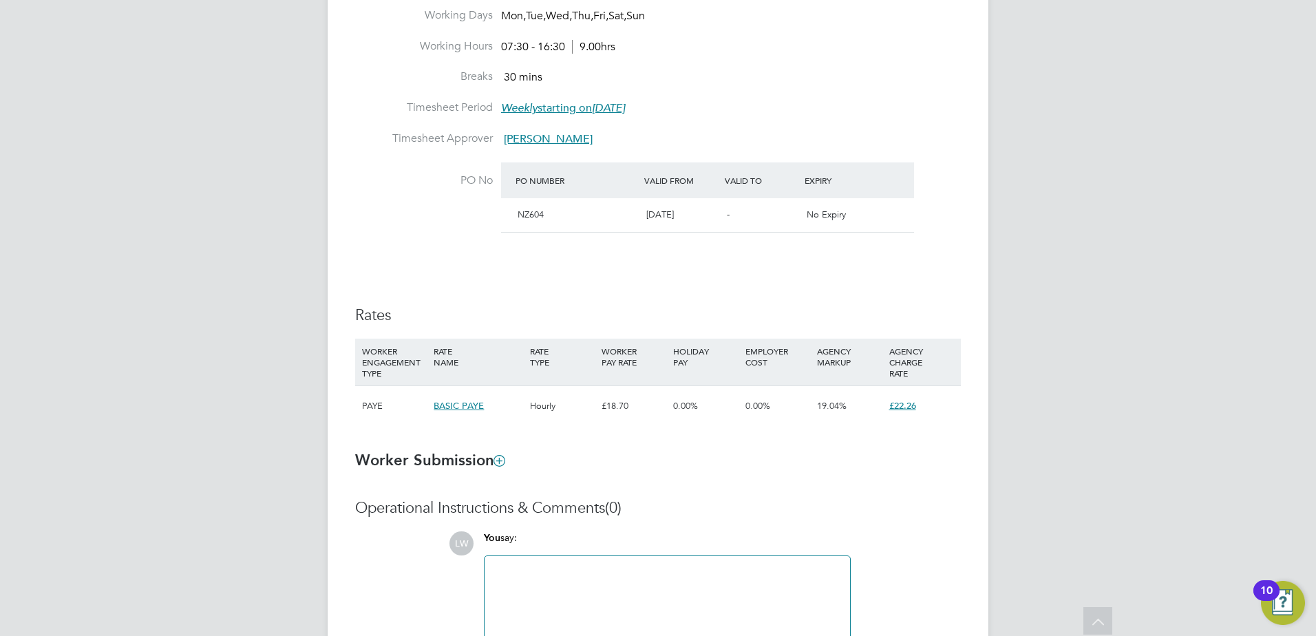
scroll to position [413, 0]
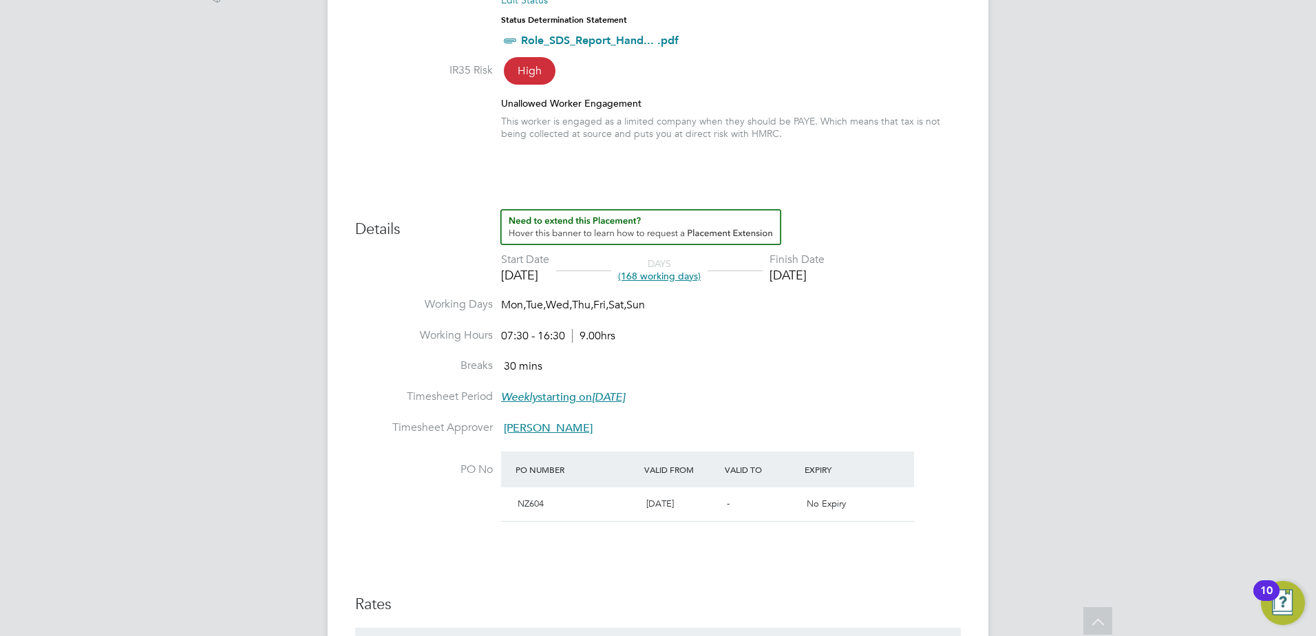
click at [816, 276] on div "[DATE]" at bounding box center [796, 275] width 55 height 16
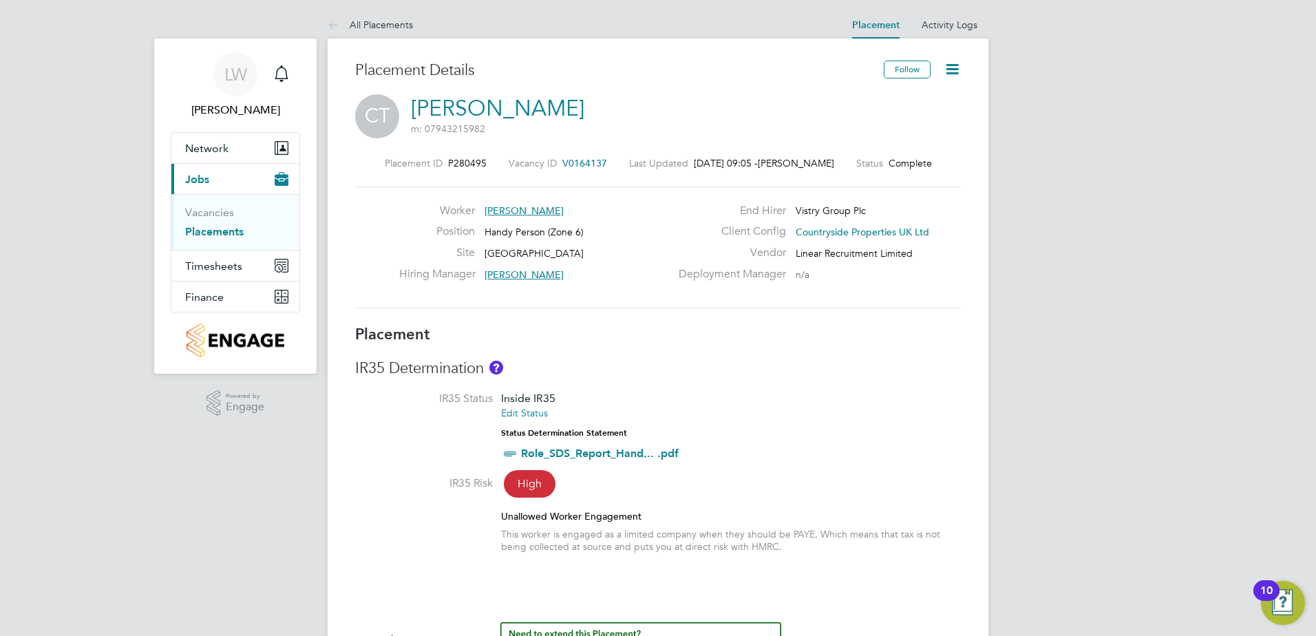
click at [951, 65] on icon at bounding box center [952, 69] width 17 height 17
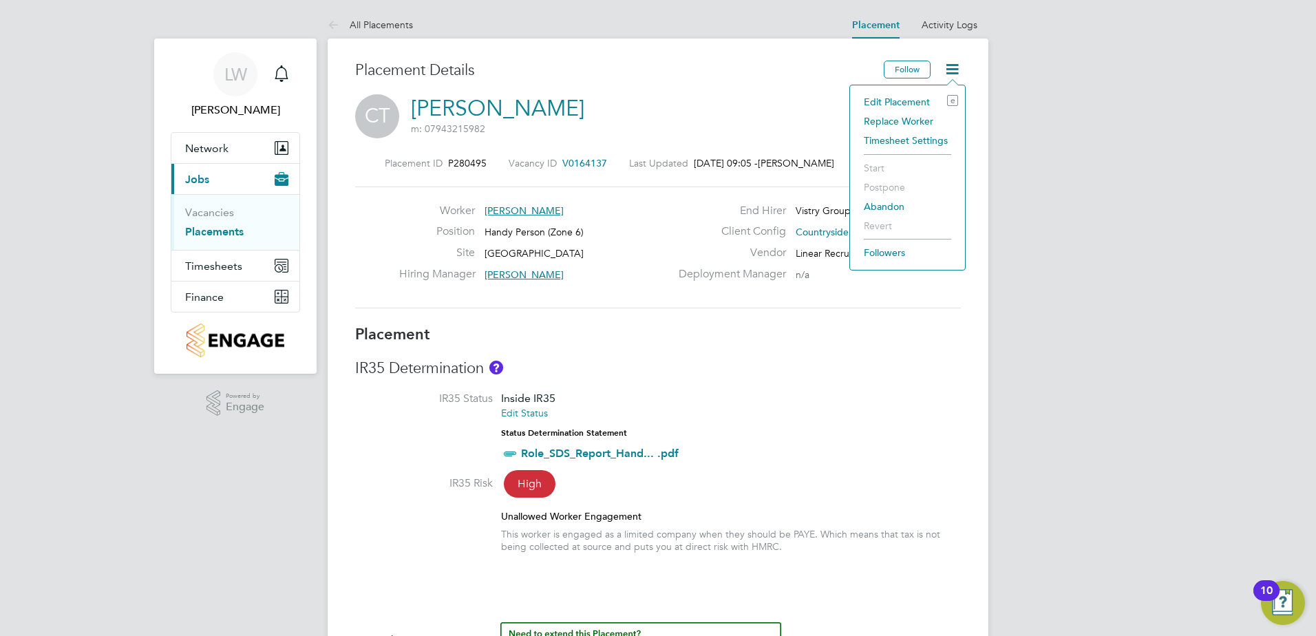
click at [889, 106] on li "Edit Placement e" at bounding box center [907, 101] width 101 height 19
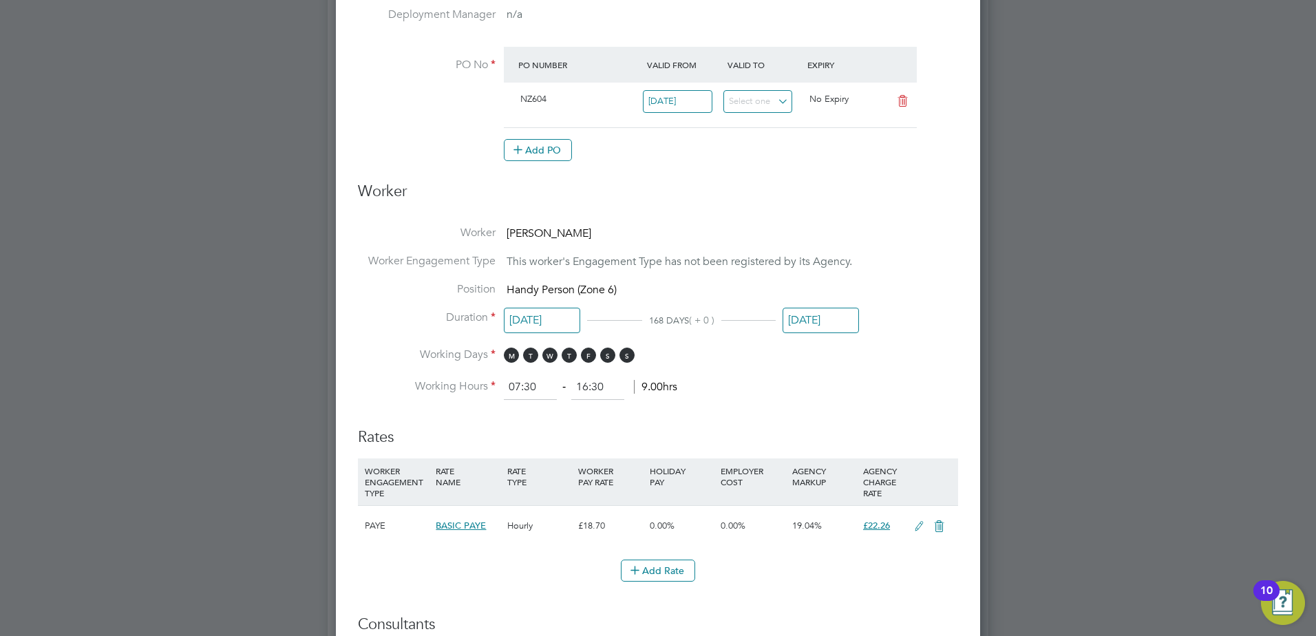
click at [815, 316] on input "[DATE]" at bounding box center [820, 320] width 76 height 25
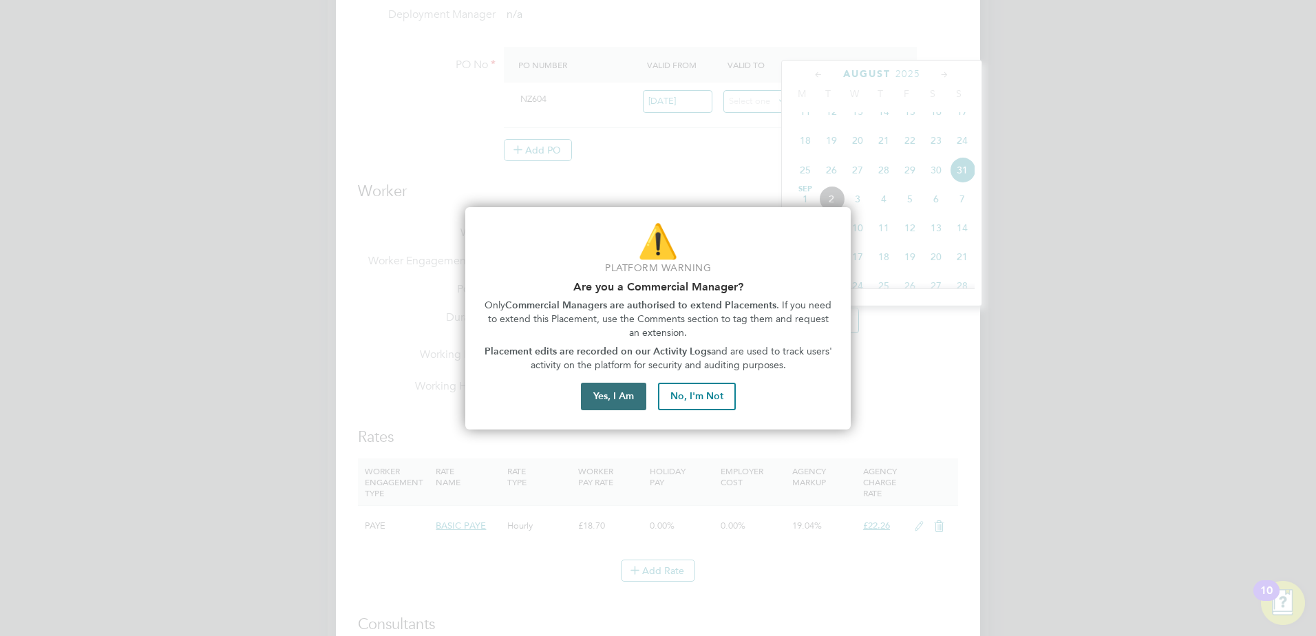
click at [624, 396] on button "Yes, I Am" at bounding box center [613, 397] width 65 height 28
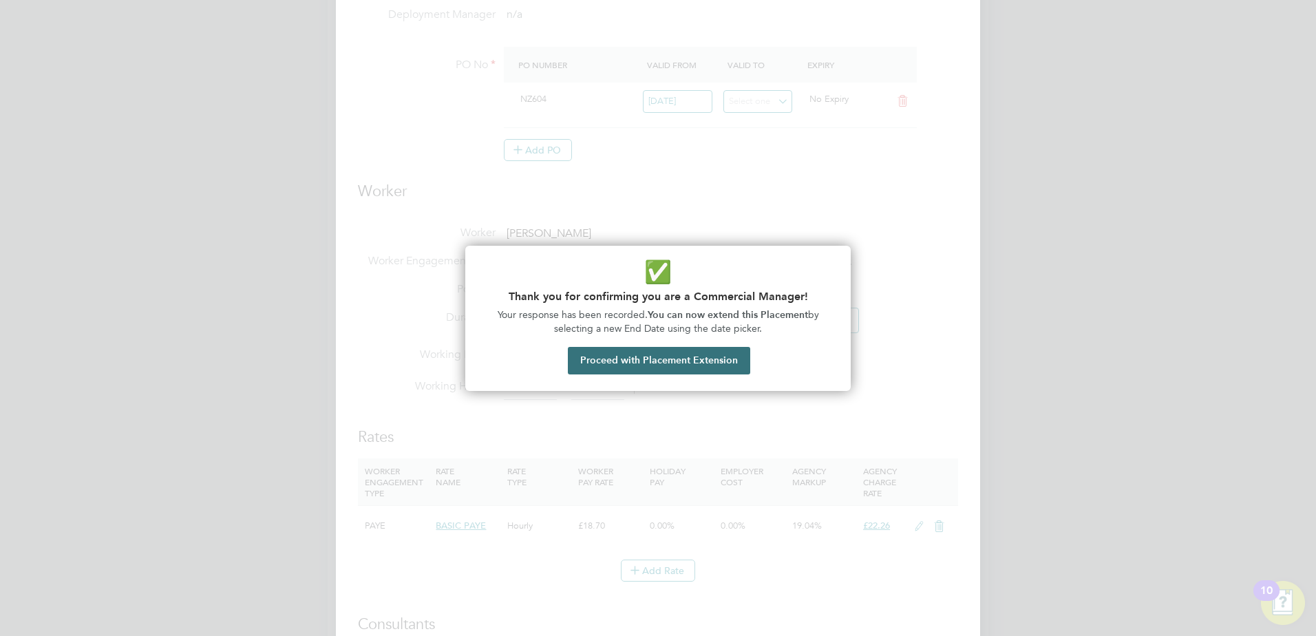
click at [632, 367] on button "Proceed with Placement Extension" at bounding box center [659, 361] width 182 height 28
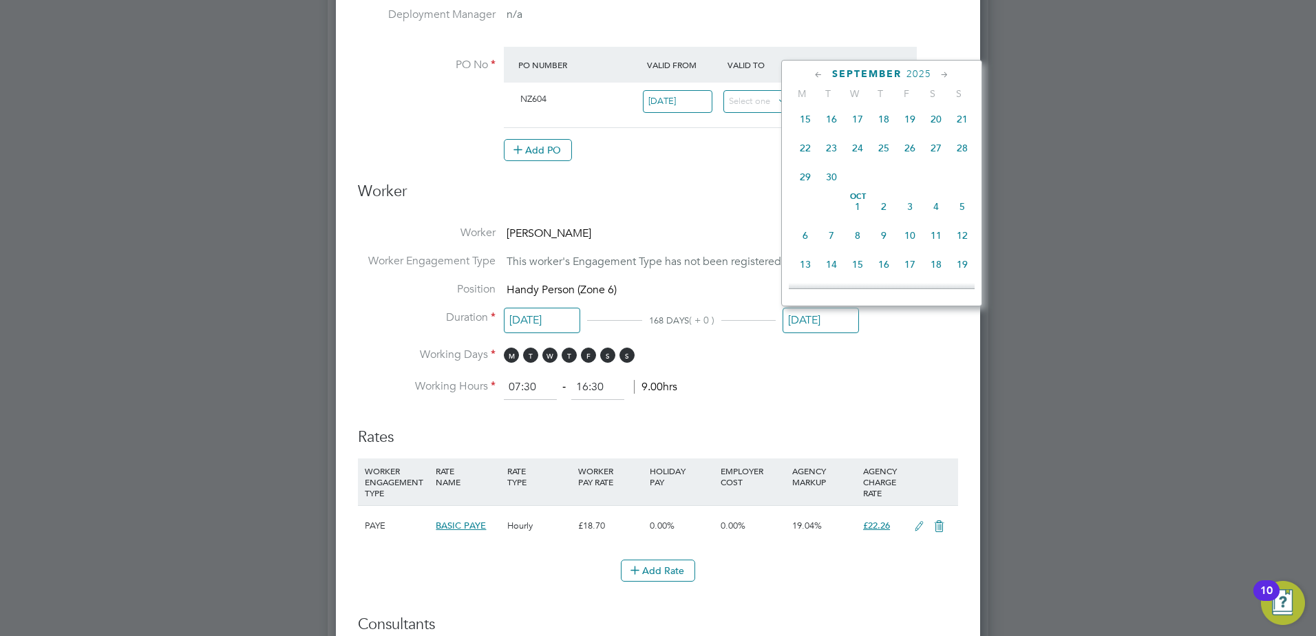
click at [835, 190] on span "30" at bounding box center [831, 177] width 26 height 26
type input "[DATE]"
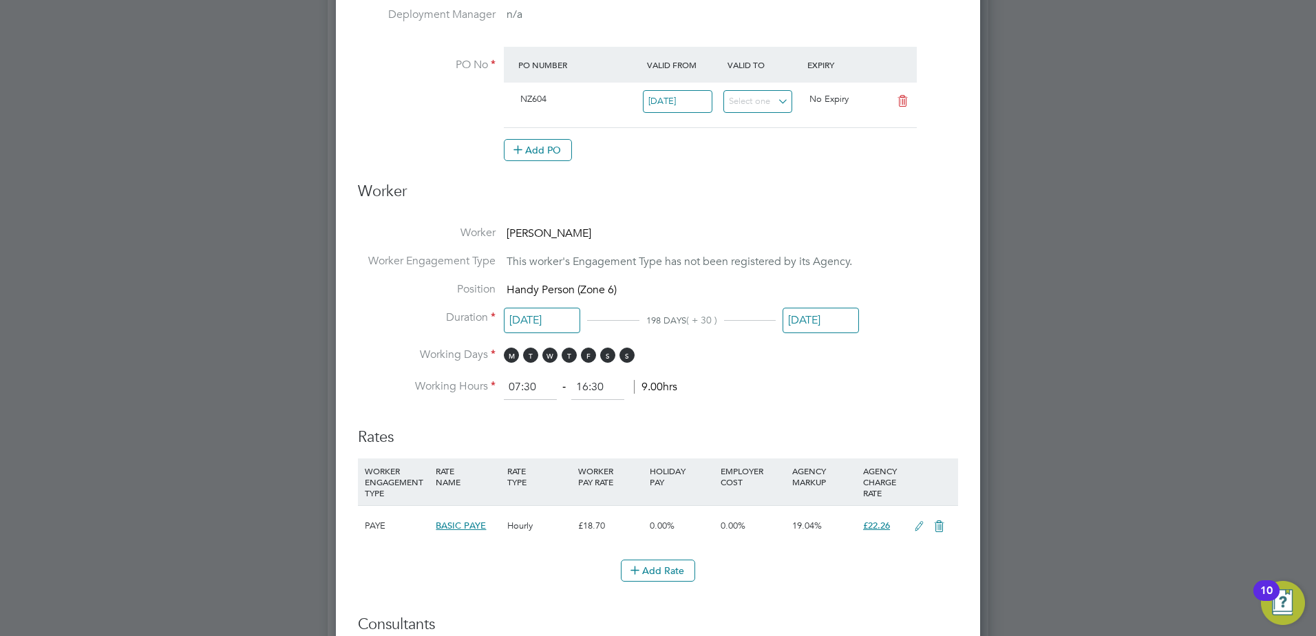
click at [904, 362] on li "Working Days M T W T F S S" at bounding box center [658, 362] width 600 height 28
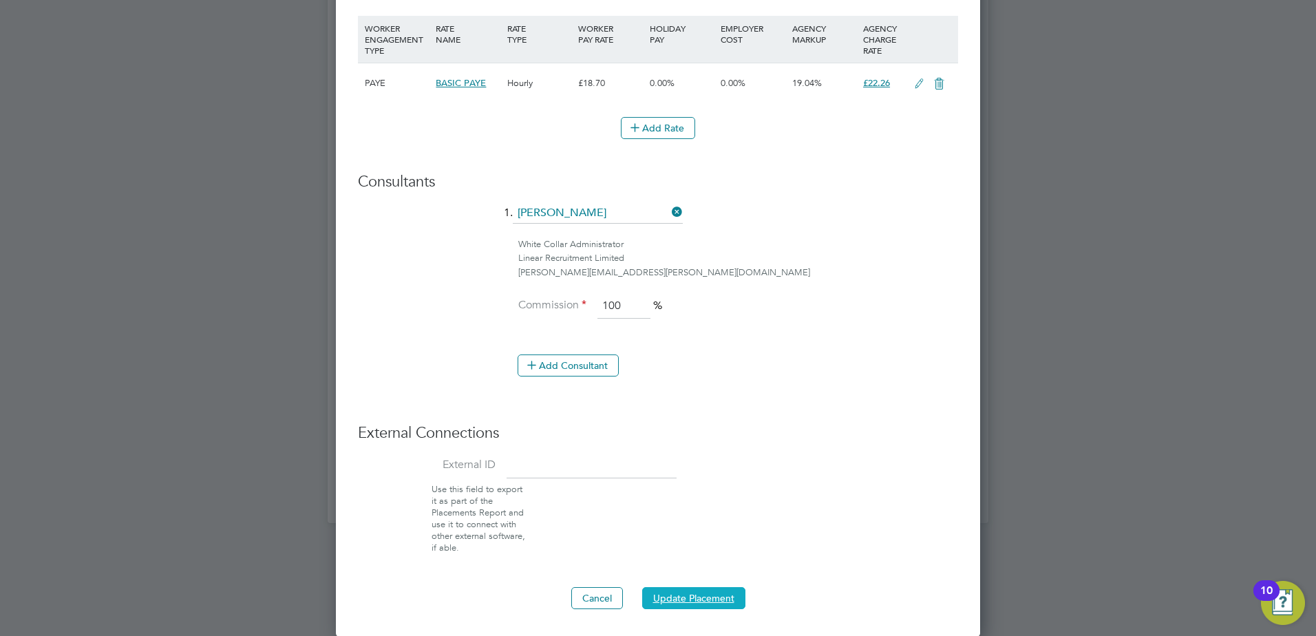
click at [680, 593] on button "Update Placement" at bounding box center [693, 598] width 103 height 22
